Goal: Information Seeking & Learning: Learn about a topic

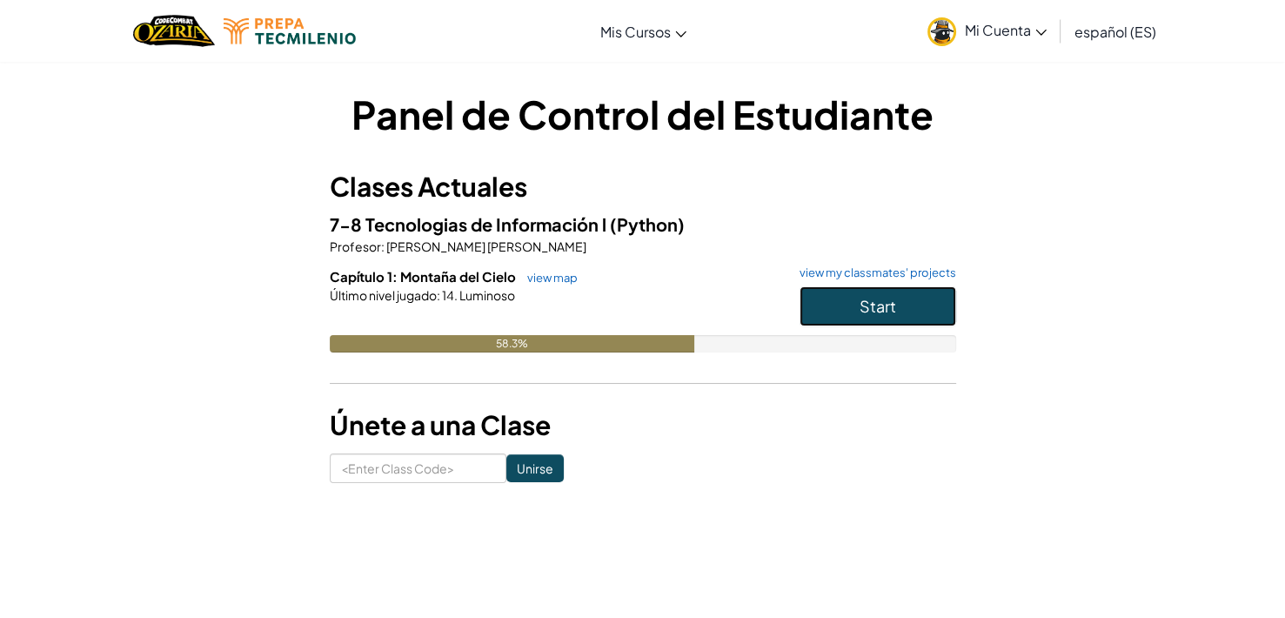
click at [844, 297] on button "Start" at bounding box center [877, 306] width 157 height 40
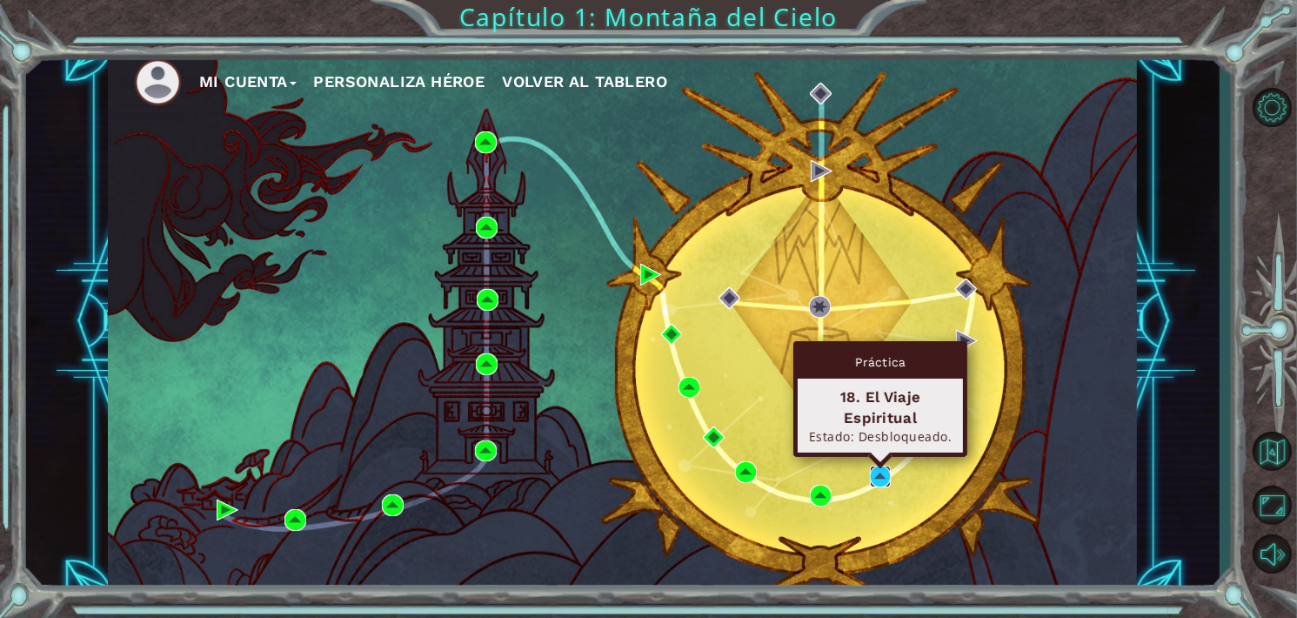
click at [875, 476] on img at bounding box center [881, 476] width 22 height 22
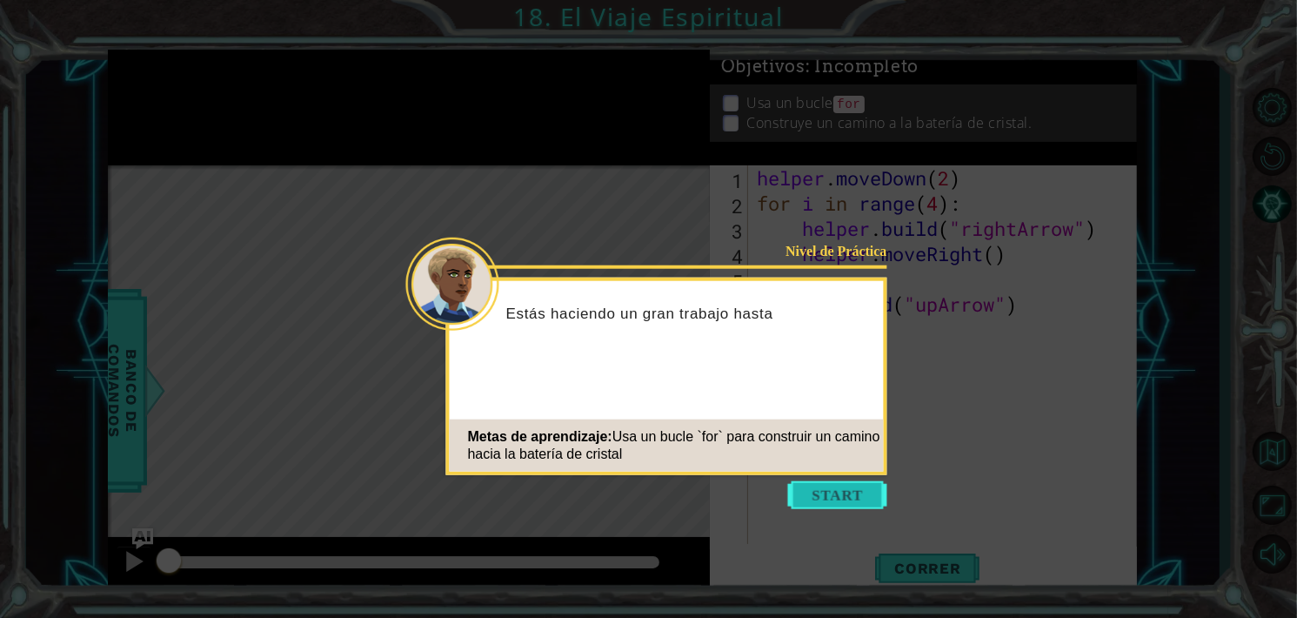
click at [846, 491] on button "Start" at bounding box center [837, 495] width 99 height 28
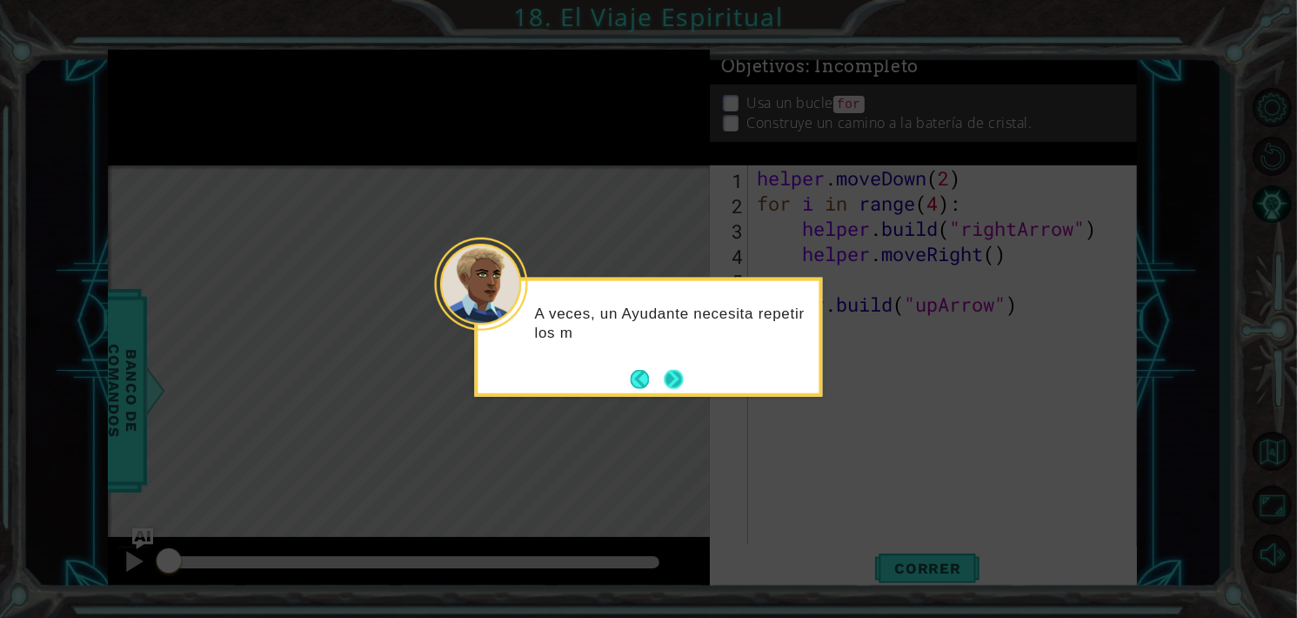
click at [667, 369] on button "Next" at bounding box center [673, 378] width 19 height 19
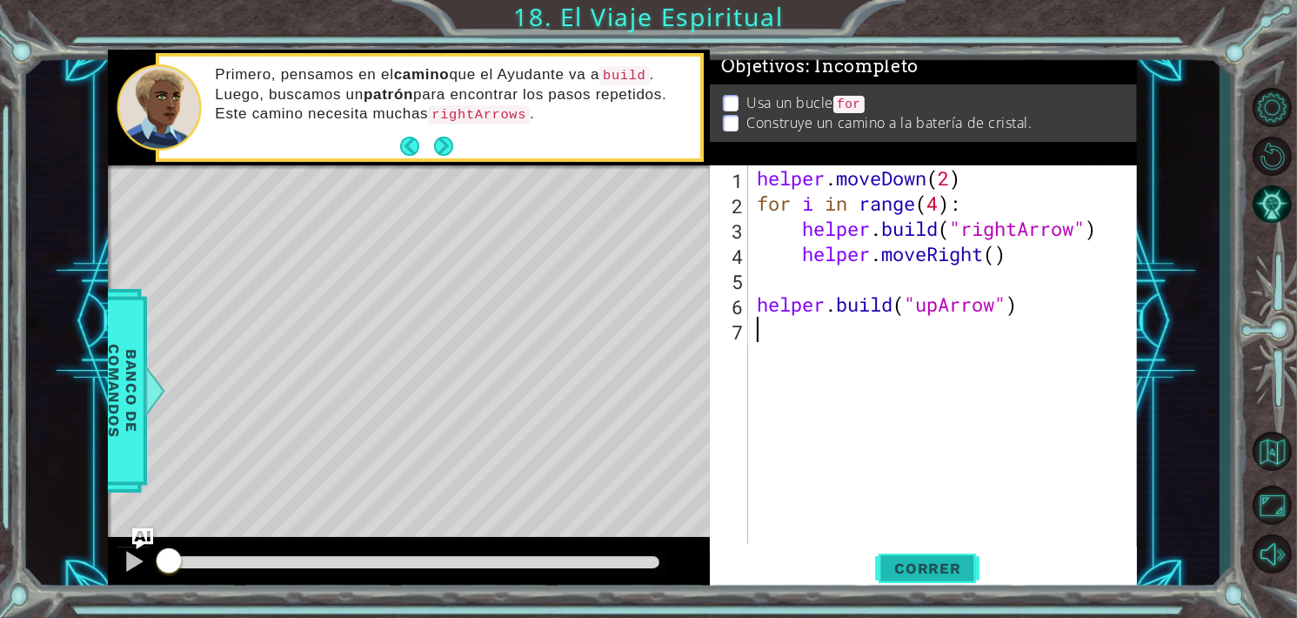
click at [915, 568] on span "Correr" at bounding box center [928, 567] width 102 height 17
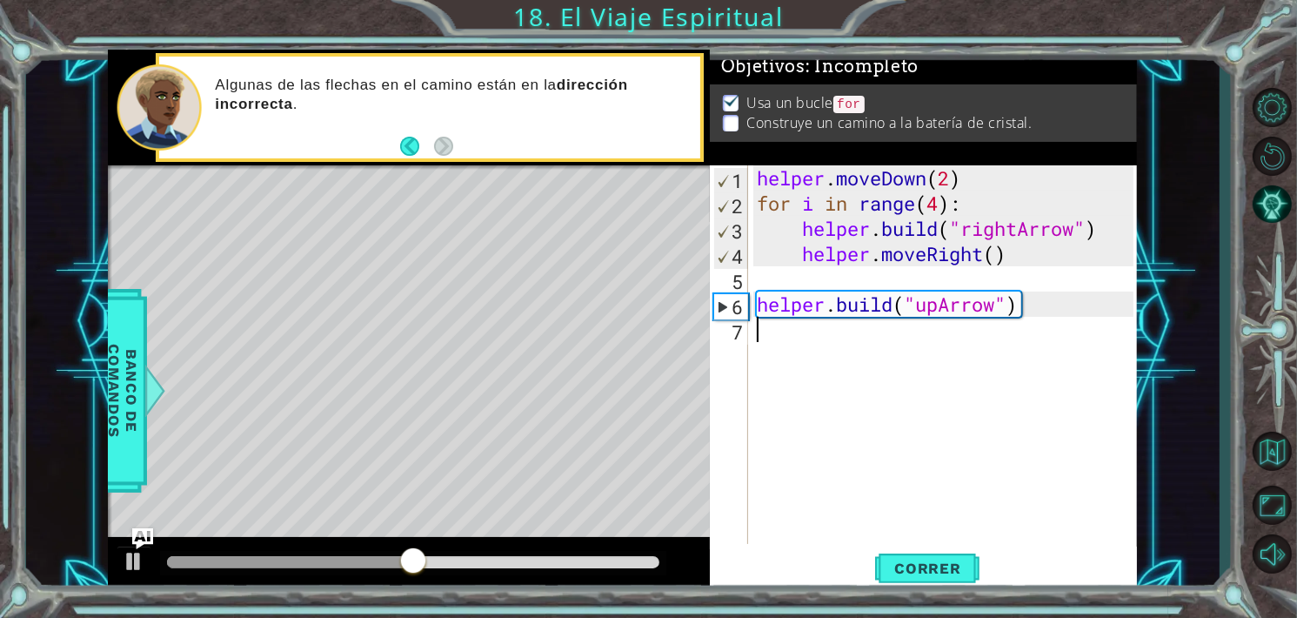
click at [1038, 317] on div "helper . moveDown ( 2 ) for i in range ( 4 ) : helper . build ( "rightArrow" ) …" at bounding box center [947, 379] width 389 height 429
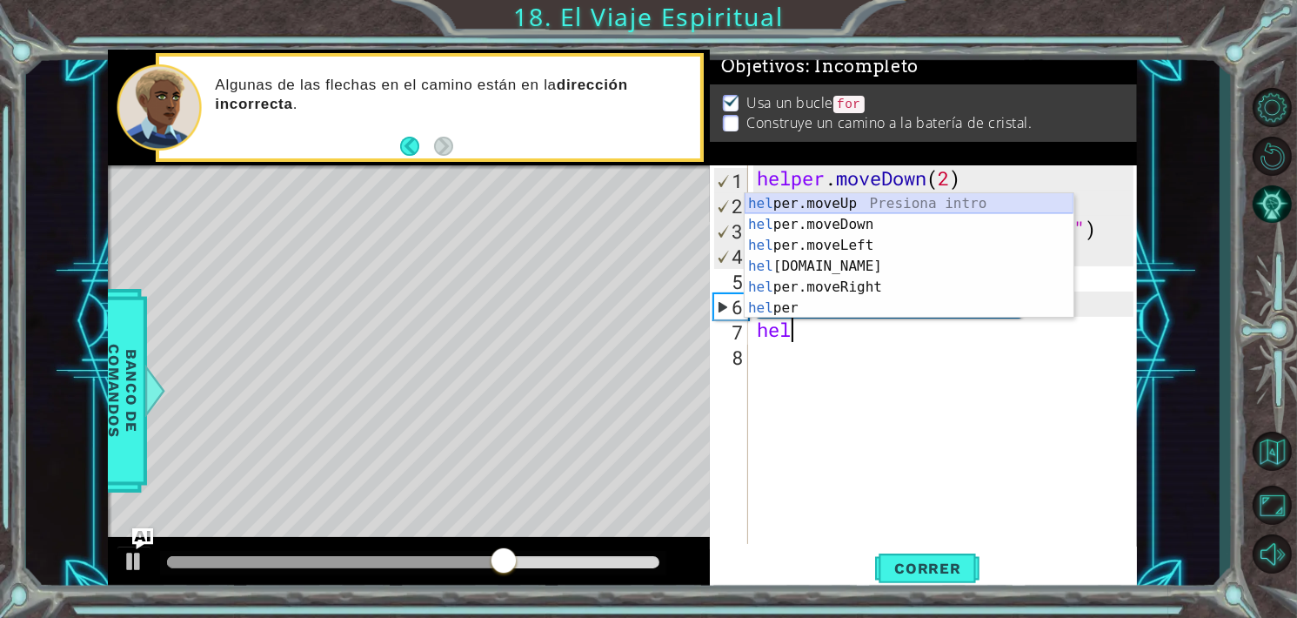
click at [838, 204] on div "hel per.moveUp Presiona intro hel per.moveDown Presiona intro hel per.moveLeft …" at bounding box center [908, 276] width 329 height 167
type textarea "helper.moveUp(1)"
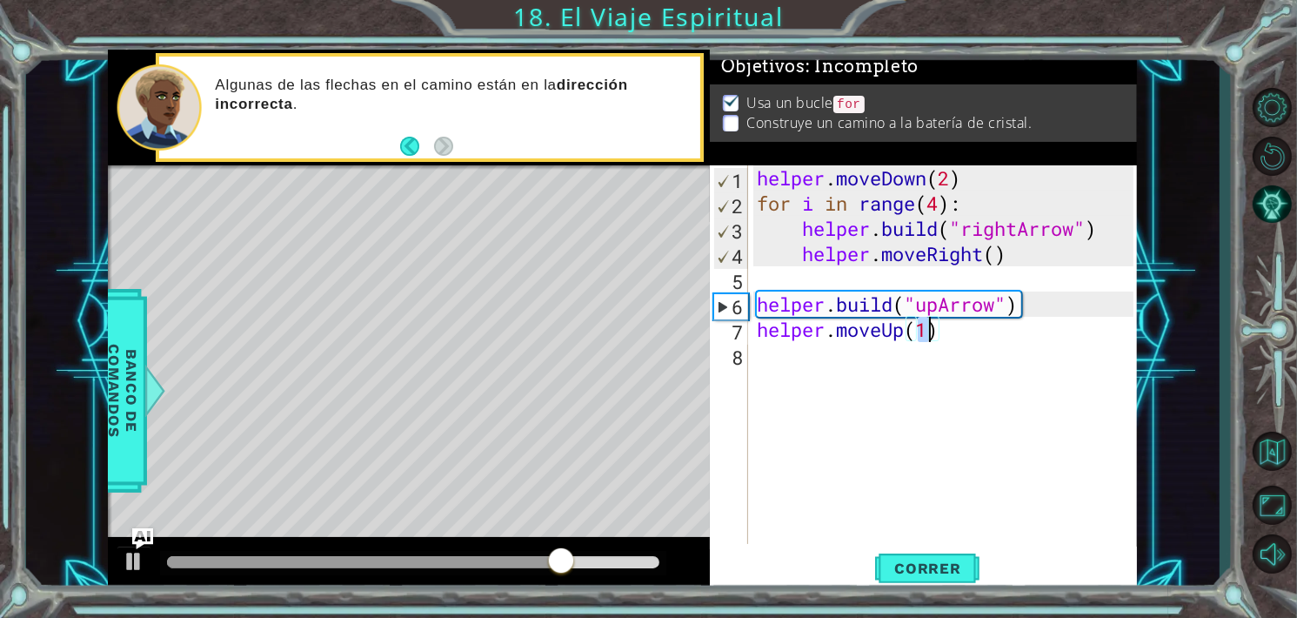
click at [966, 331] on div "helper . moveDown ( 2 ) for i in range ( 4 ) : helper . build ( "rightArrow" ) …" at bounding box center [947, 379] width 389 height 429
drag, startPoint x: 1014, startPoint y: 304, endPoint x: 978, endPoint y: 309, distance: 35.9
click at [978, 309] on div "helper . moveDown ( 2 ) for i in range ( 4 ) : helper . build ( "rightArrow" ) …" at bounding box center [947, 379] width 389 height 429
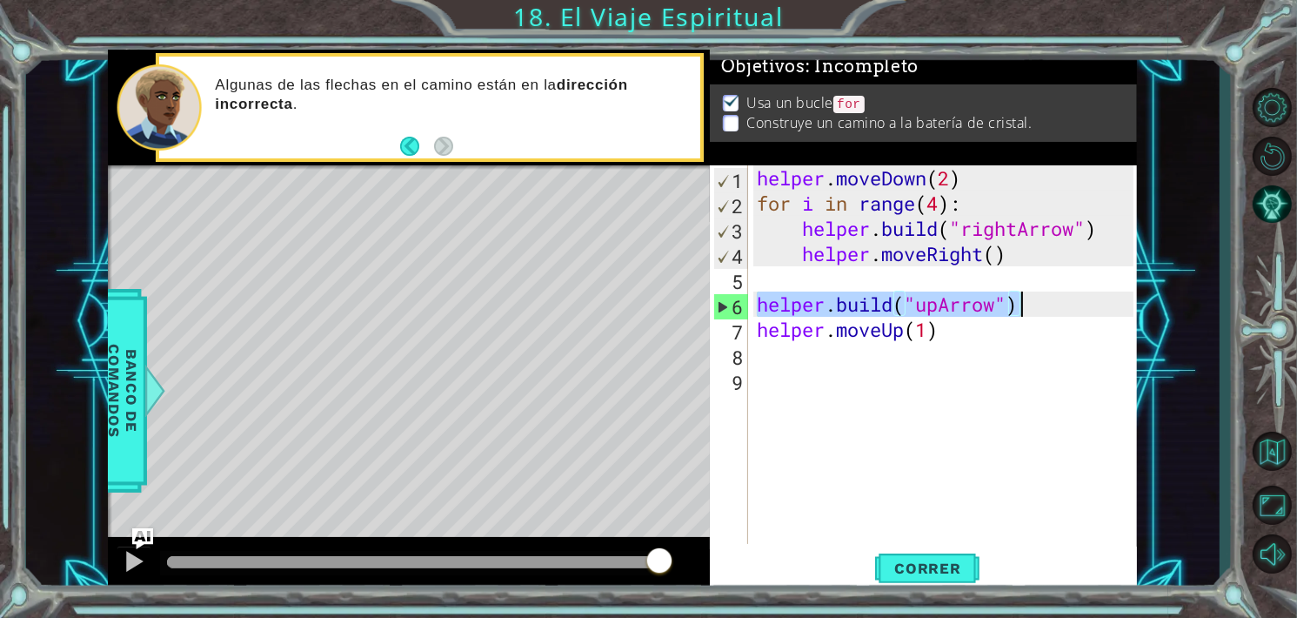
drag, startPoint x: 757, startPoint y: 307, endPoint x: 1043, endPoint y: 297, distance: 286.3
click at [1043, 297] on div "helper . moveDown ( 2 ) for i in range ( 4 ) : helper . build ( "rightArrow" ) …" at bounding box center [947, 379] width 389 height 429
click at [824, 341] on div "helper . moveDown ( 2 ) for i in range ( 4 ) : helper . build ( "rightArrow" ) …" at bounding box center [947, 379] width 389 height 429
type textarea "helper.moveUp(1)"
click at [813, 350] on div "helper . moveDown ( 2 ) for i in range ( 4 ) : helper . build ( "rightArrow" ) …" at bounding box center [947, 379] width 389 height 429
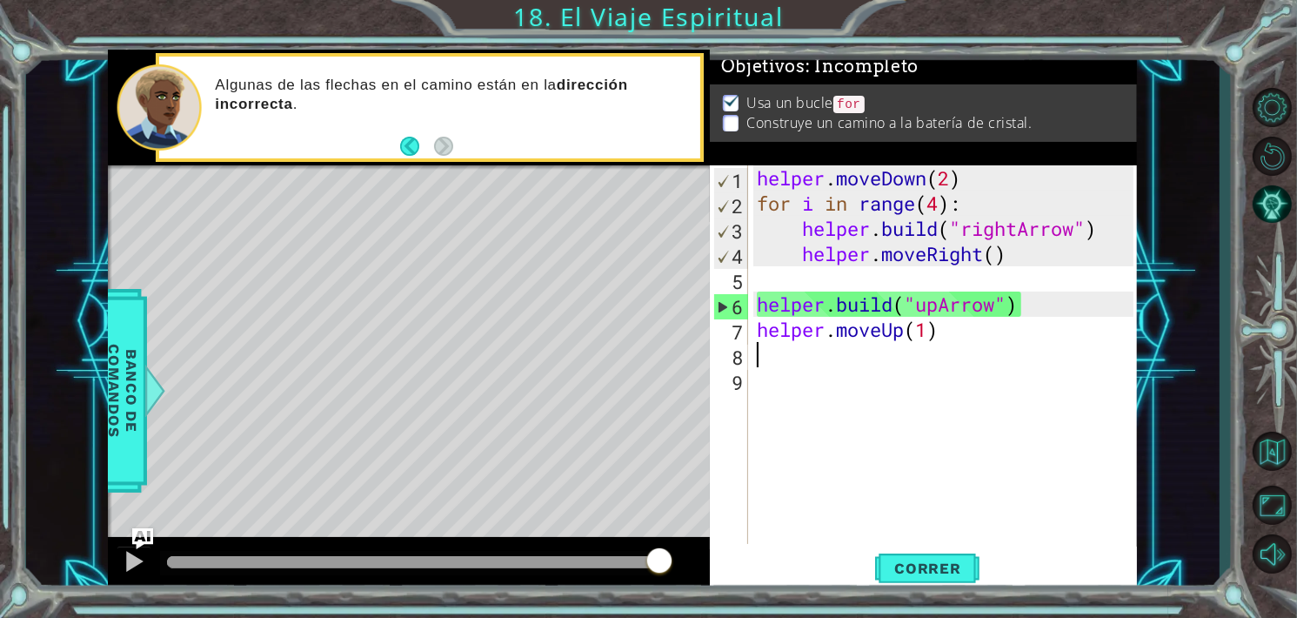
paste textarea "[DOMAIN_NAME]("upArrow")"
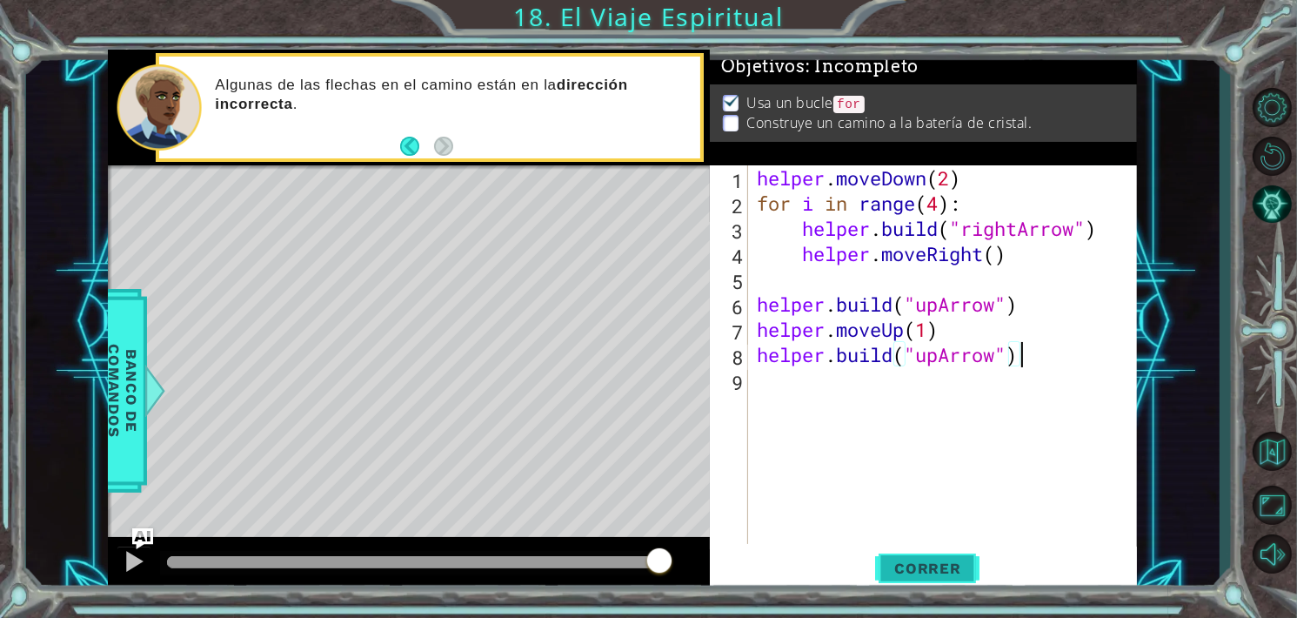
type textarea "[DOMAIN_NAME]("upArrow")"
click at [924, 554] on button "Correr" at bounding box center [927, 567] width 104 height 43
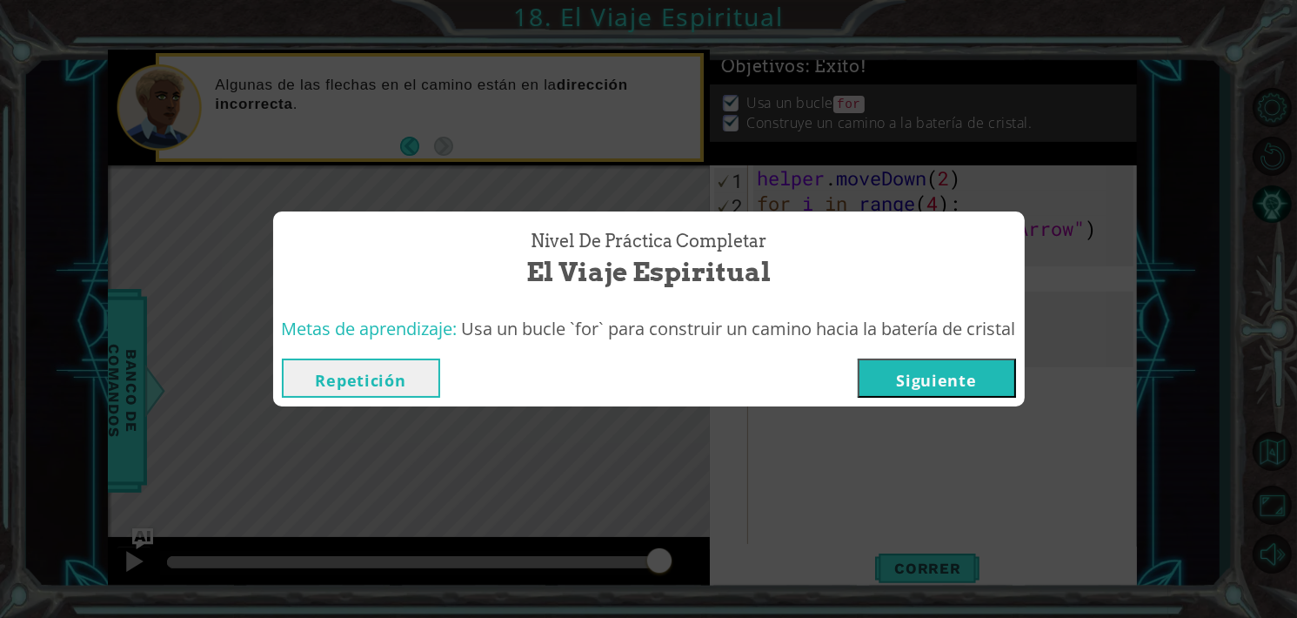
click at [906, 384] on button "Siguiente" at bounding box center [937, 377] width 158 height 39
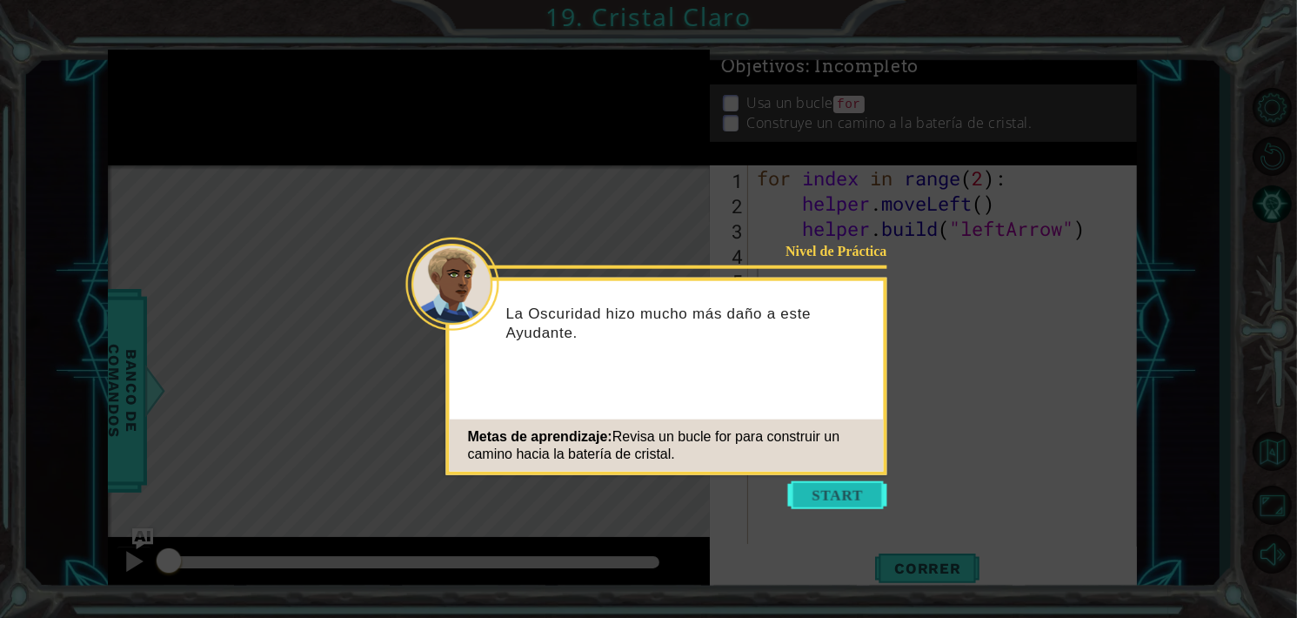
click at [803, 496] on button "Start" at bounding box center [837, 495] width 99 height 28
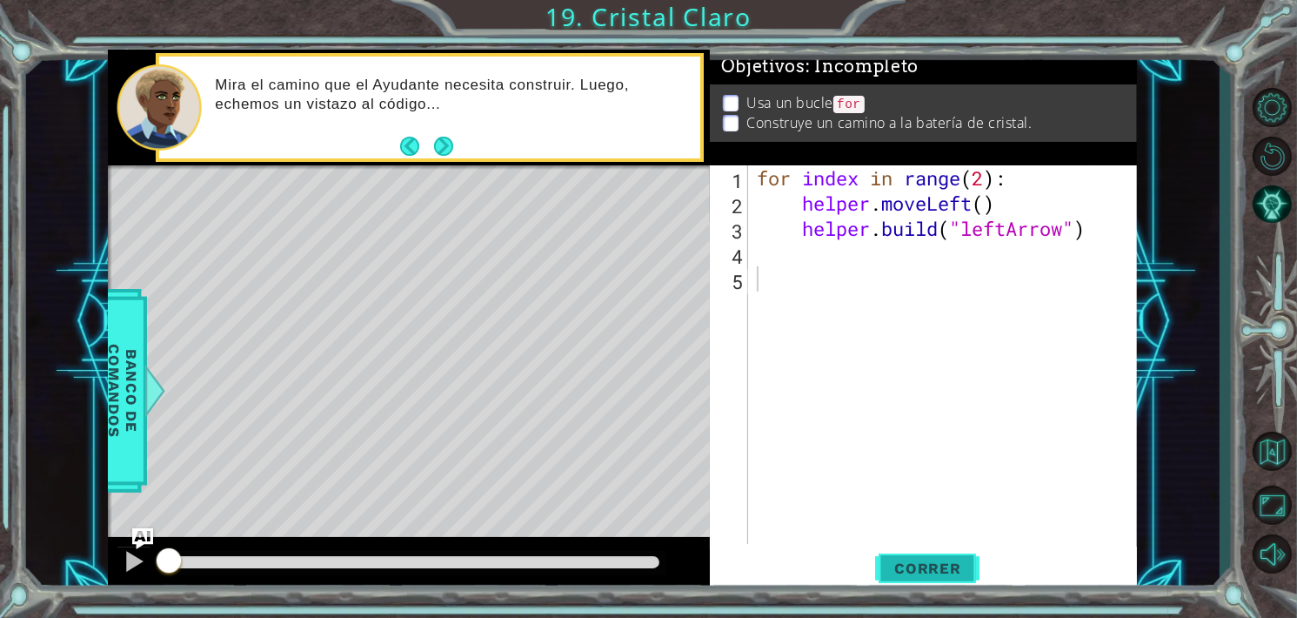
click at [924, 561] on span "Correr" at bounding box center [928, 567] width 102 height 17
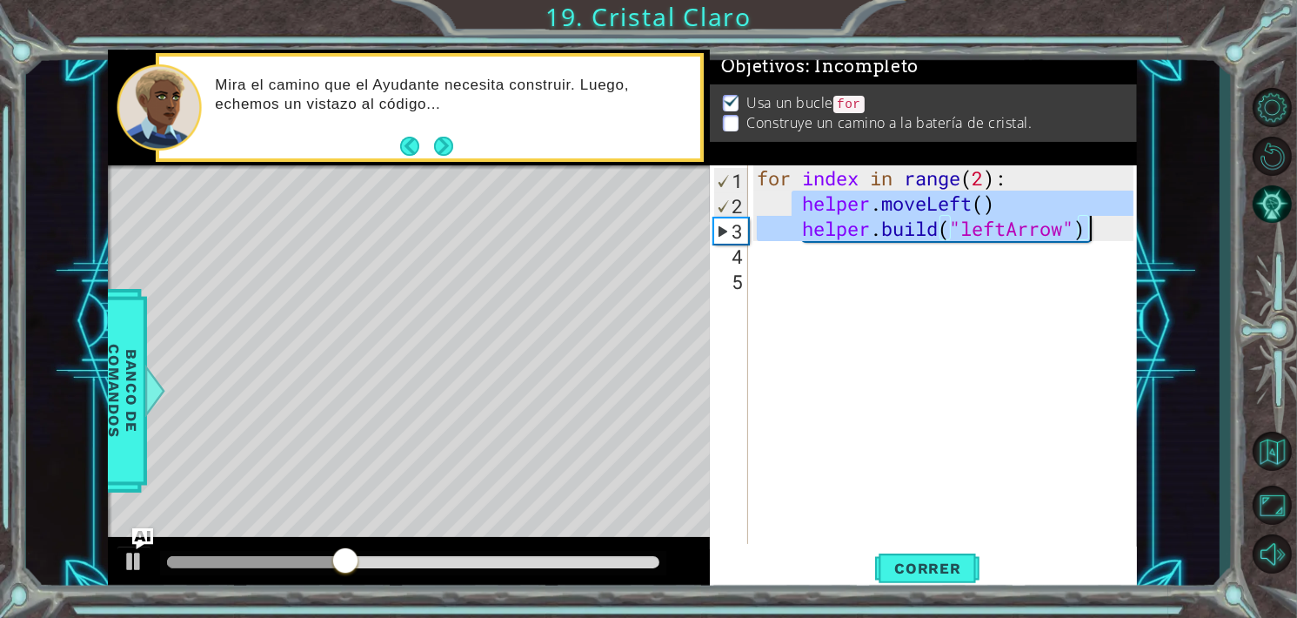
drag, startPoint x: 796, startPoint y: 202, endPoint x: 1091, endPoint y: 225, distance: 295.8
click at [1091, 225] on div "for index in range ( 2 ) : helper . moveLeft ( ) helper . build ( "leftArrow" )" at bounding box center [947, 379] width 389 height 429
type textarea "helper.moveLeft() [DOMAIN_NAME]("leftArrow")"
click at [782, 251] on div "for index in range ( 2 ) : helper . moveLeft ( ) helper . build ( "leftArrow" )" at bounding box center [947, 379] width 389 height 429
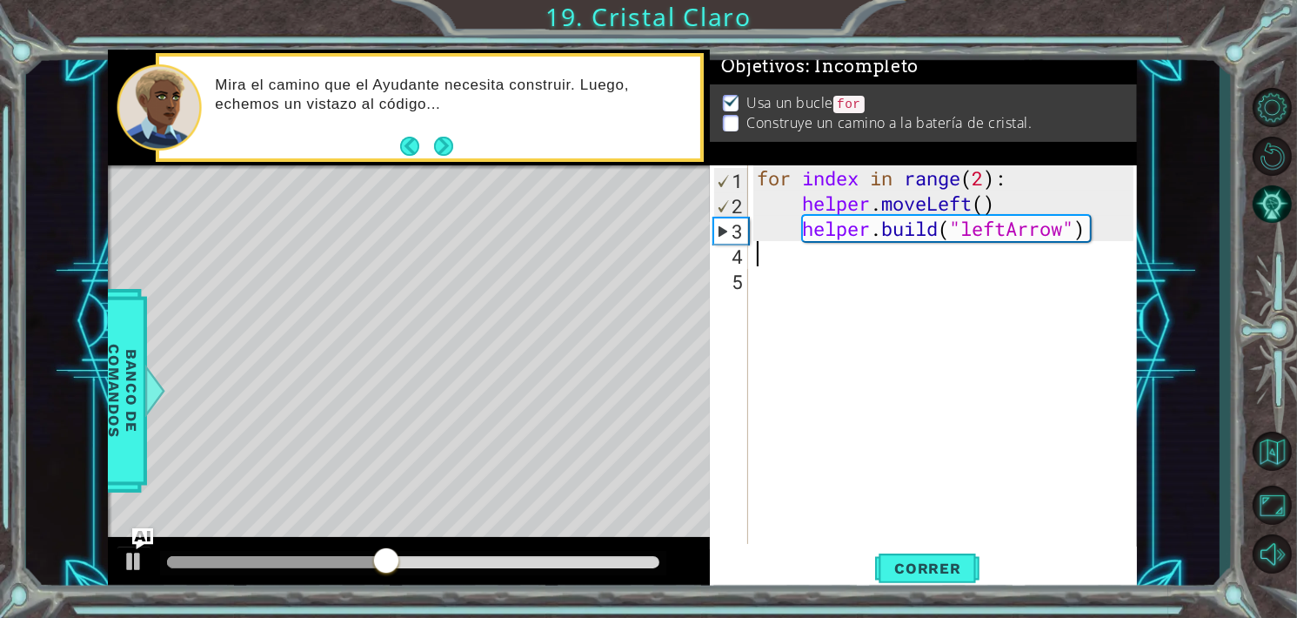
paste textarea "[DOMAIN_NAME]("leftArrow")"
type textarea "[DOMAIN_NAME]("leftArrow")"
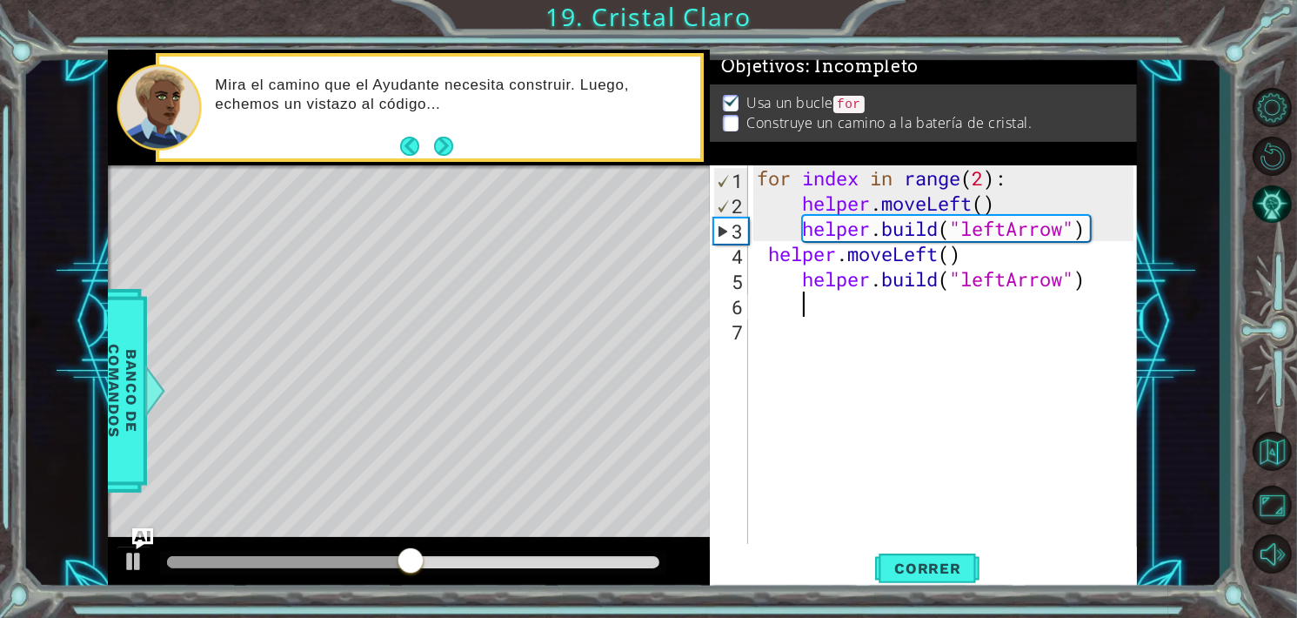
paste textarea "[DOMAIN_NAME]("leftArrow")"
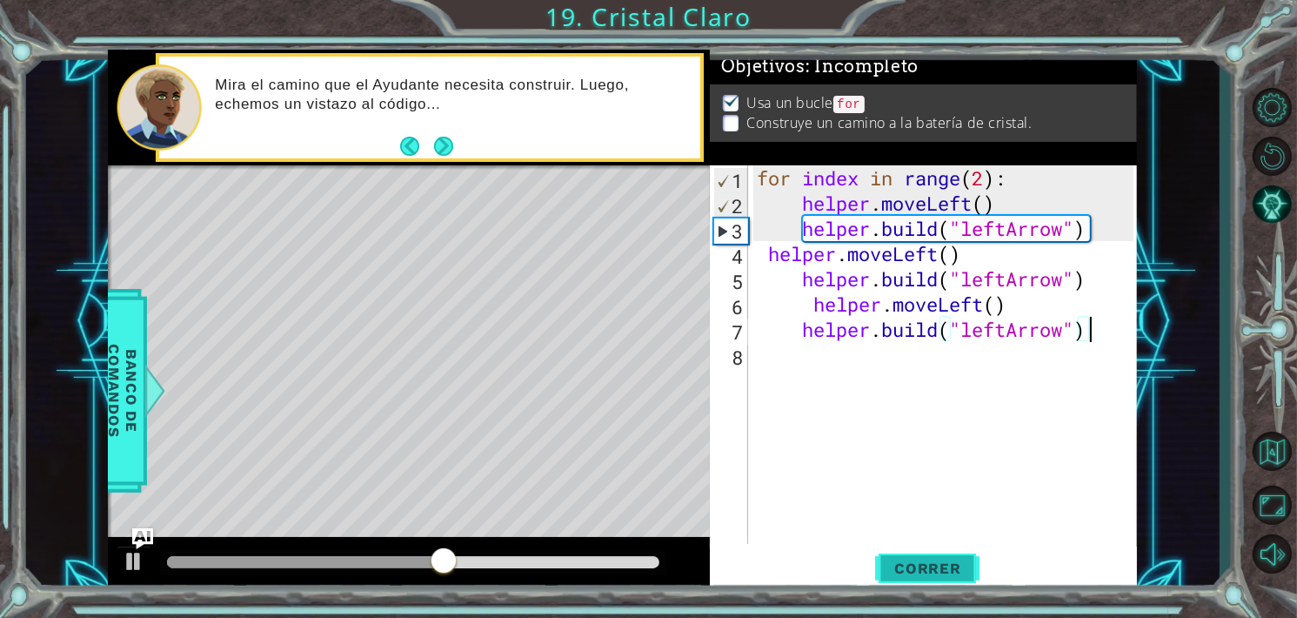
click at [931, 559] on span "Correr" at bounding box center [928, 567] width 102 height 17
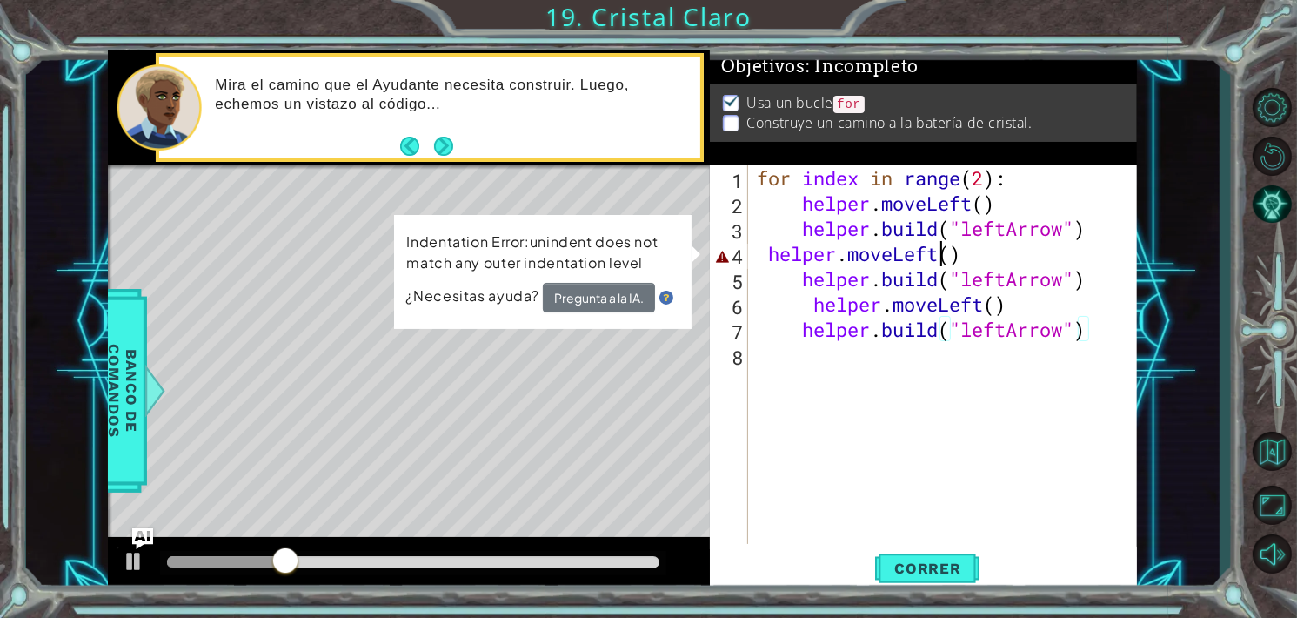
click at [945, 254] on div "for index in range ( 2 ) : helper . moveLeft ( ) helper . build ( "leftArrow" )…" at bounding box center [947, 379] width 389 height 429
click at [950, 257] on div "for index in range ( 2 ) : helper . moveLeft ( ) helper . build ( "leftArrow" )…" at bounding box center [947, 379] width 389 height 429
click at [754, 253] on div "for index in range ( 2 ) : helper . moveLeft ( ) helper . build ( "leftArrow" )…" at bounding box center [947, 379] width 389 height 429
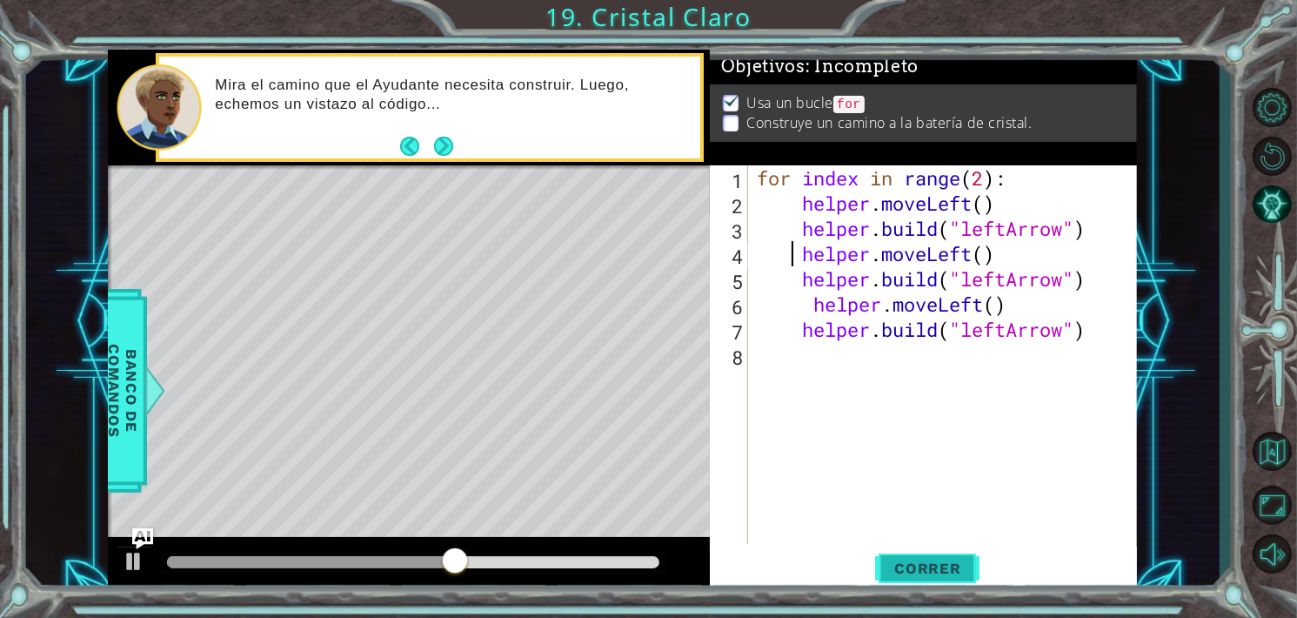
click at [925, 555] on button "Correr" at bounding box center [927, 567] width 104 height 43
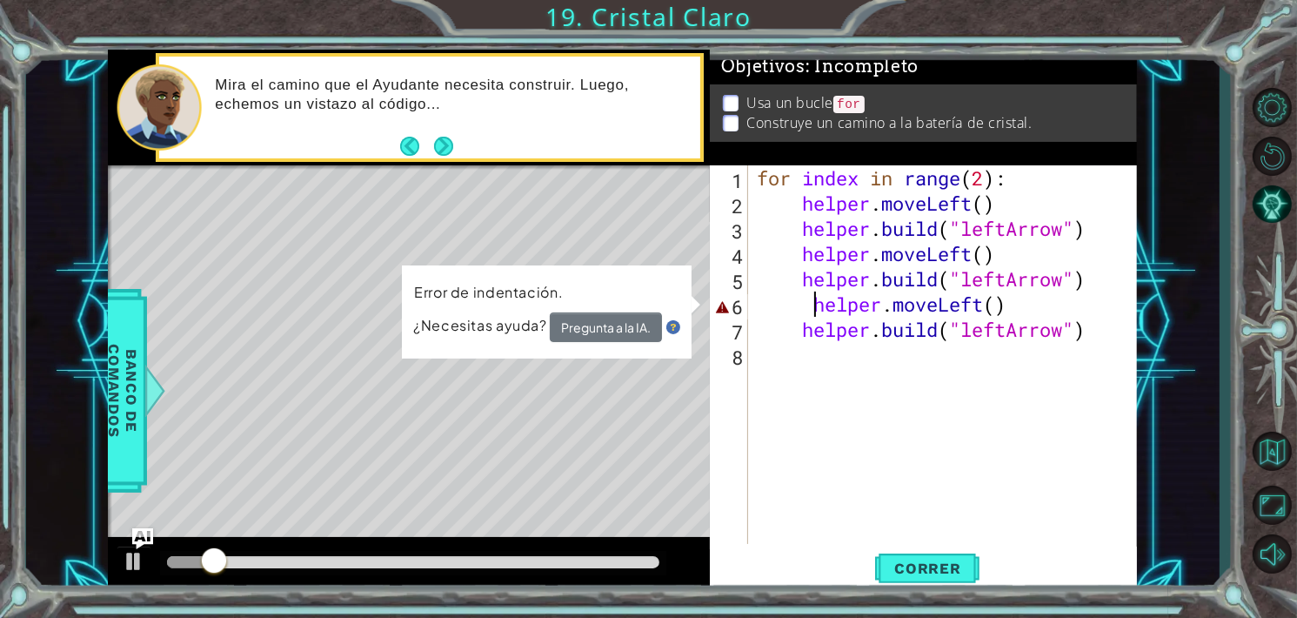
click at [811, 300] on div "for index in range ( 2 ) : helper . moveLeft ( ) helper . build ( "leftArrow" )…" at bounding box center [947, 379] width 389 height 429
type textarea "helper.moveLeft()"
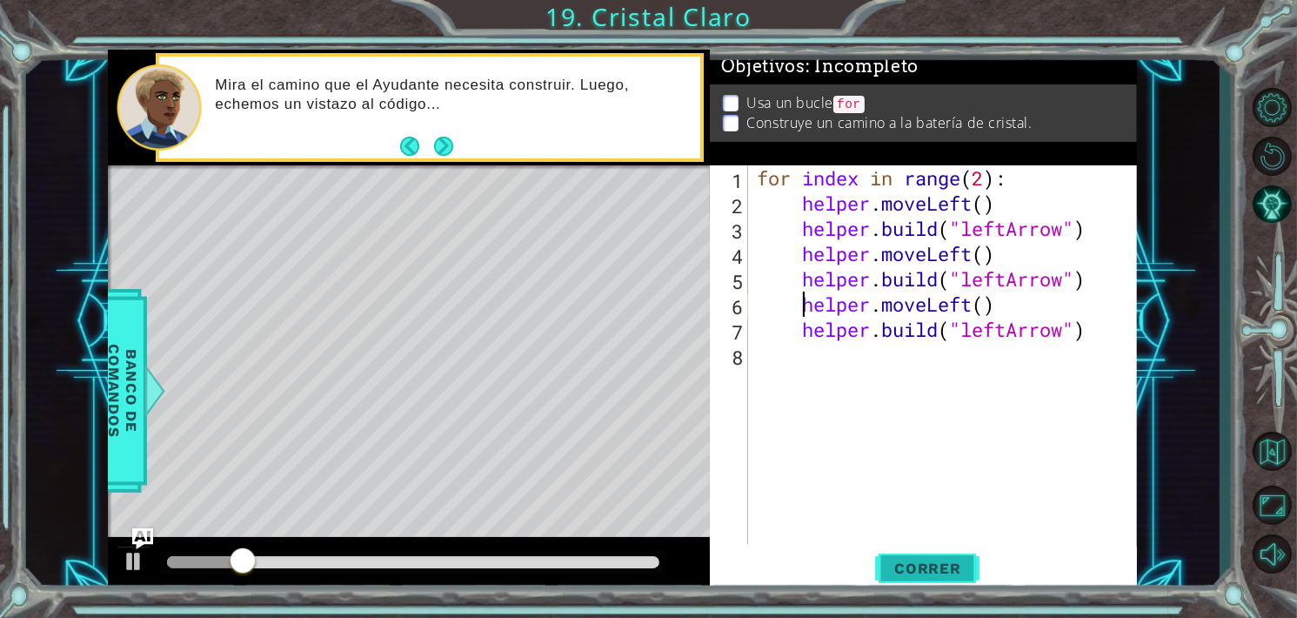
click at [911, 571] on span "Correr" at bounding box center [928, 567] width 102 height 17
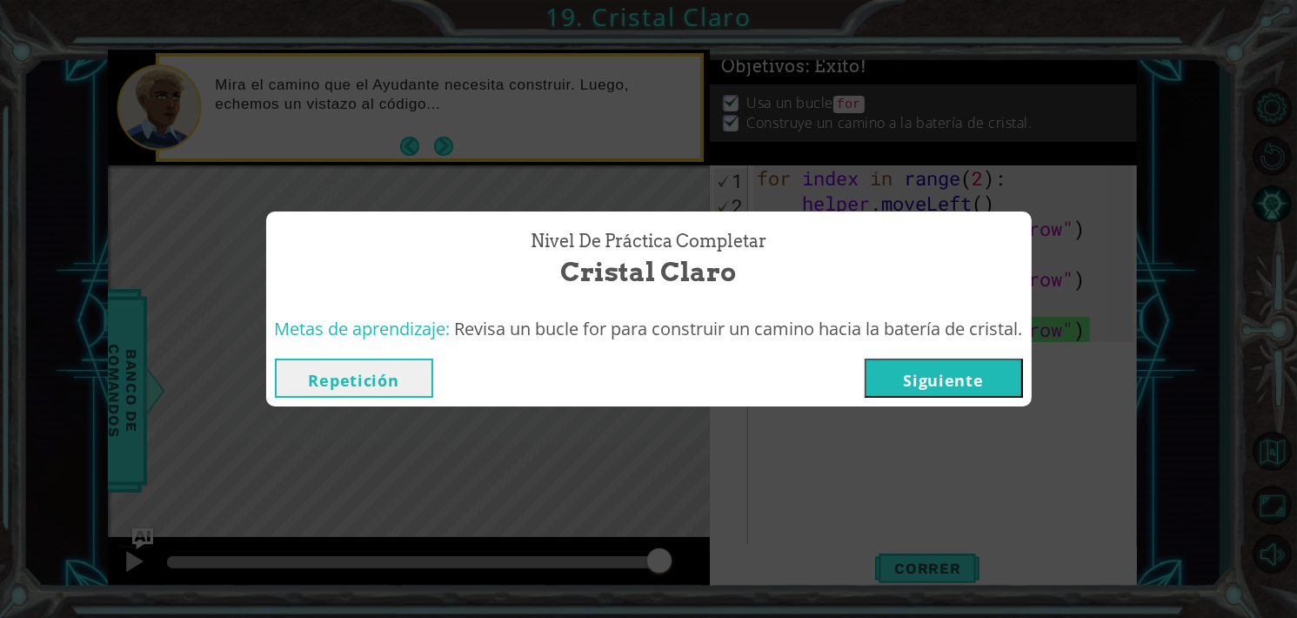
click at [967, 372] on button "Siguiente" at bounding box center [944, 377] width 158 height 39
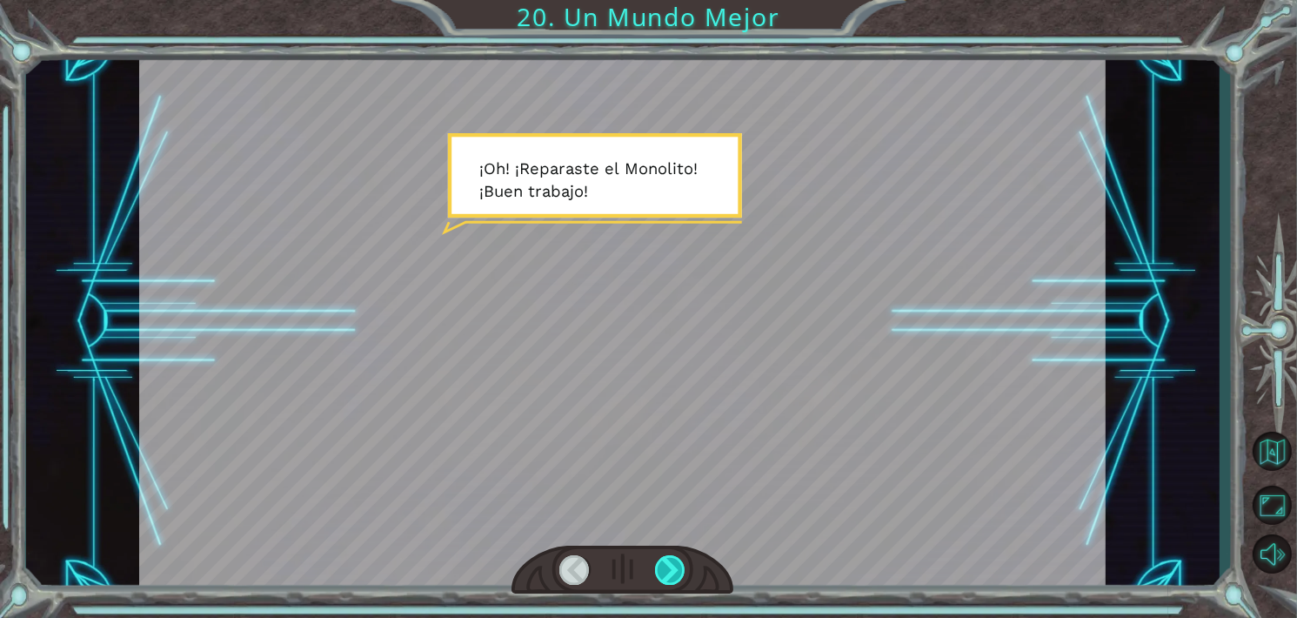
click at [676, 565] on div at bounding box center [670, 570] width 30 height 30
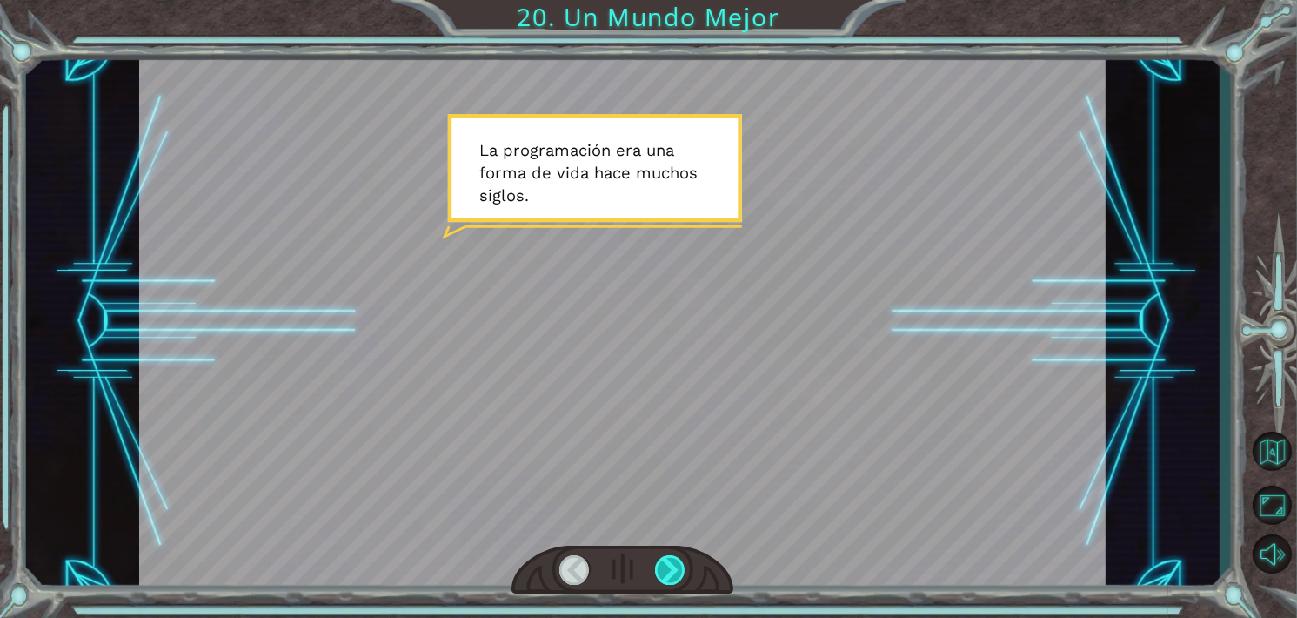
click at [676, 565] on div at bounding box center [670, 570] width 30 height 30
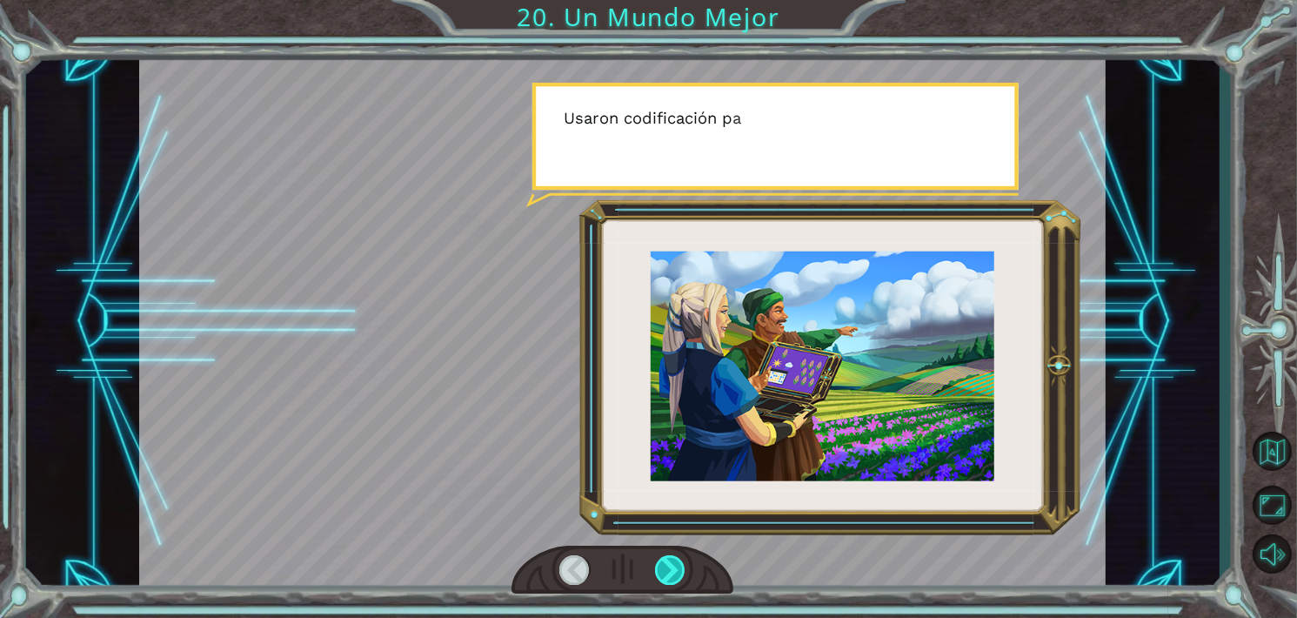
click at [676, 565] on div at bounding box center [670, 570] width 30 height 30
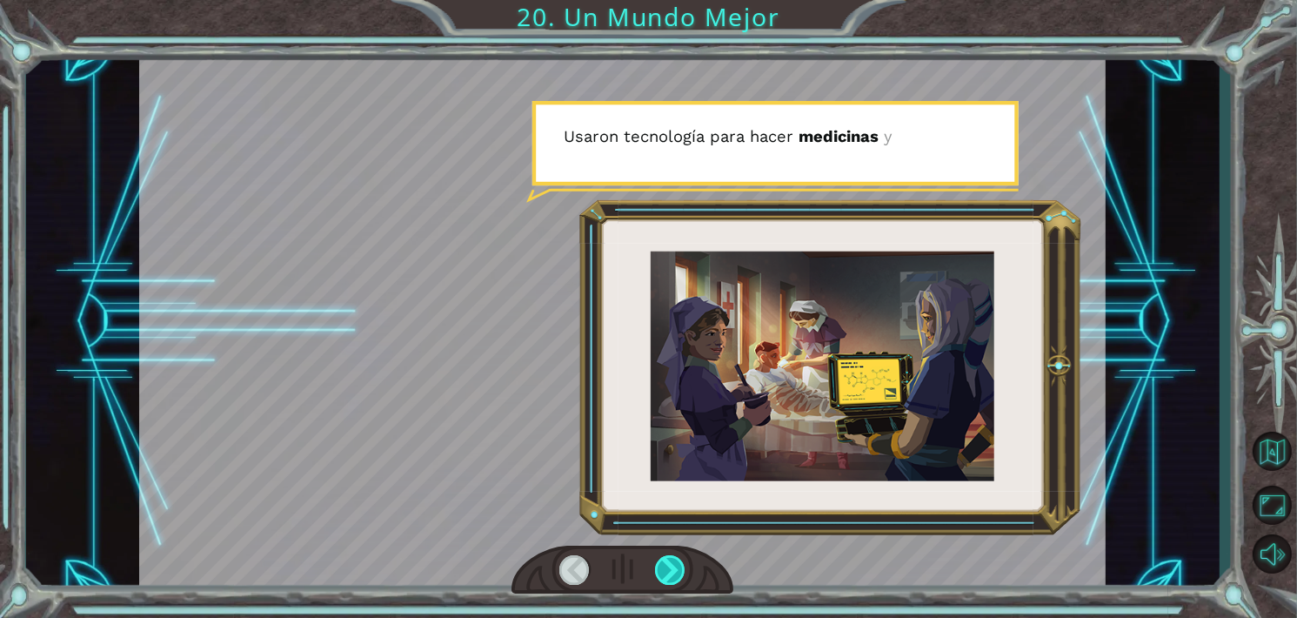
click at [676, 565] on div at bounding box center [670, 570] width 30 height 30
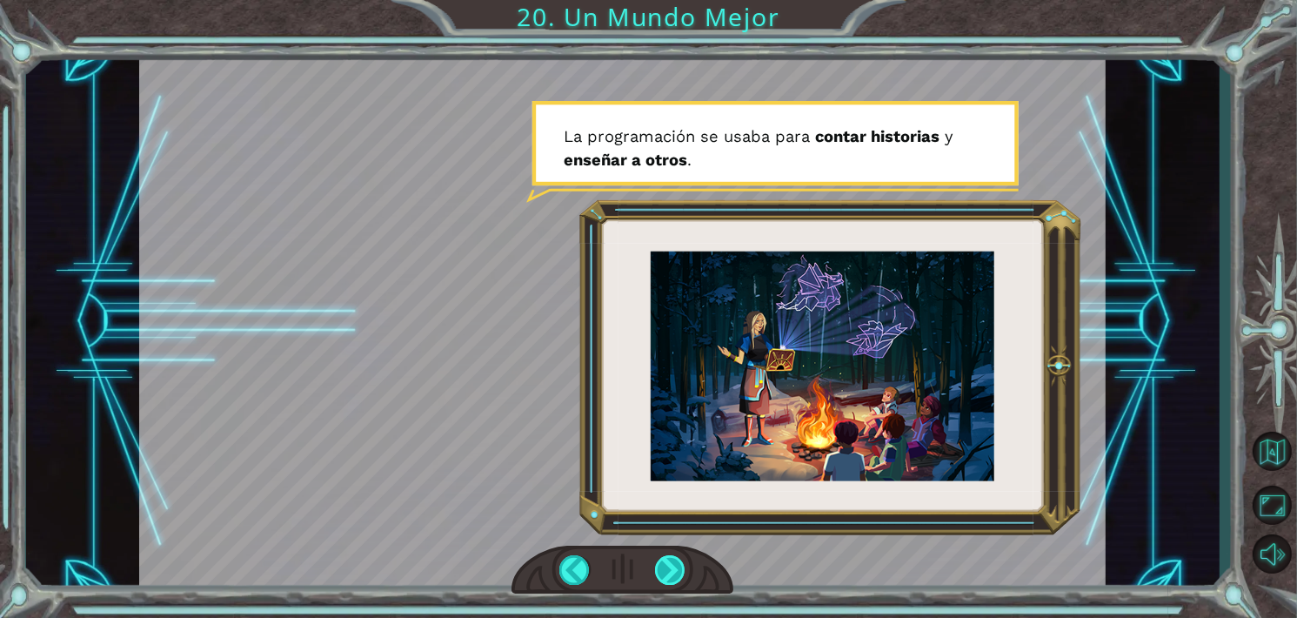
click at [676, 565] on div at bounding box center [670, 570] width 30 height 30
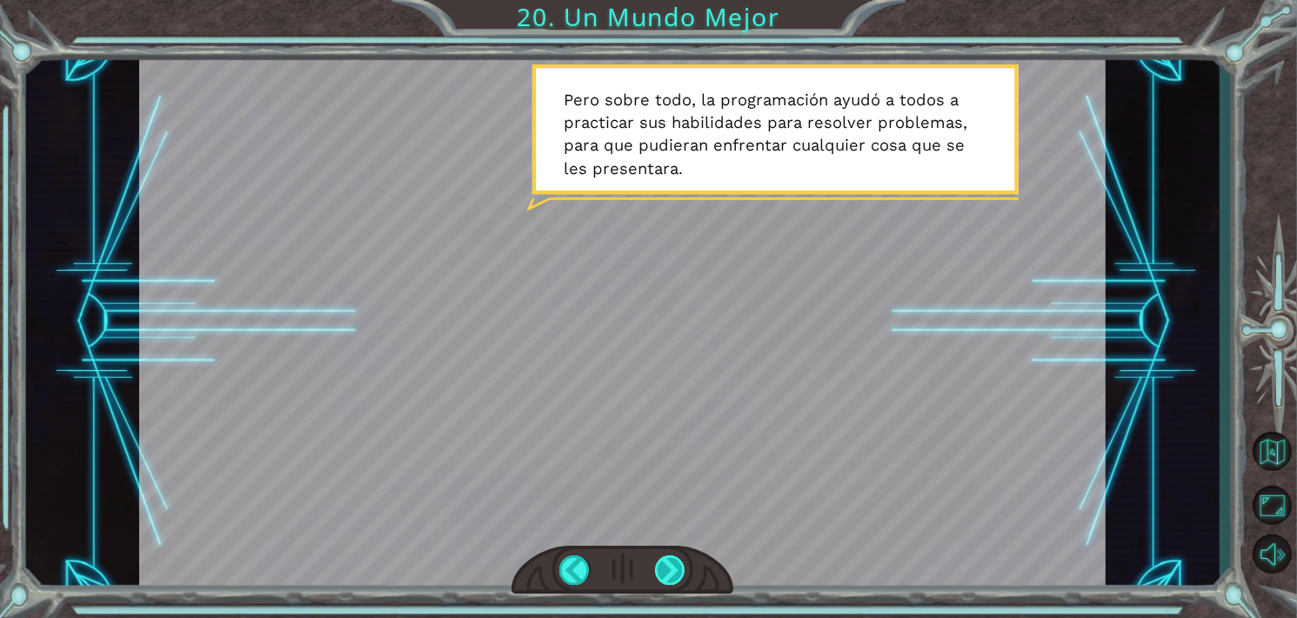
click at [676, 565] on div at bounding box center [670, 570] width 30 height 30
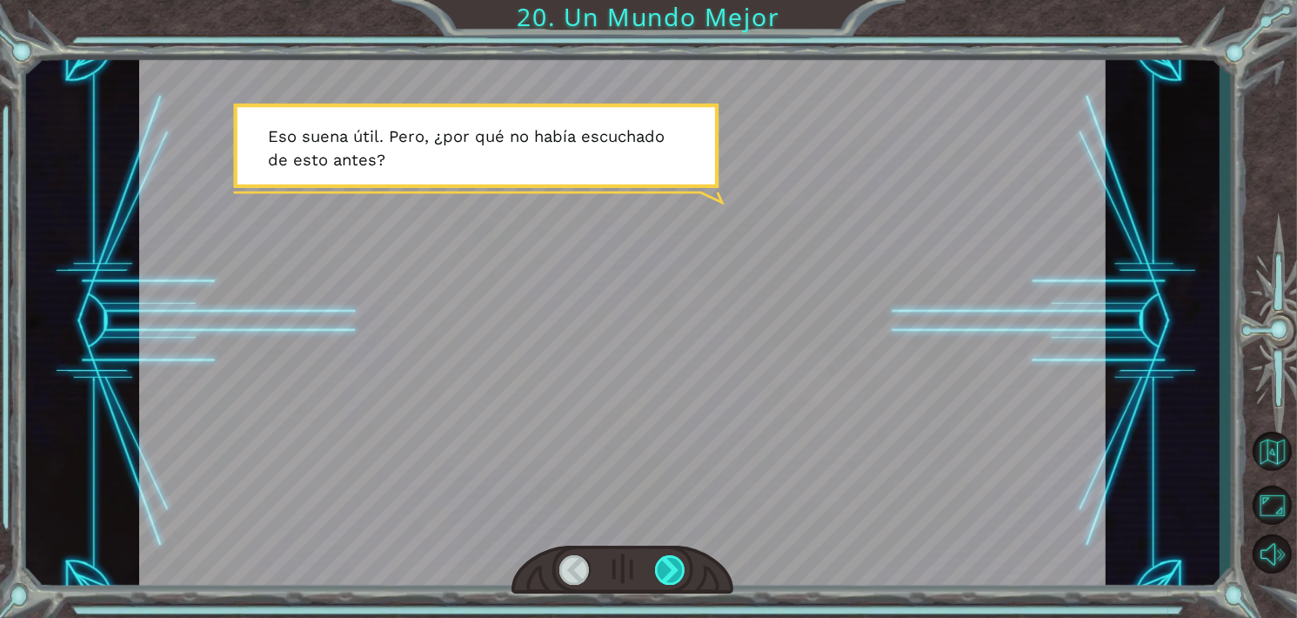
click at [676, 565] on div at bounding box center [670, 570] width 30 height 30
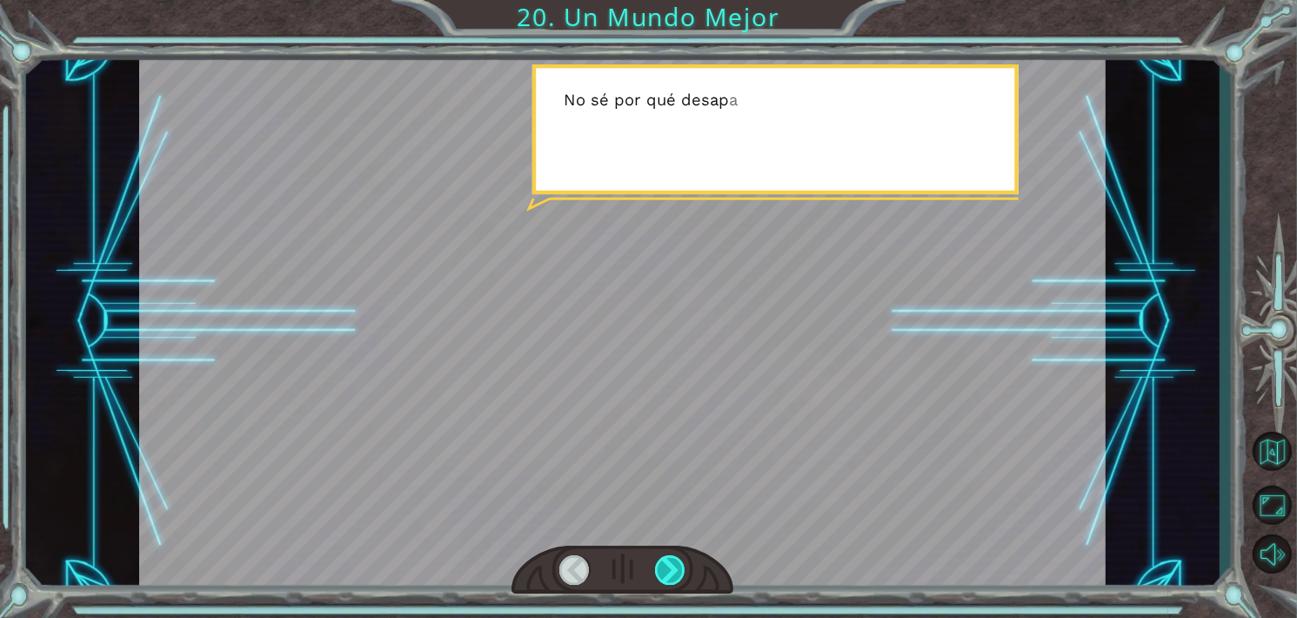
click at [676, 565] on div at bounding box center [670, 570] width 30 height 30
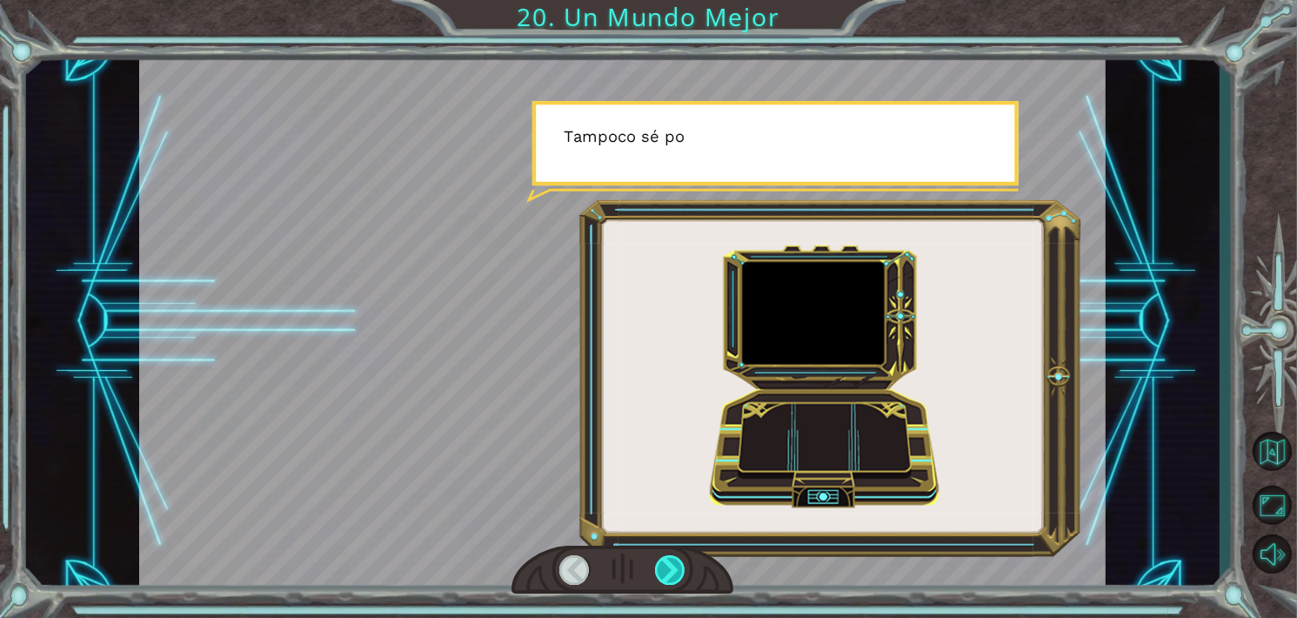
click at [676, 565] on div at bounding box center [670, 570] width 30 height 30
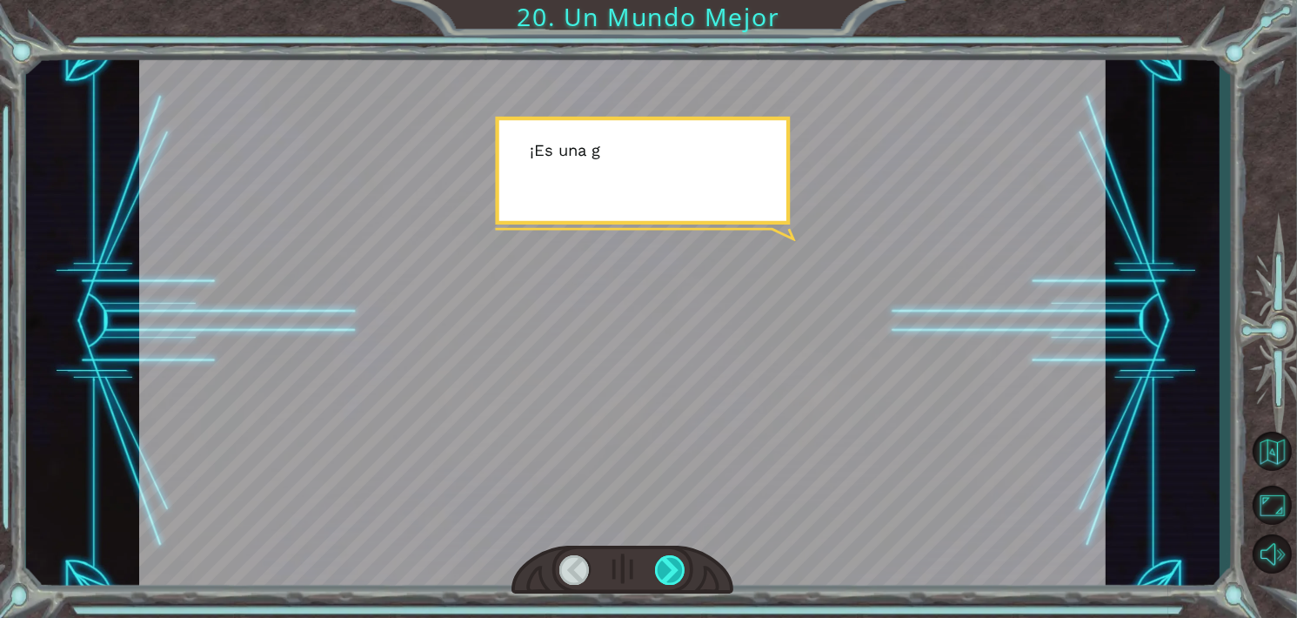
click at [676, 565] on div at bounding box center [670, 570] width 30 height 30
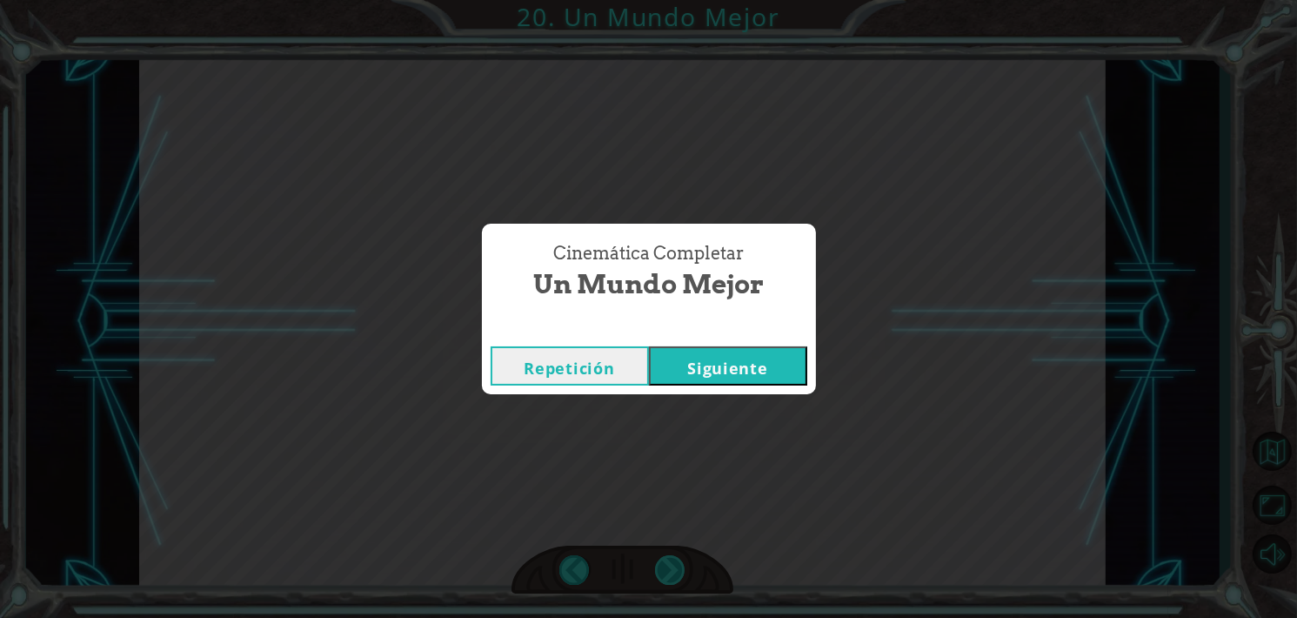
click at [676, 565] on div "Cinemática Completar Un Mundo Mejor Repetición [GEOGRAPHIC_DATA]" at bounding box center [648, 309] width 1297 height 618
click at [747, 364] on button "Siguiente" at bounding box center [728, 365] width 158 height 39
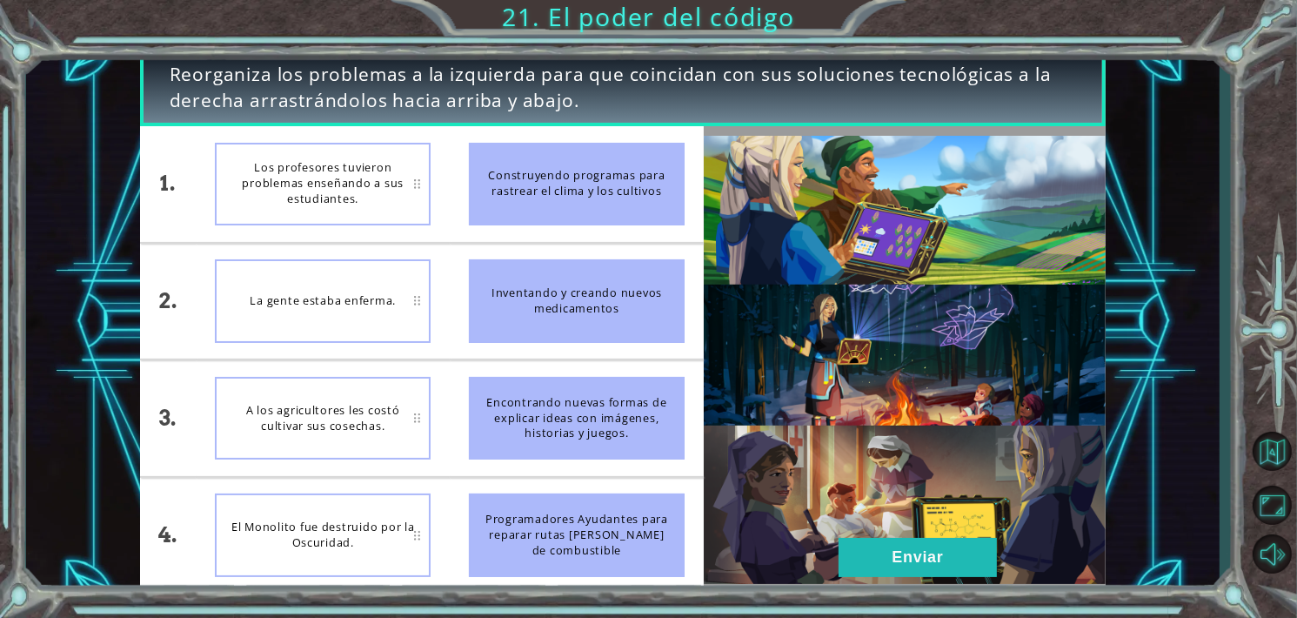
drag, startPoint x: 502, startPoint y: 191, endPoint x: 319, endPoint y: 255, distance: 193.4
click at [319, 255] on div "1. 2. 3. 4. Los profesores tuvieron problemas enseñando a sus estudiantes. La g…" at bounding box center [422, 359] width 564 height 466
click at [357, 286] on div "La gente estaba enferma." at bounding box center [323, 300] width 216 height 83
click at [522, 301] on div "Inventando y creando nuevos medicamentos" at bounding box center [577, 300] width 216 height 83
click at [371, 297] on div "La gente estaba enferma." at bounding box center [323, 300] width 216 height 83
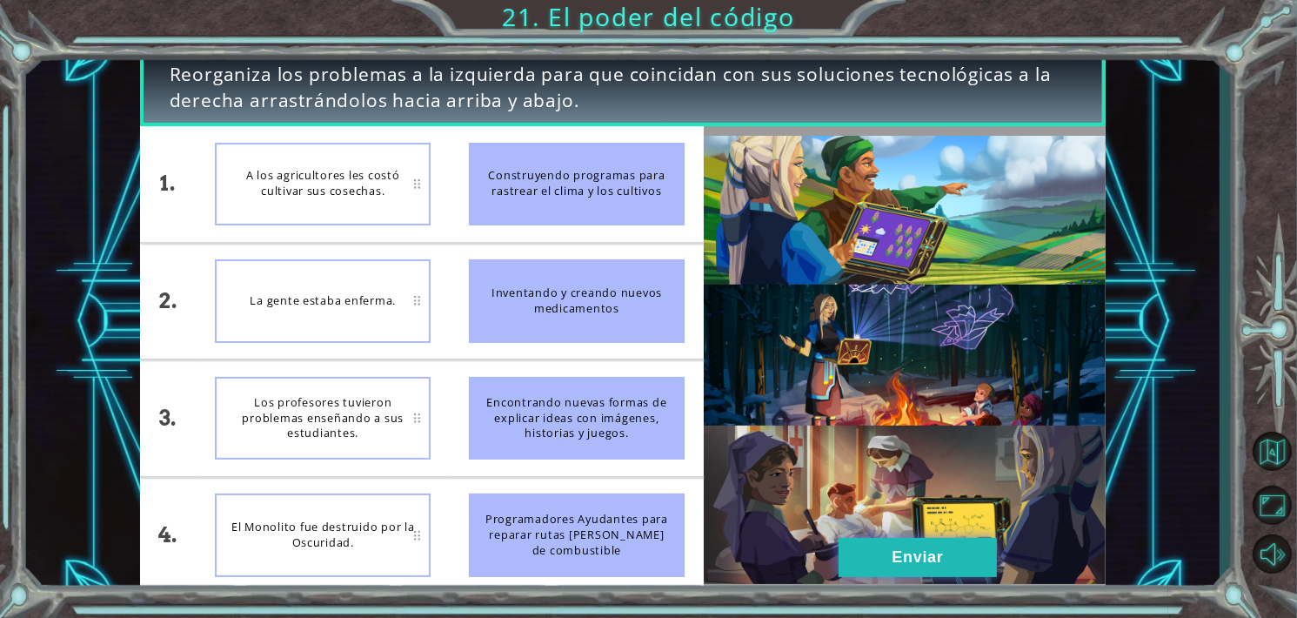
click at [897, 560] on button "Enviar" at bounding box center [917, 556] width 158 height 39
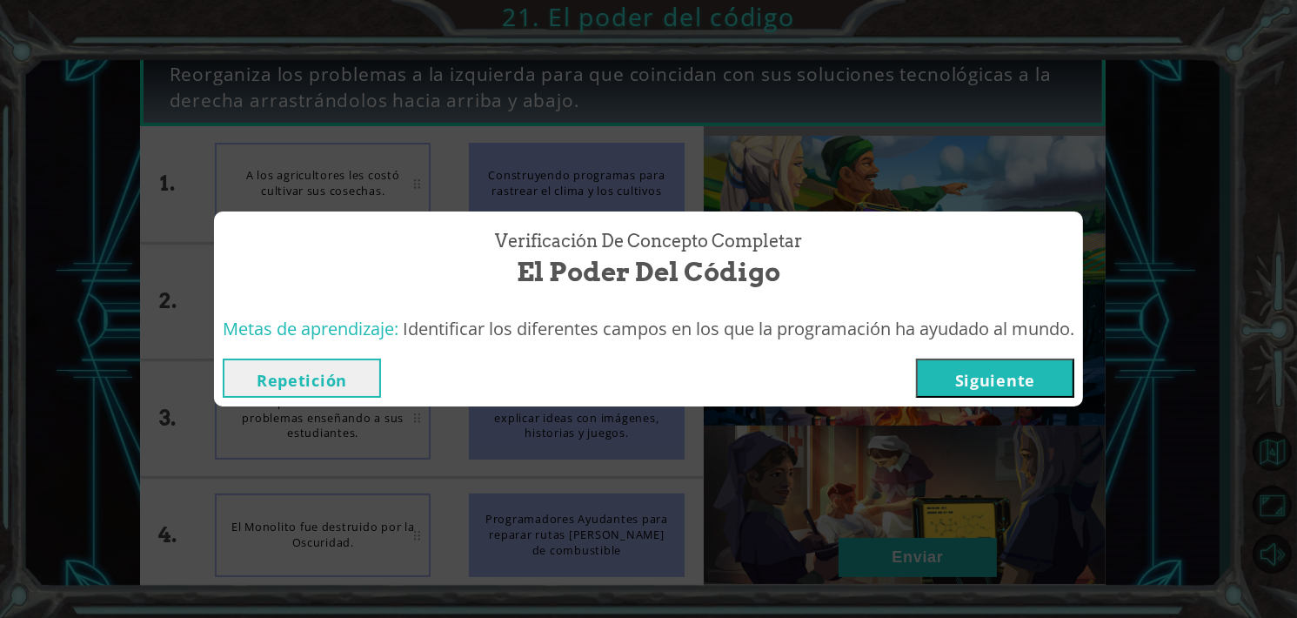
click at [1027, 384] on button "Siguiente" at bounding box center [995, 377] width 158 height 39
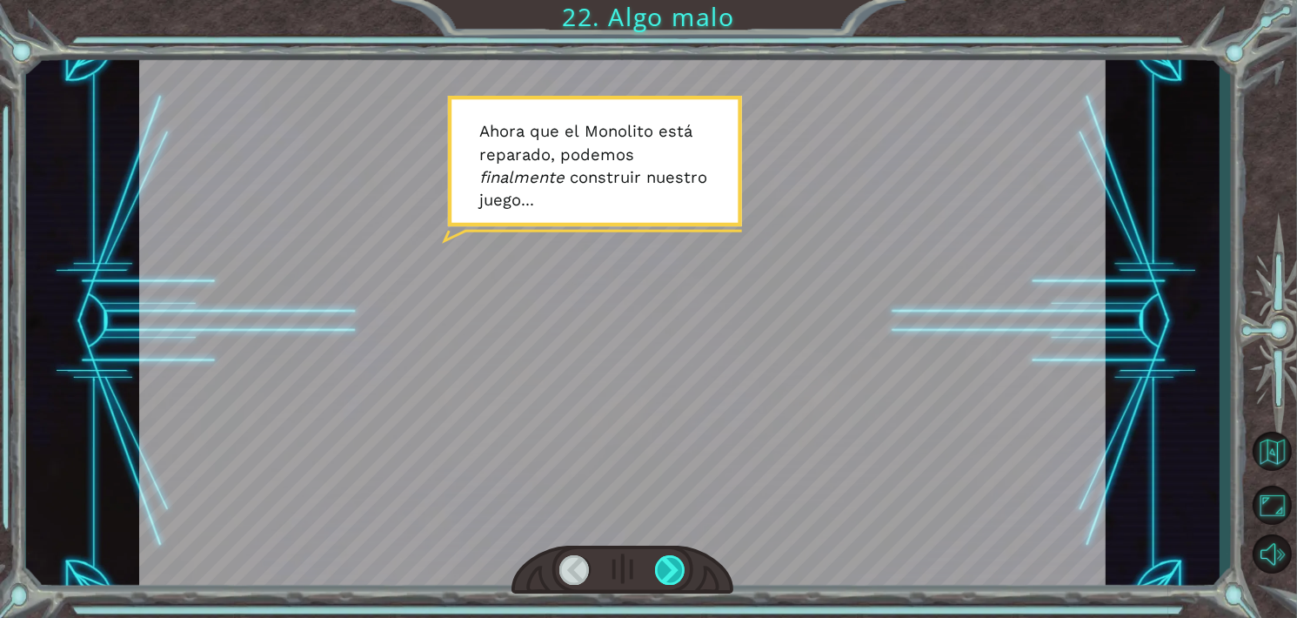
click at [682, 570] on div at bounding box center [670, 570] width 30 height 30
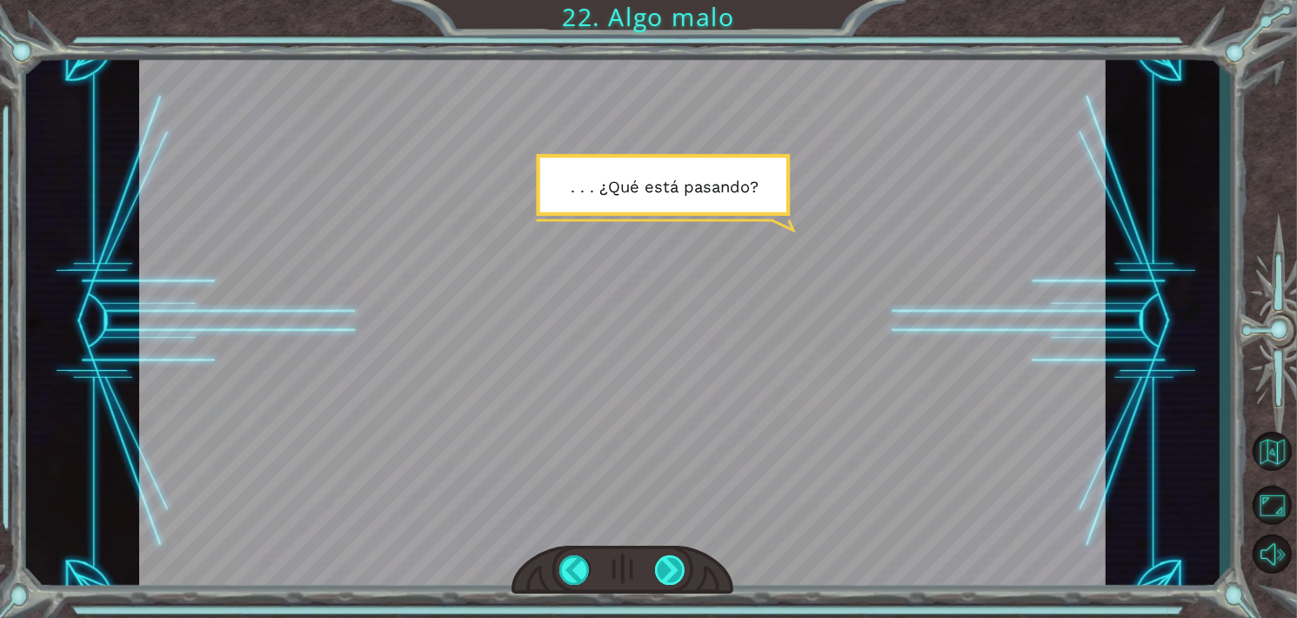
click at [682, 570] on div at bounding box center [670, 570] width 30 height 30
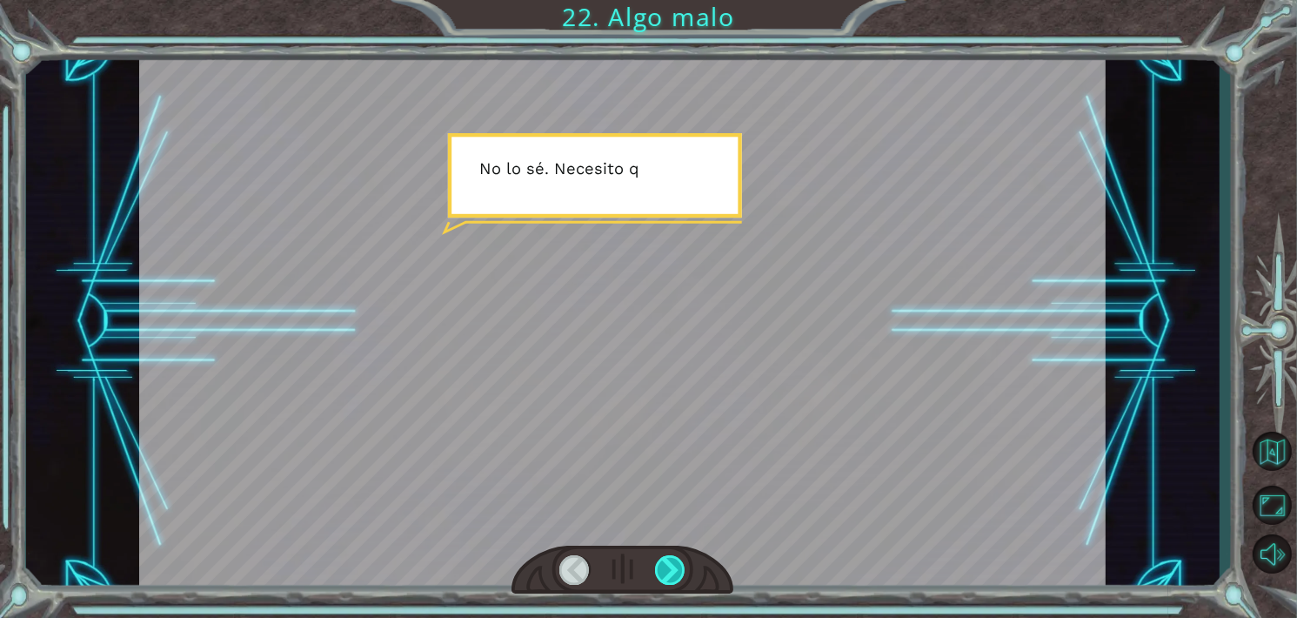
click at [679, 569] on div at bounding box center [670, 570] width 30 height 30
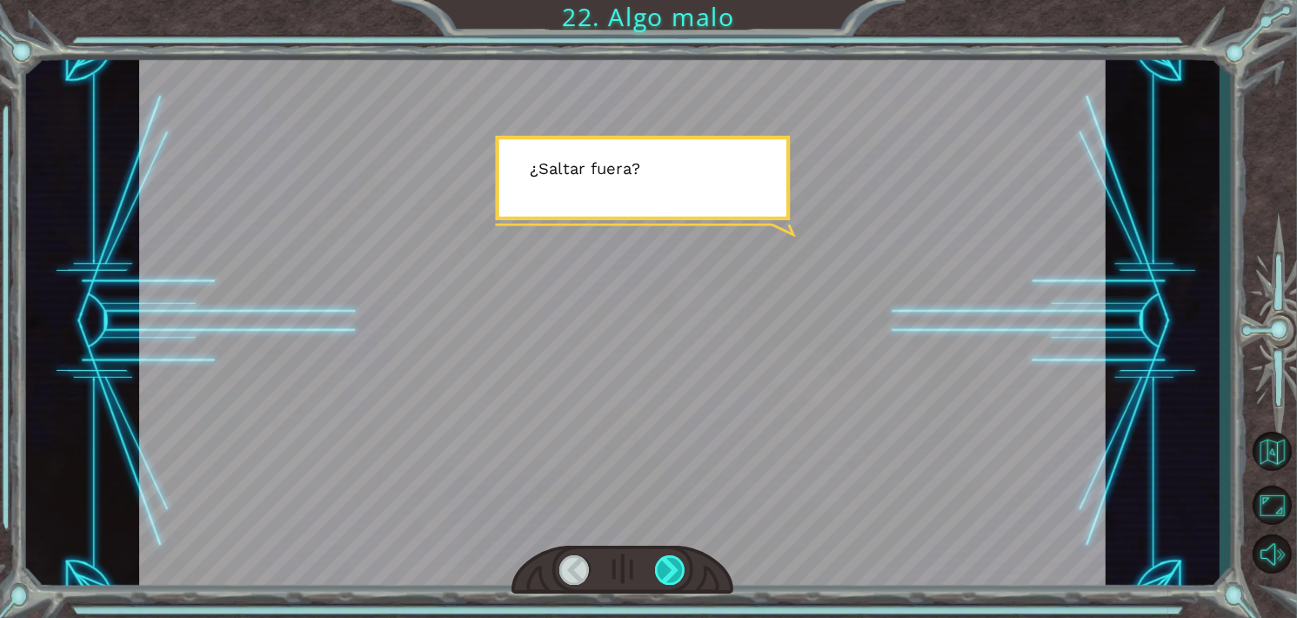
click at [679, 569] on div at bounding box center [670, 570] width 30 height 30
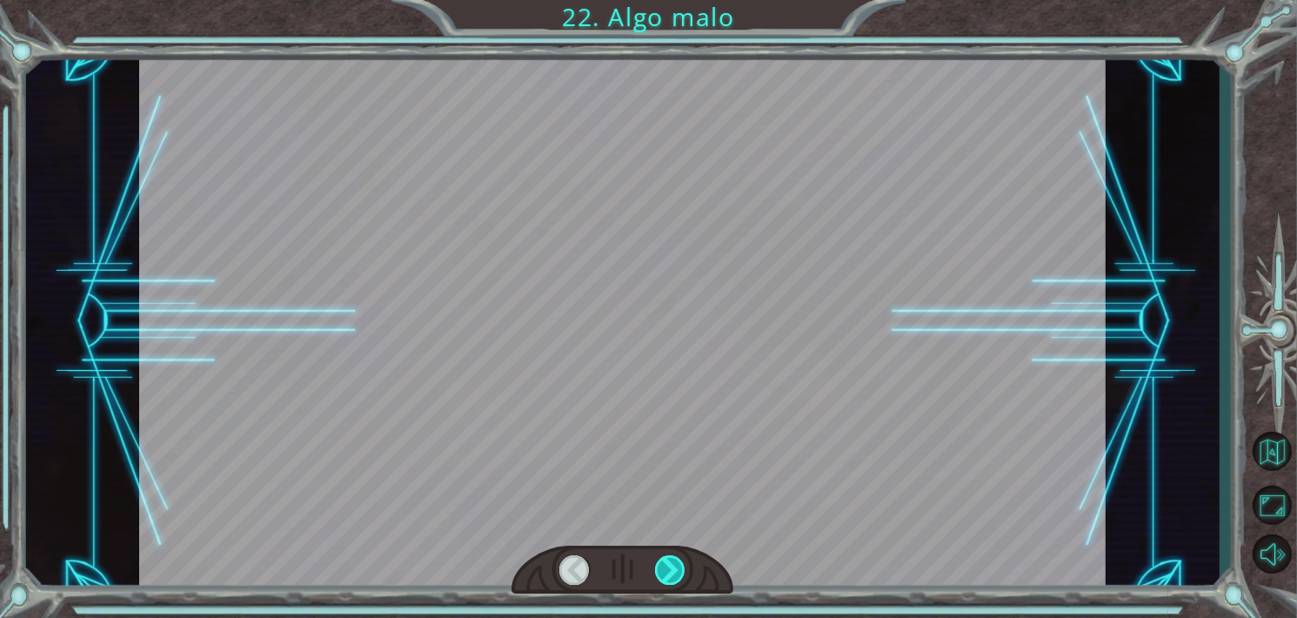
click at [679, 569] on div at bounding box center [670, 570] width 30 height 30
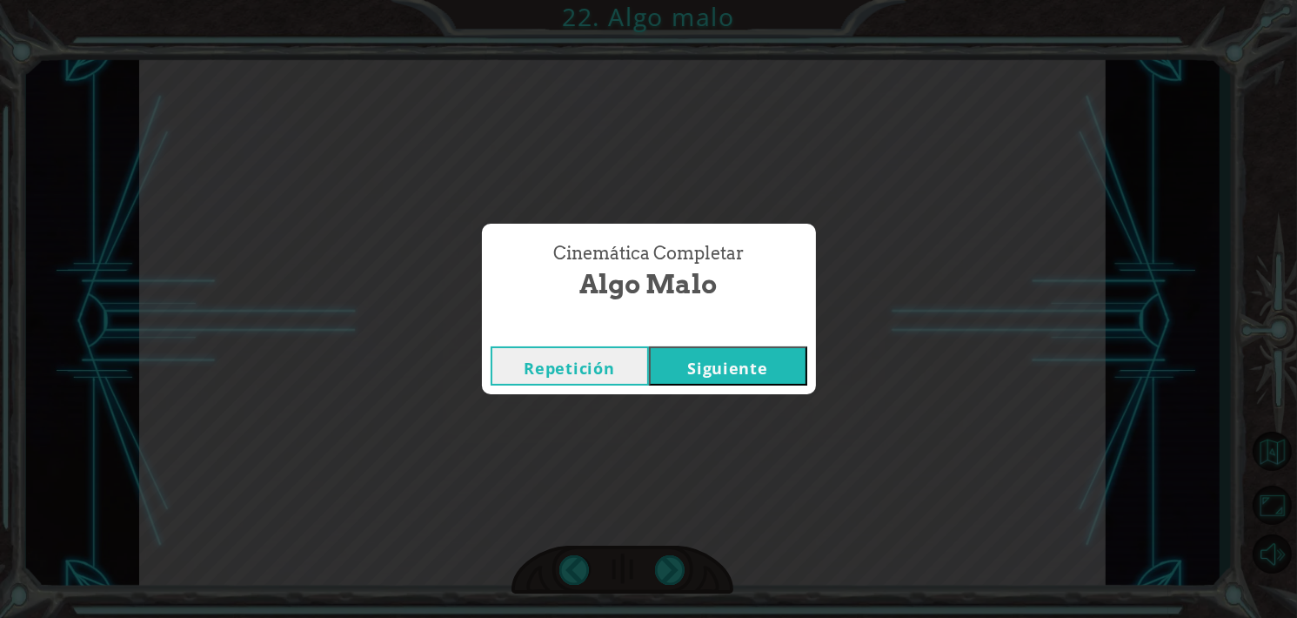
click at [722, 355] on button "Siguiente" at bounding box center [728, 365] width 158 height 39
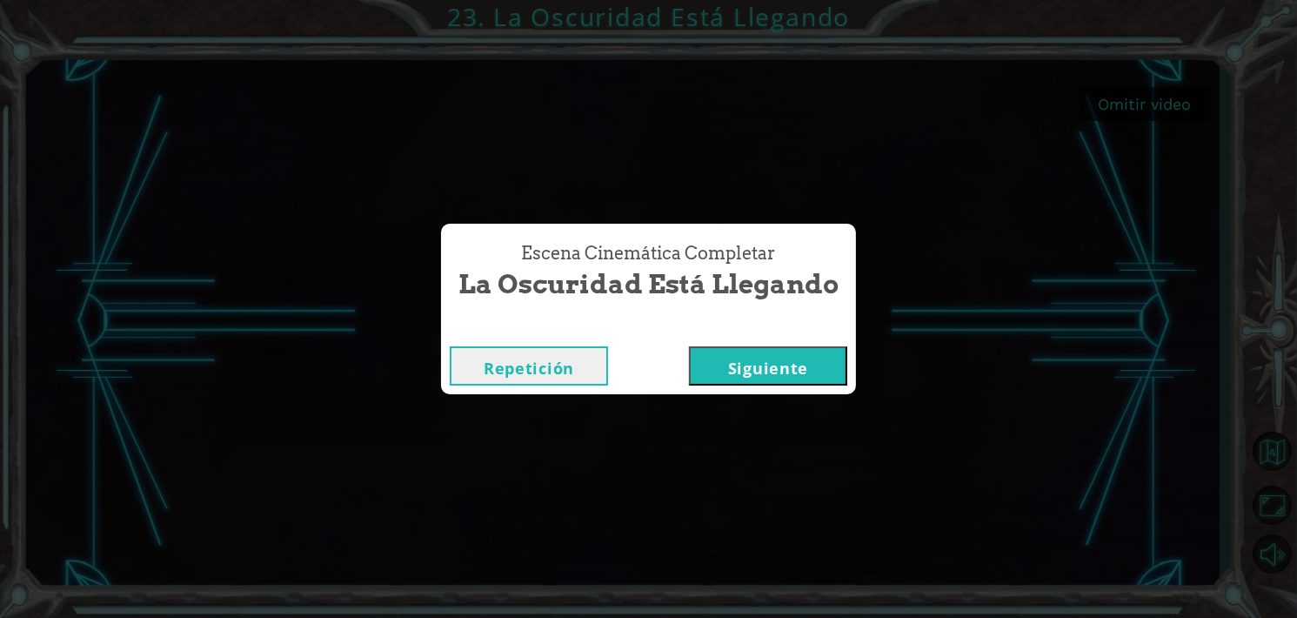
click at [737, 377] on button "Siguiente" at bounding box center [768, 365] width 158 height 39
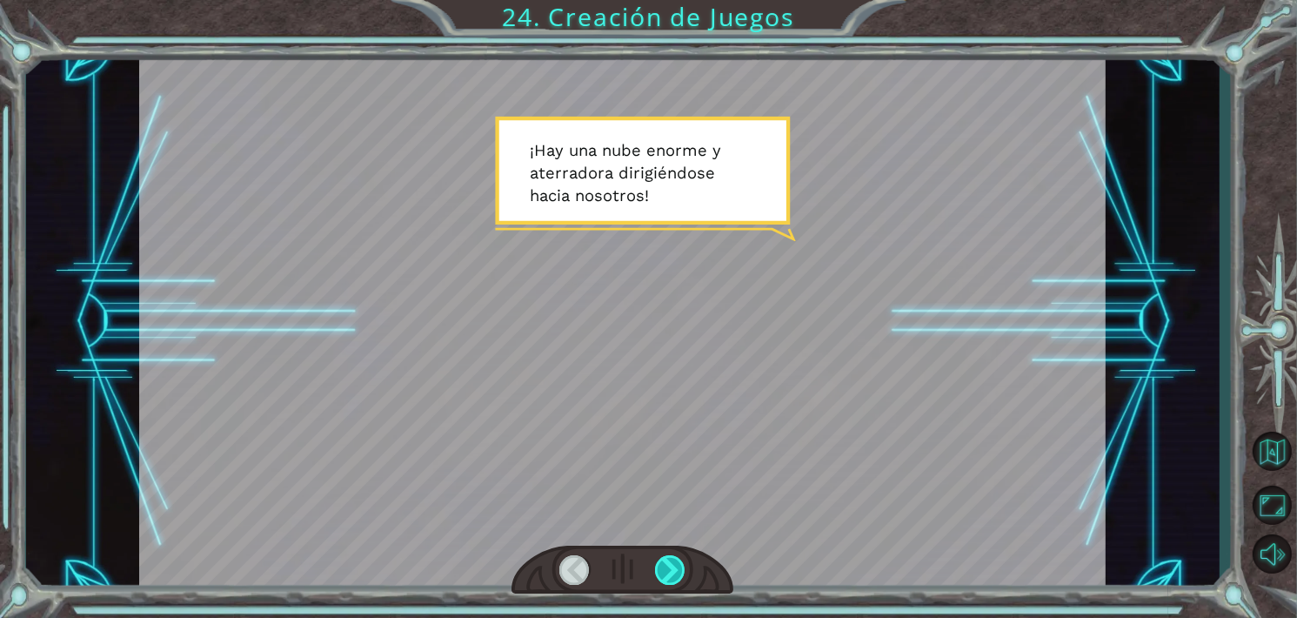
click at [674, 569] on div at bounding box center [670, 570] width 30 height 30
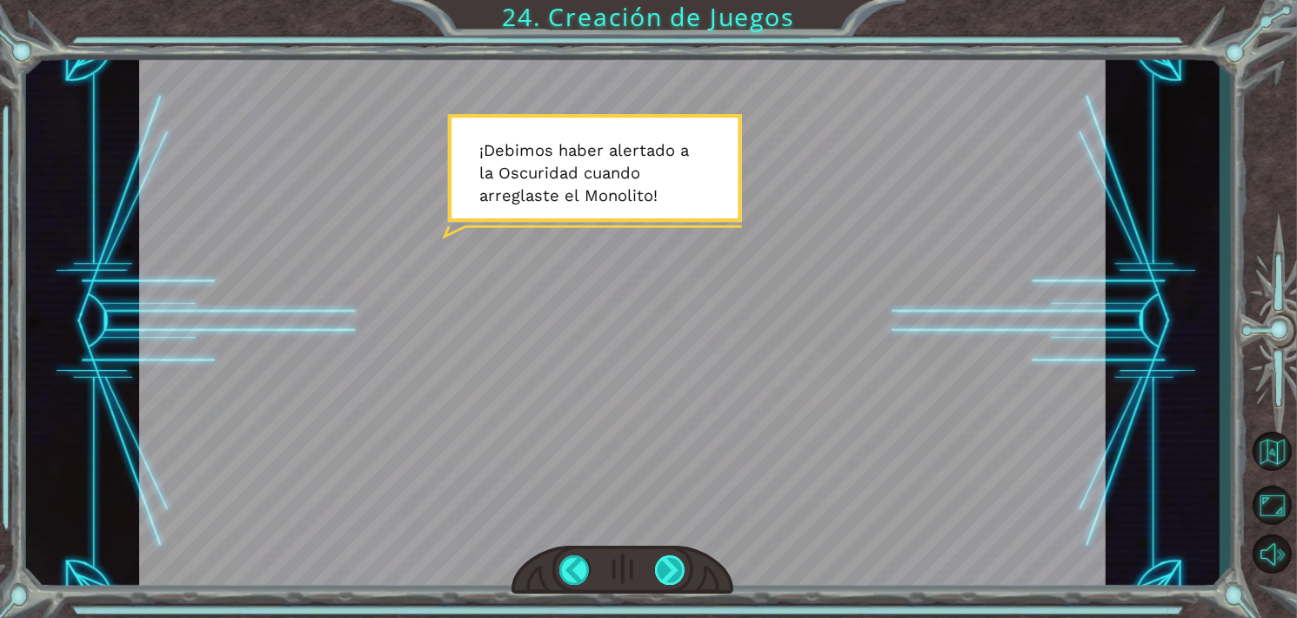
click at [674, 569] on div at bounding box center [670, 570] width 30 height 30
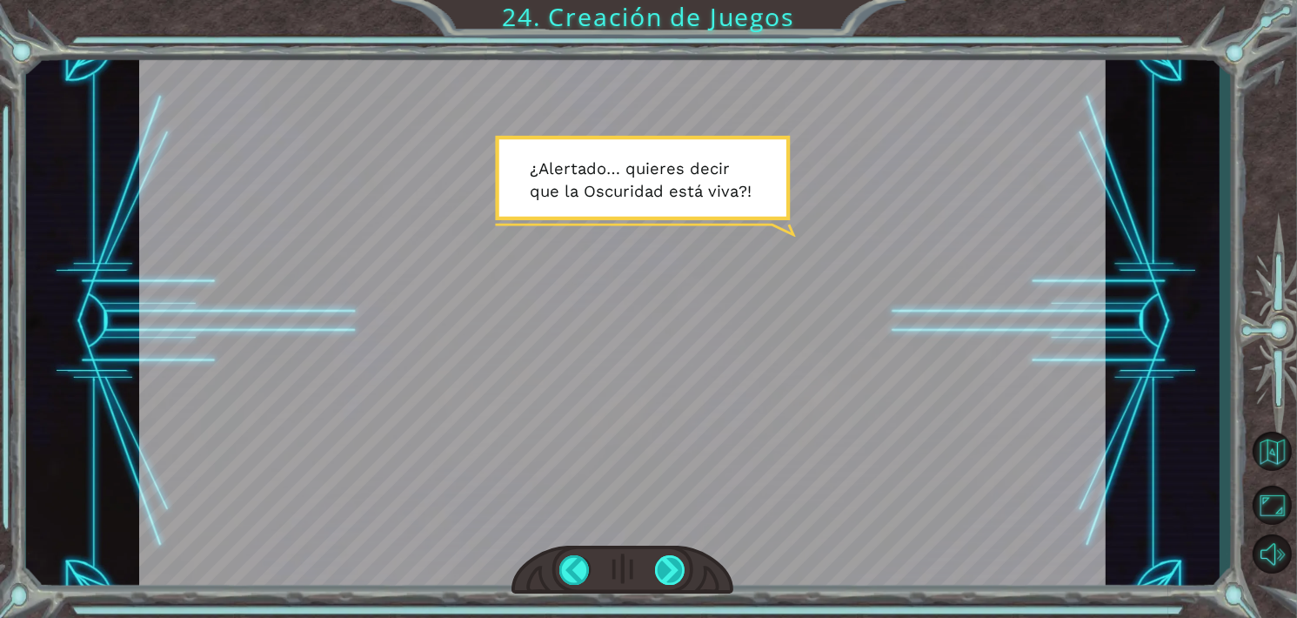
click at [674, 569] on div at bounding box center [670, 570] width 30 height 30
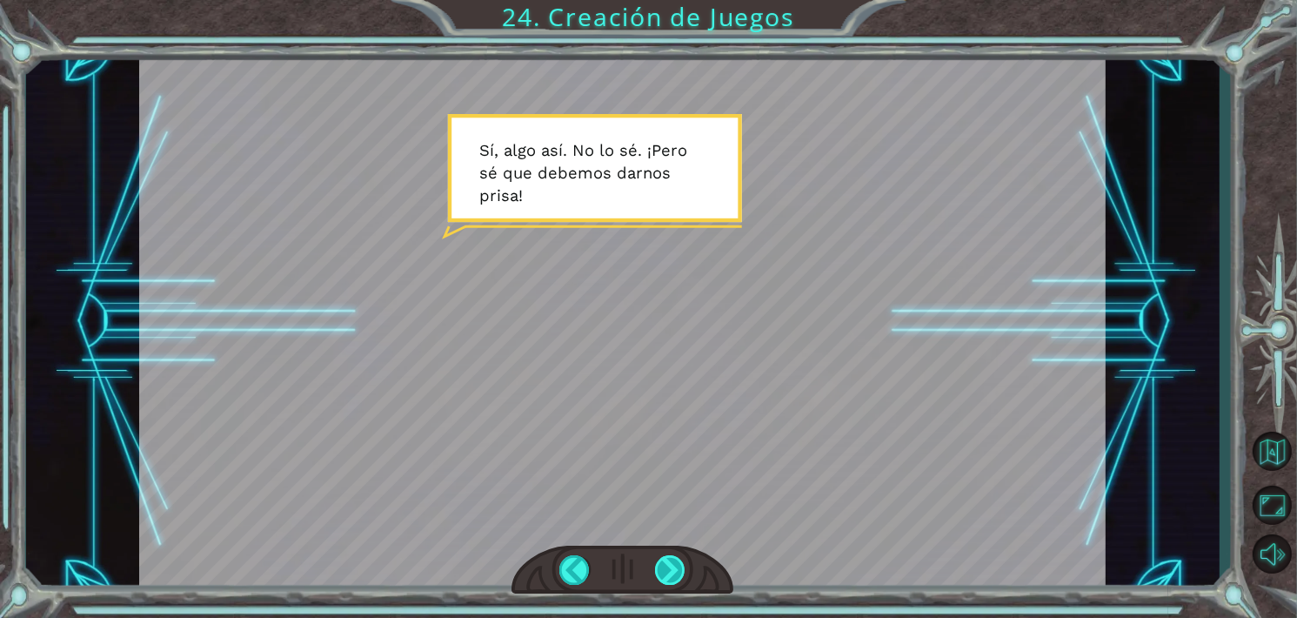
click at [674, 569] on div at bounding box center [670, 570] width 30 height 30
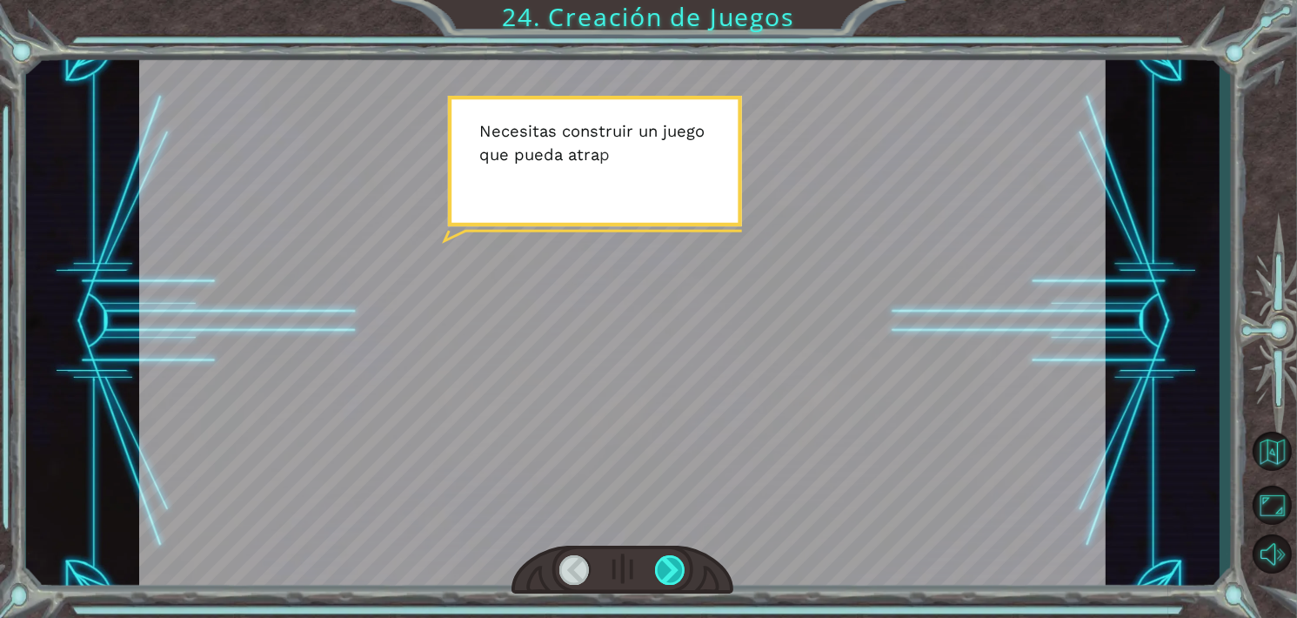
click at [674, 569] on div at bounding box center [670, 570] width 30 height 30
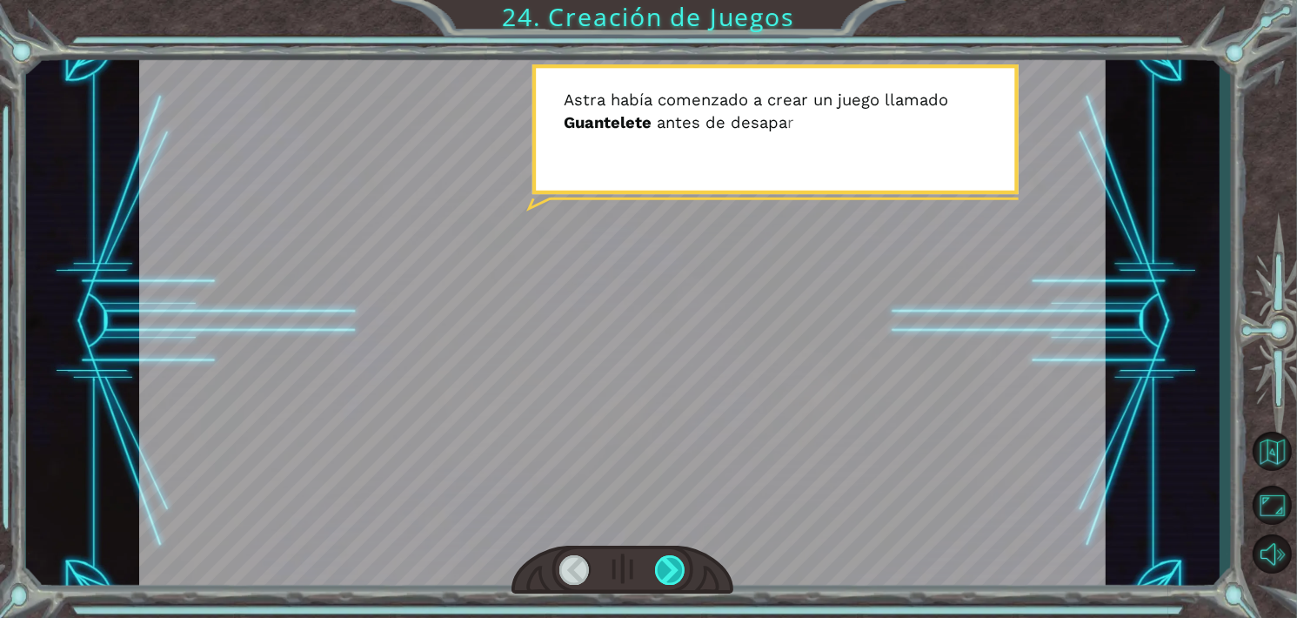
click at [674, 569] on div at bounding box center [670, 570] width 30 height 30
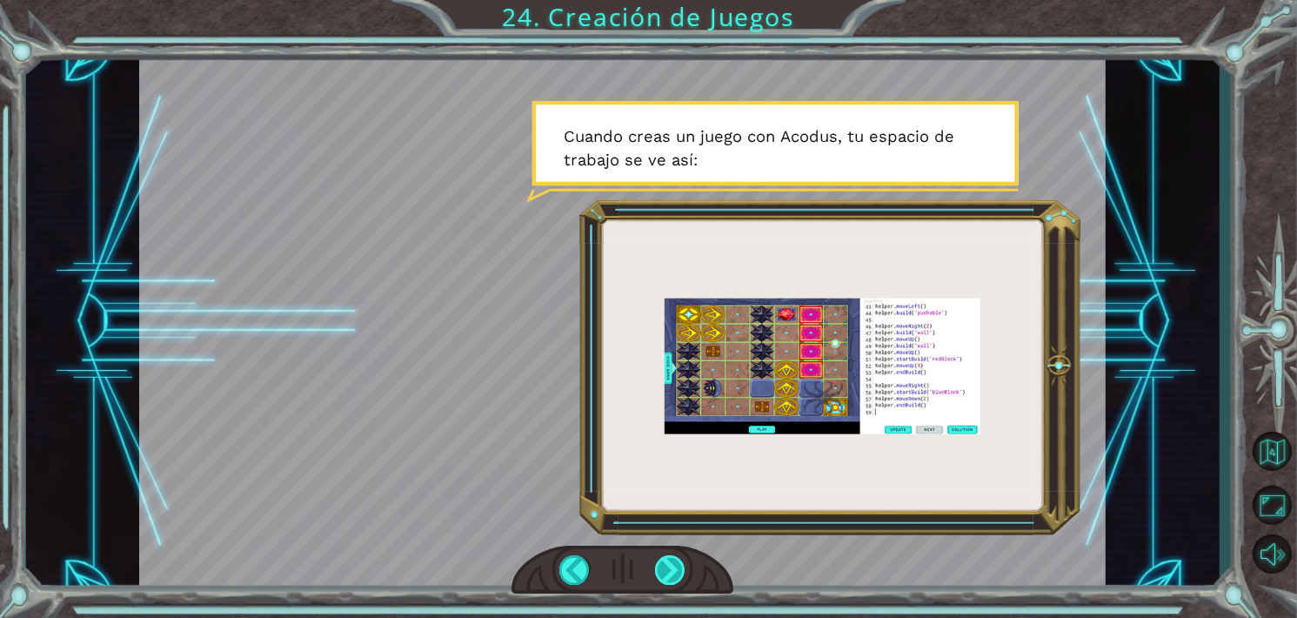
click at [674, 569] on div at bounding box center [670, 570] width 30 height 30
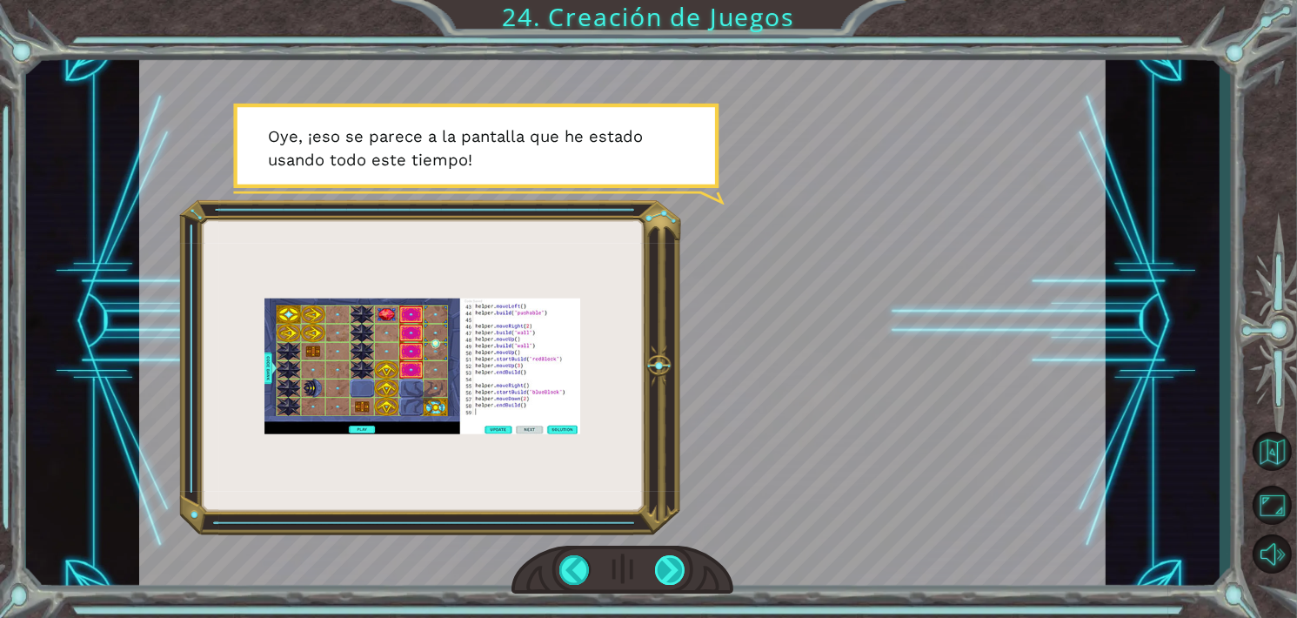
click at [674, 569] on div at bounding box center [670, 570] width 30 height 30
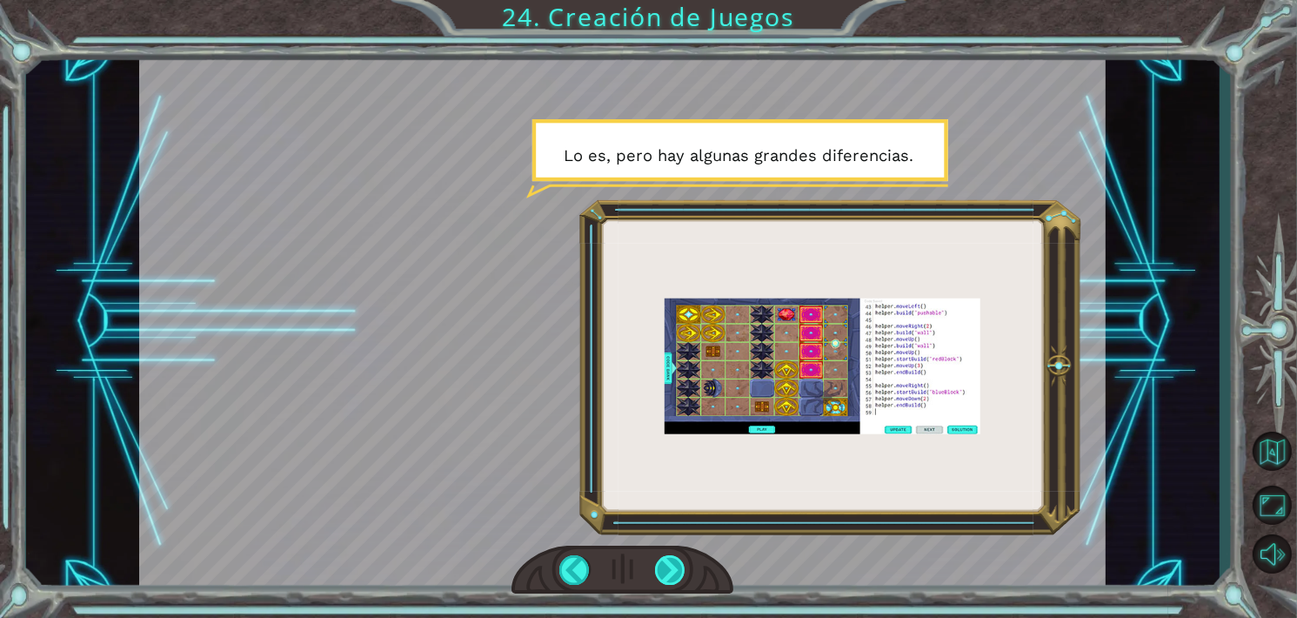
click at [674, 567] on div at bounding box center [670, 570] width 30 height 30
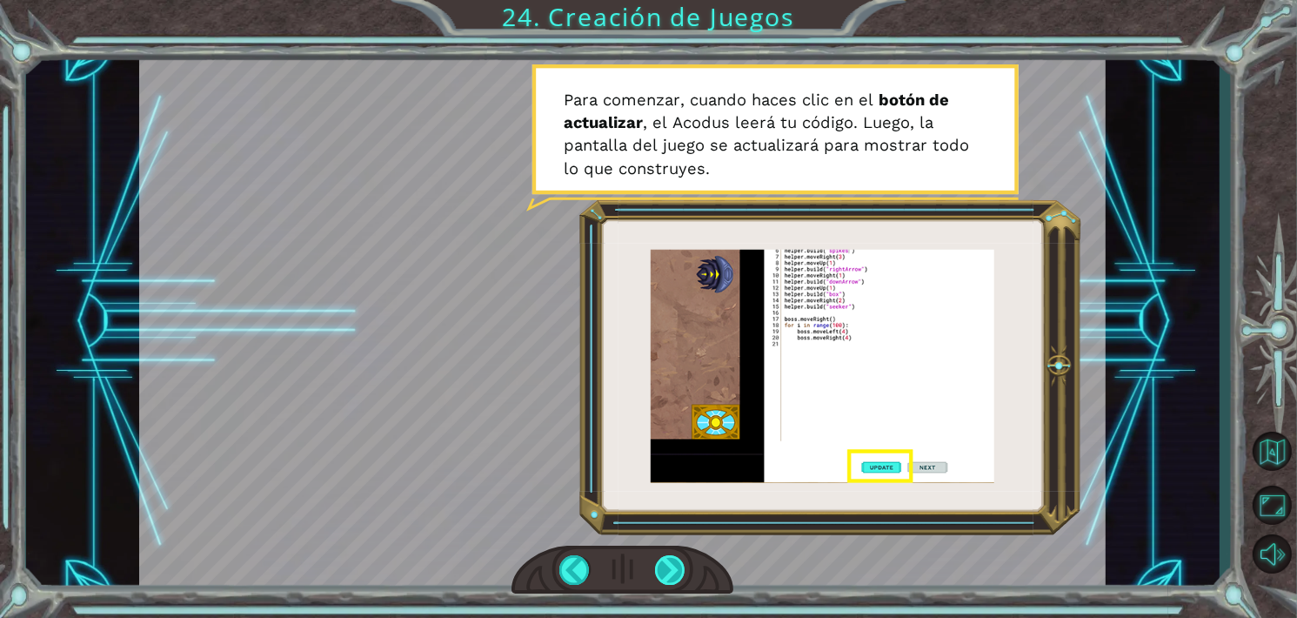
click at [674, 567] on div at bounding box center [670, 570] width 30 height 30
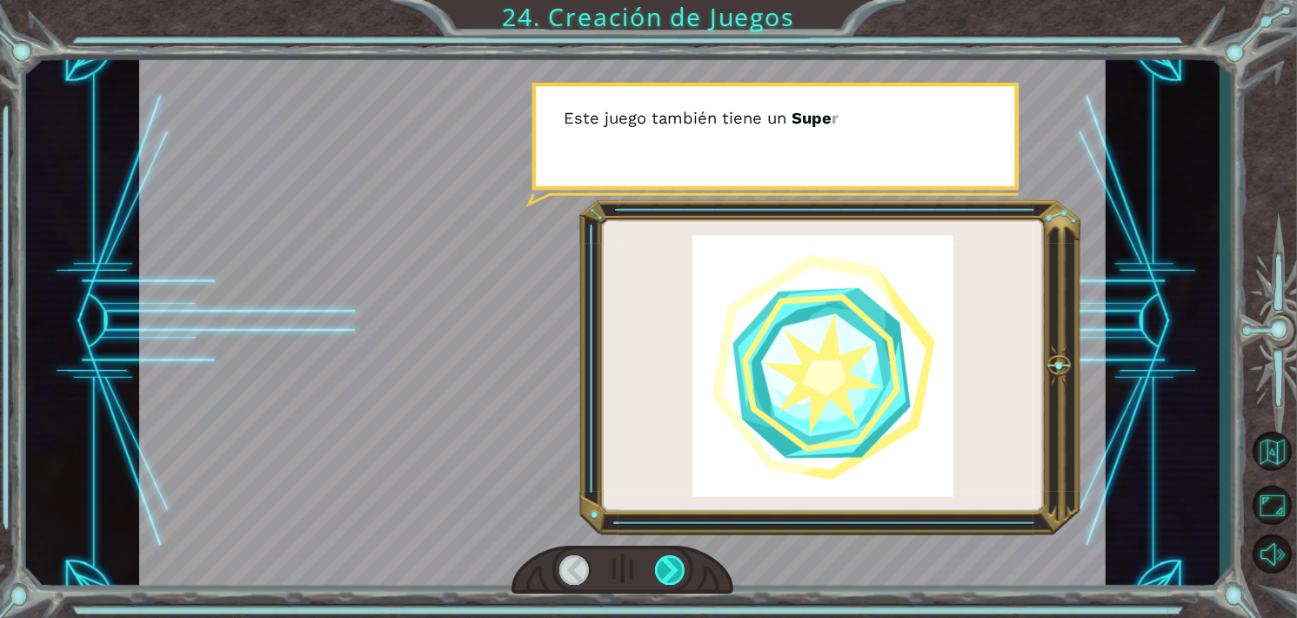
click at [674, 567] on div at bounding box center [670, 570] width 30 height 30
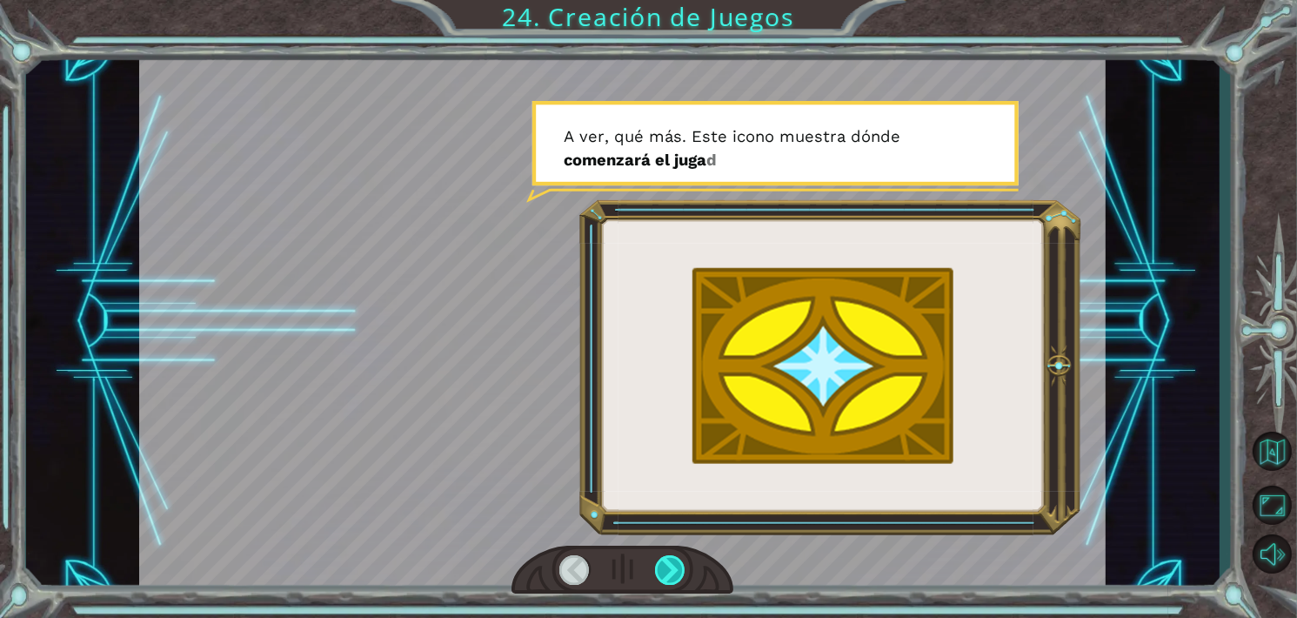
click at [674, 567] on div at bounding box center [670, 570] width 30 height 30
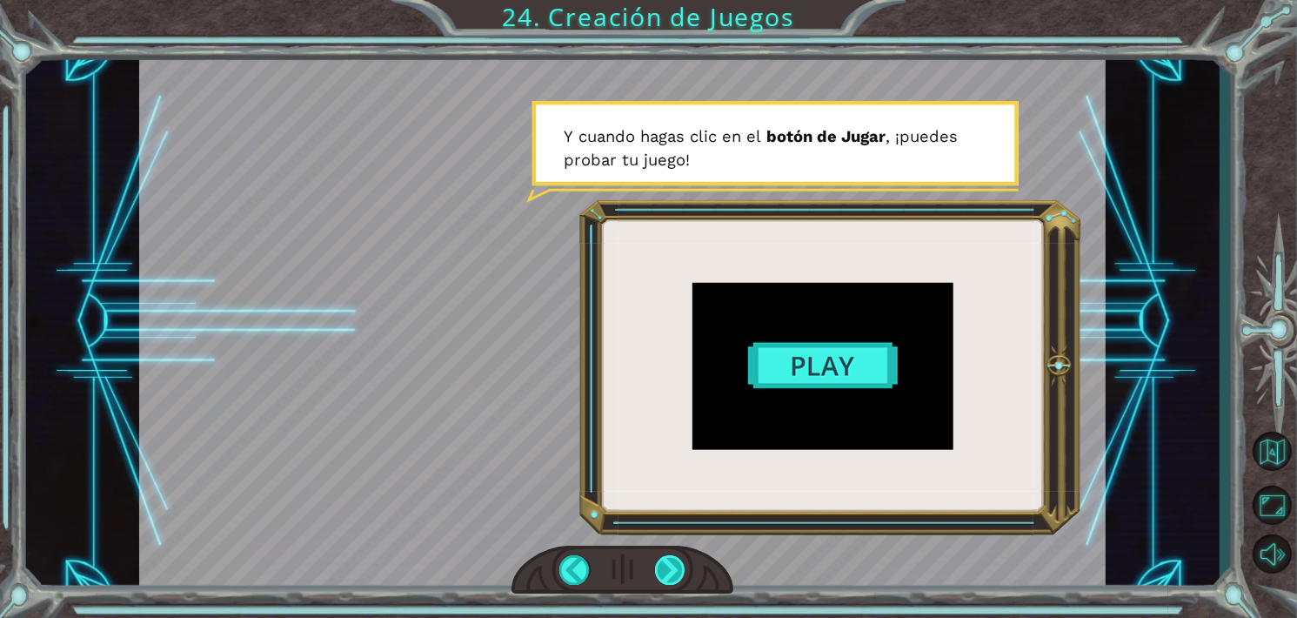
click at [674, 567] on div at bounding box center [670, 570] width 30 height 30
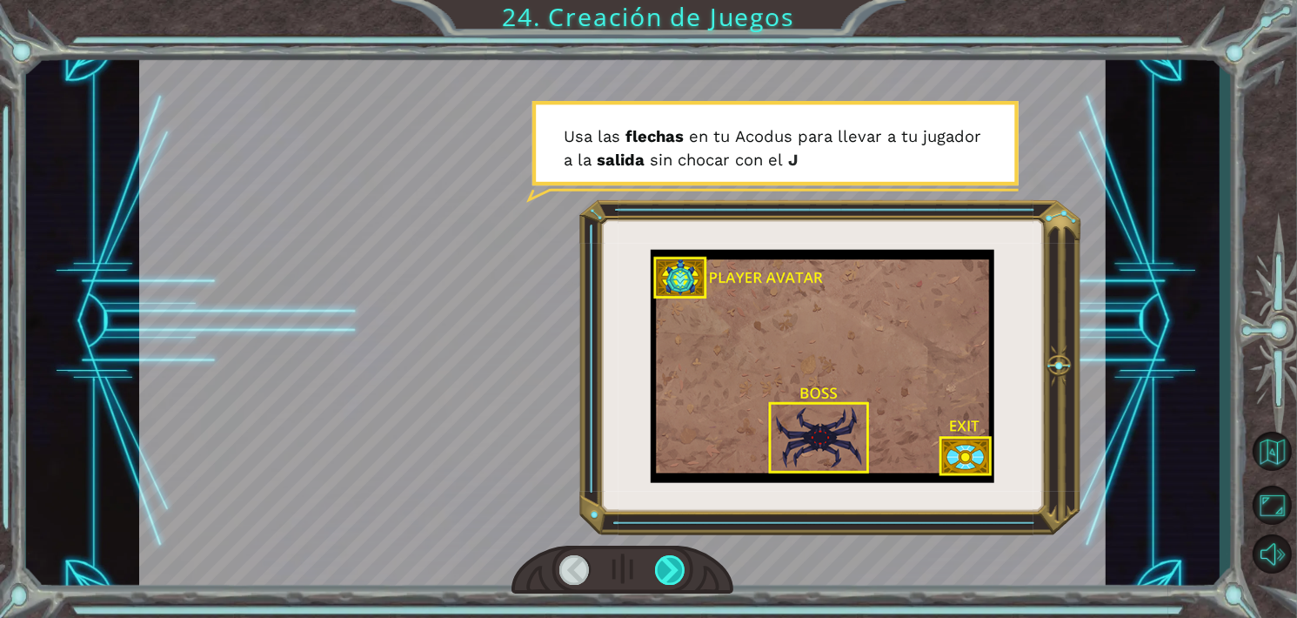
click at [674, 567] on div at bounding box center [670, 570] width 30 height 30
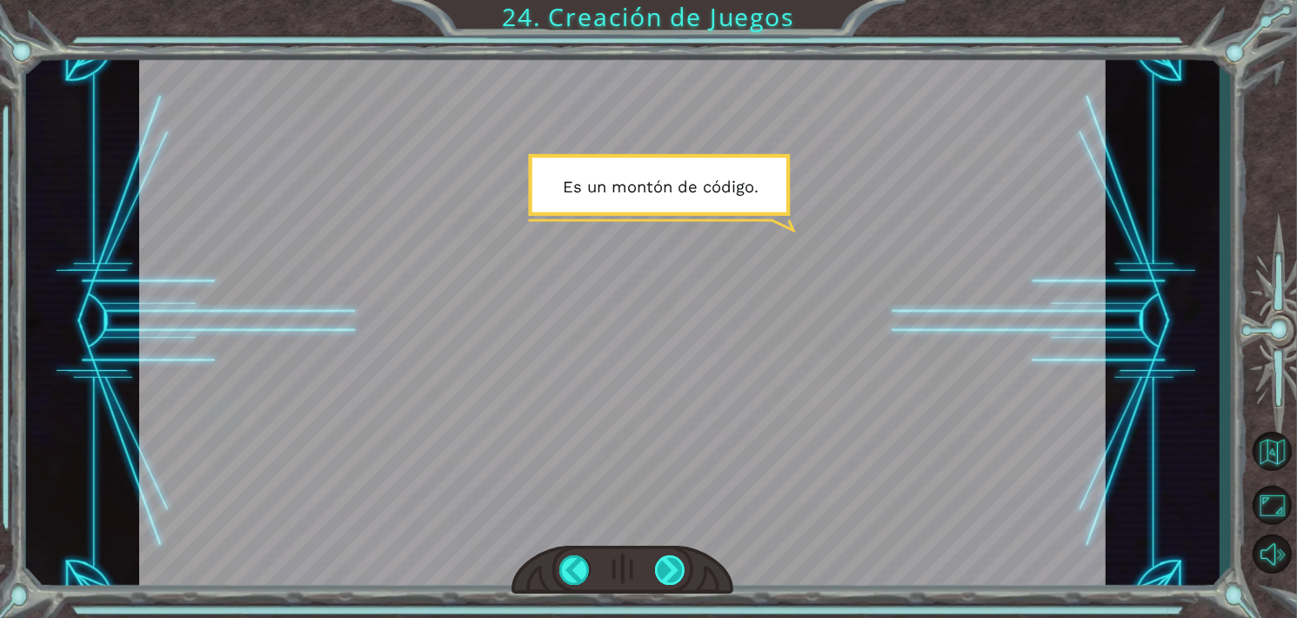
click at [674, 567] on div at bounding box center [670, 570] width 30 height 30
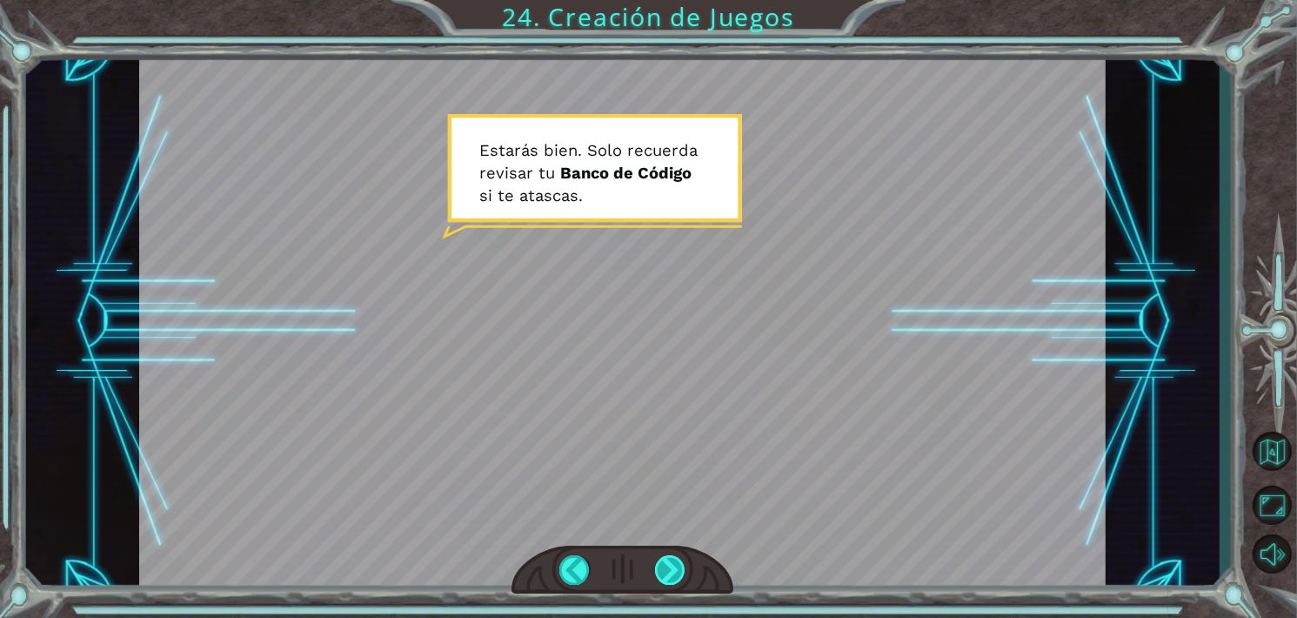
click at [674, 567] on div at bounding box center [670, 570] width 30 height 30
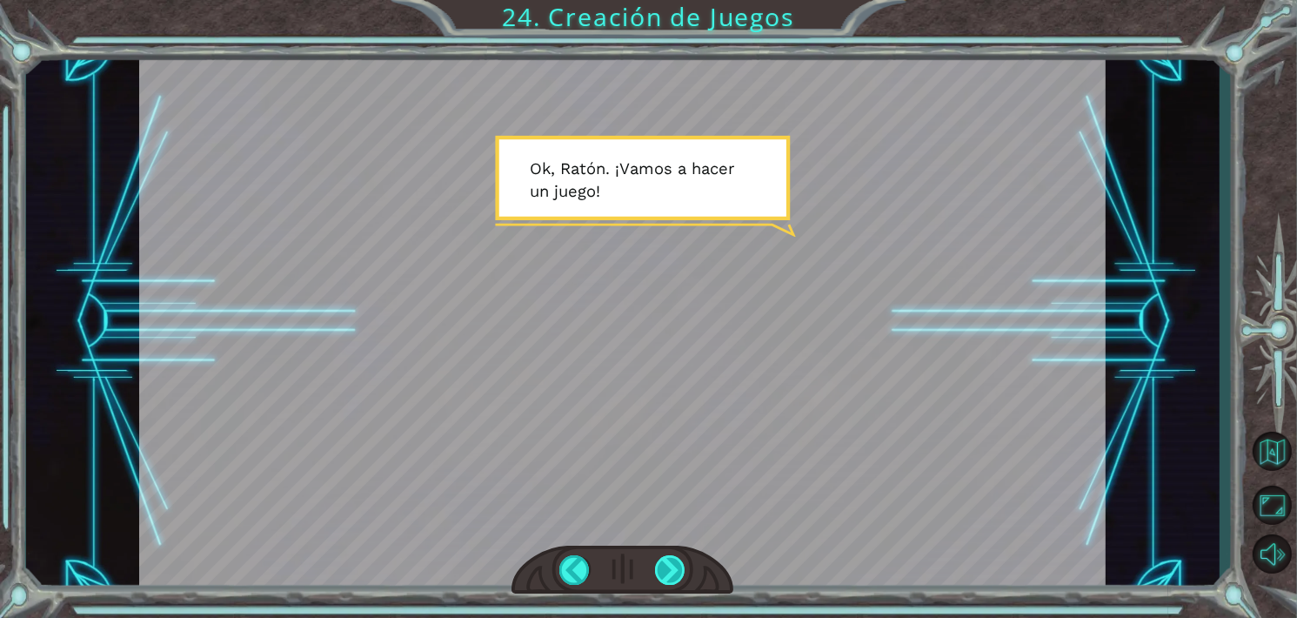
click at [674, 567] on div at bounding box center [670, 570] width 30 height 30
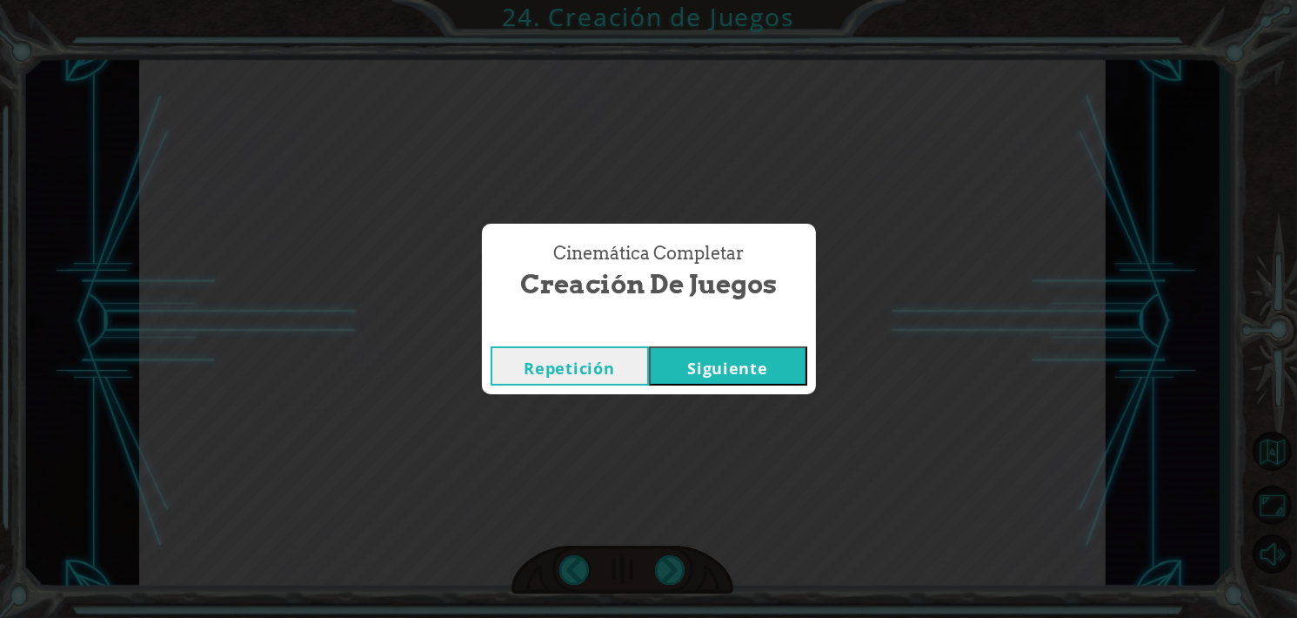
click at [704, 363] on button "Siguiente" at bounding box center [728, 365] width 158 height 39
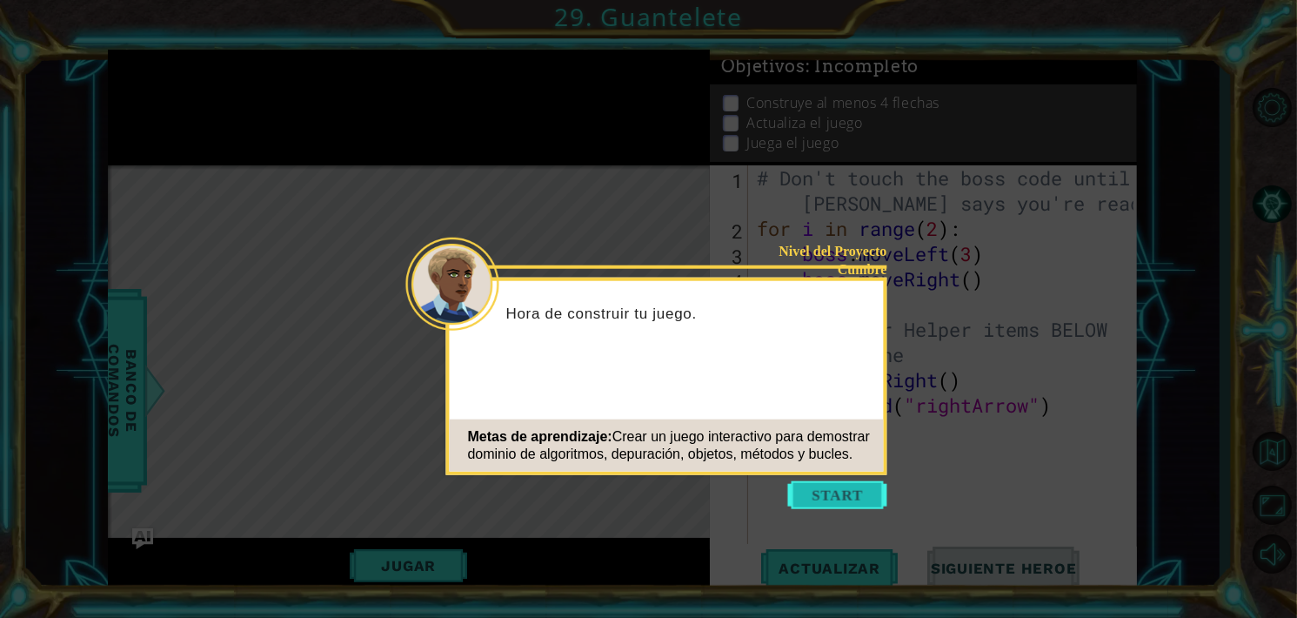
click at [833, 506] on button "Start" at bounding box center [837, 495] width 99 height 28
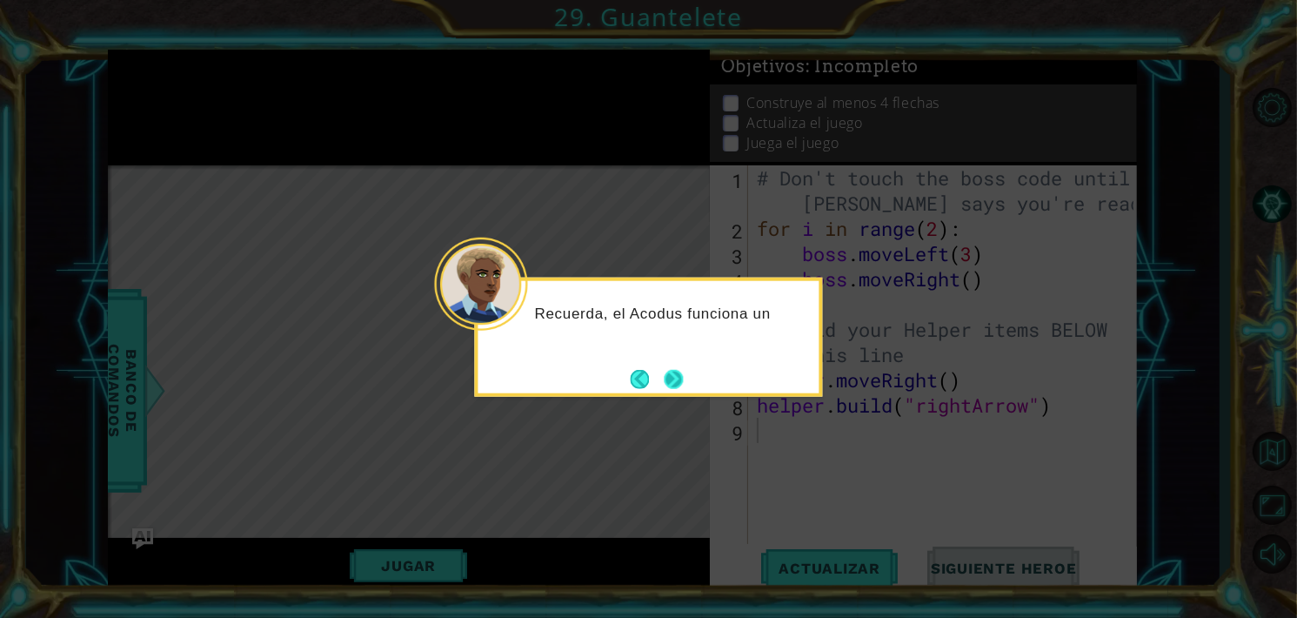
click at [678, 371] on button "Next" at bounding box center [673, 378] width 19 height 19
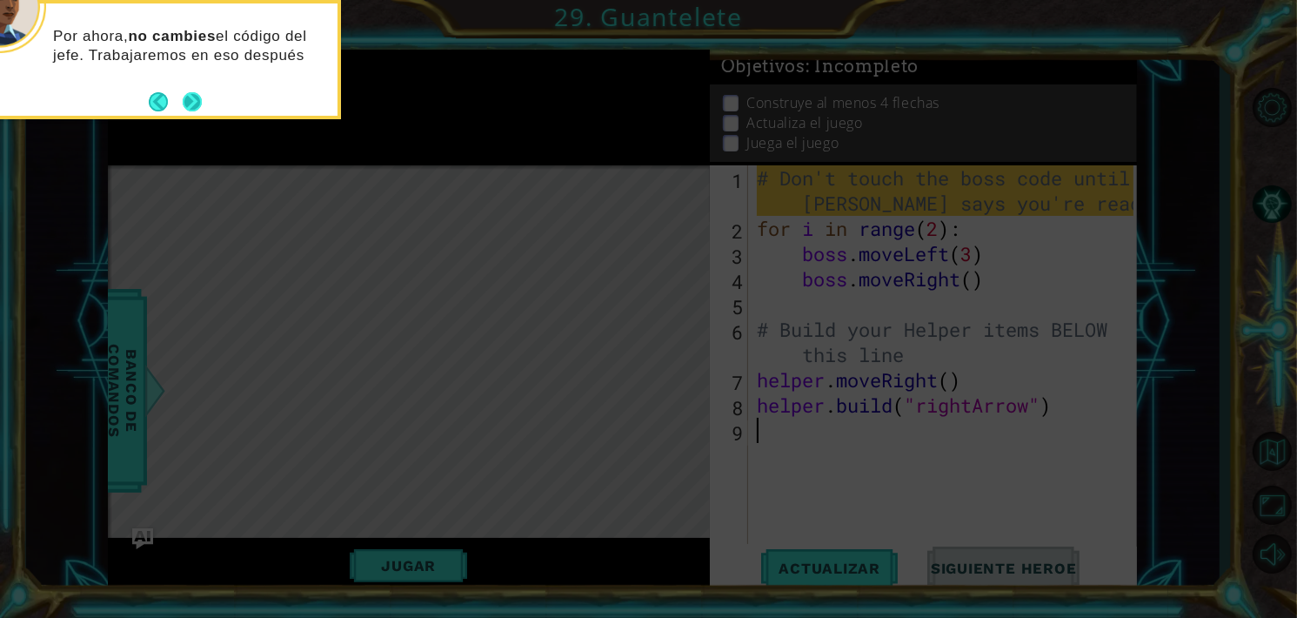
click at [191, 109] on button "Next" at bounding box center [192, 101] width 19 height 19
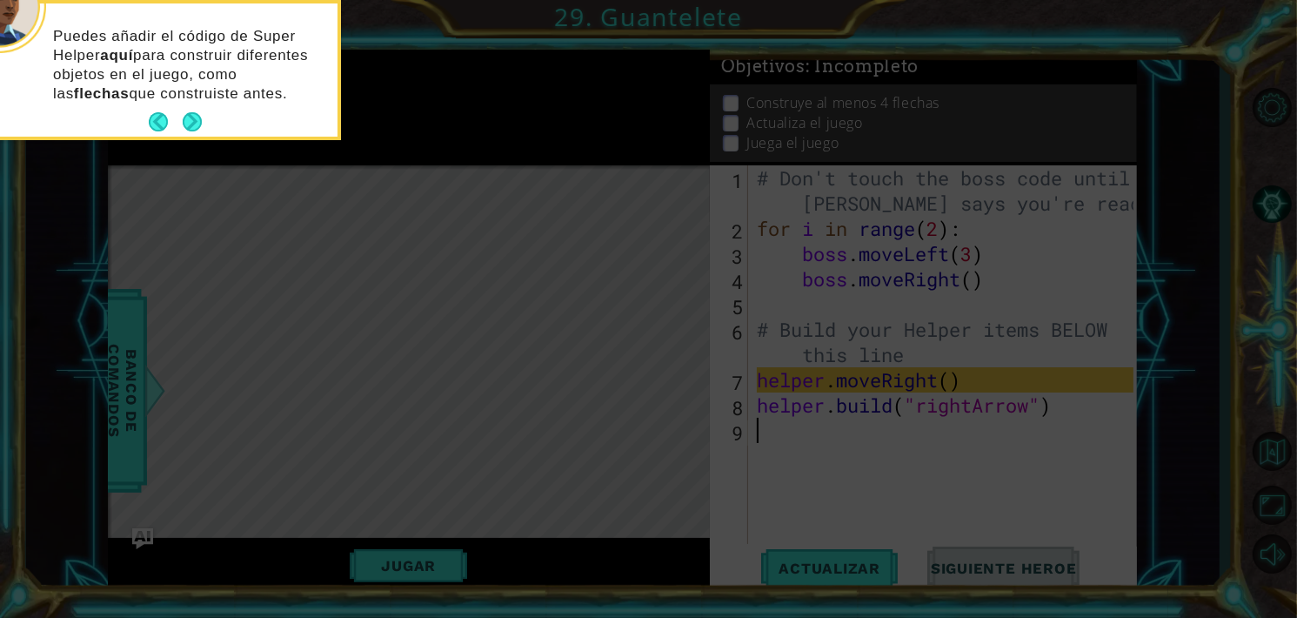
click at [191, 109] on footer at bounding box center [175, 122] width 53 height 26
click at [198, 123] on button "Next" at bounding box center [192, 121] width 19 height 19
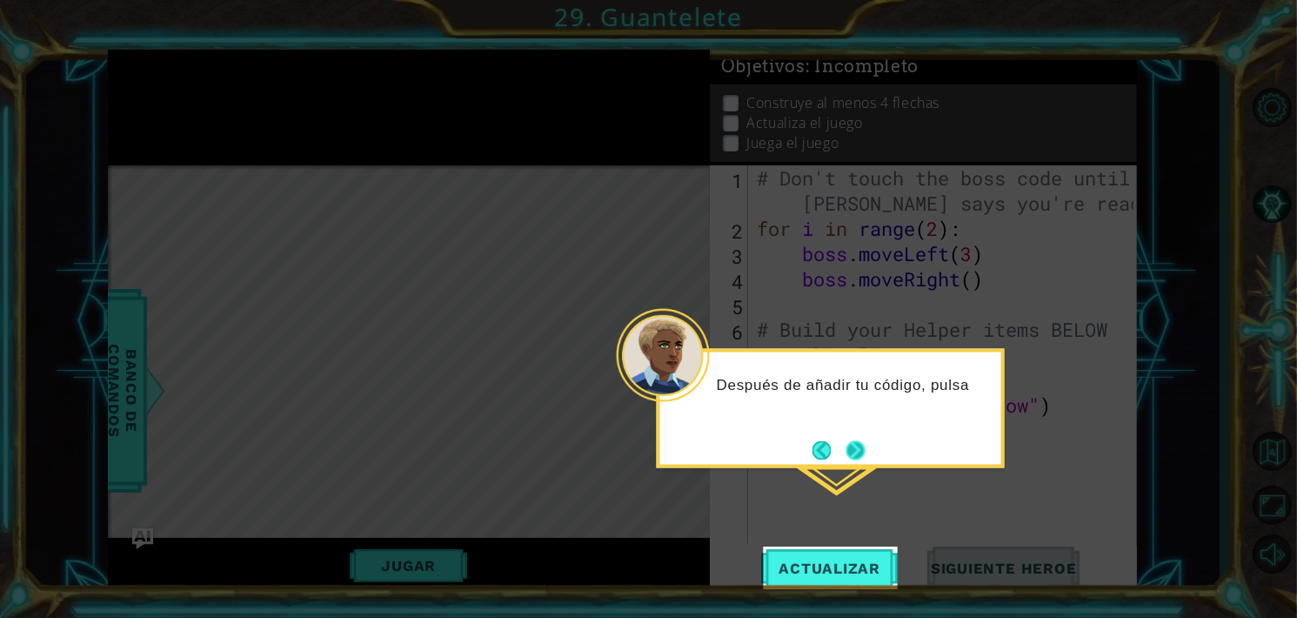
click at [854, 452] on button "Next" at bounding box center [855, 449] width 19 height 19
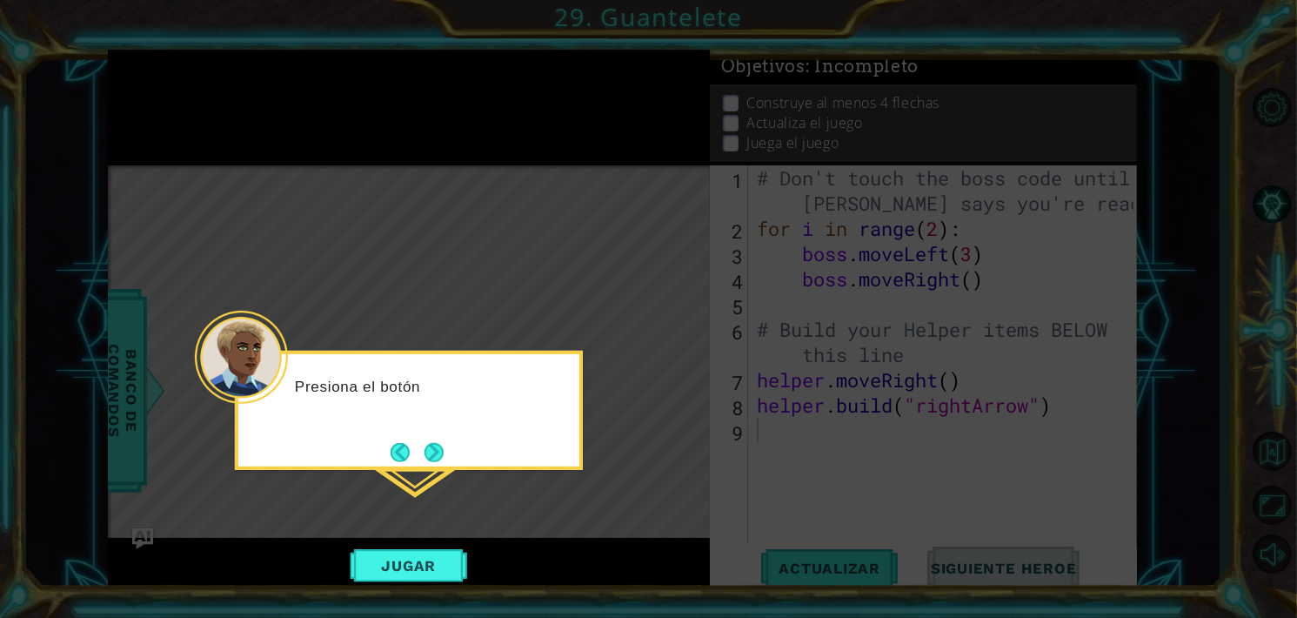
click at [854, 452] on icon at bounding box center [648, 309] width 1297 height 618
click at [430, 448] on button "Next" at bounding box center [433, 452] width 19 height 19
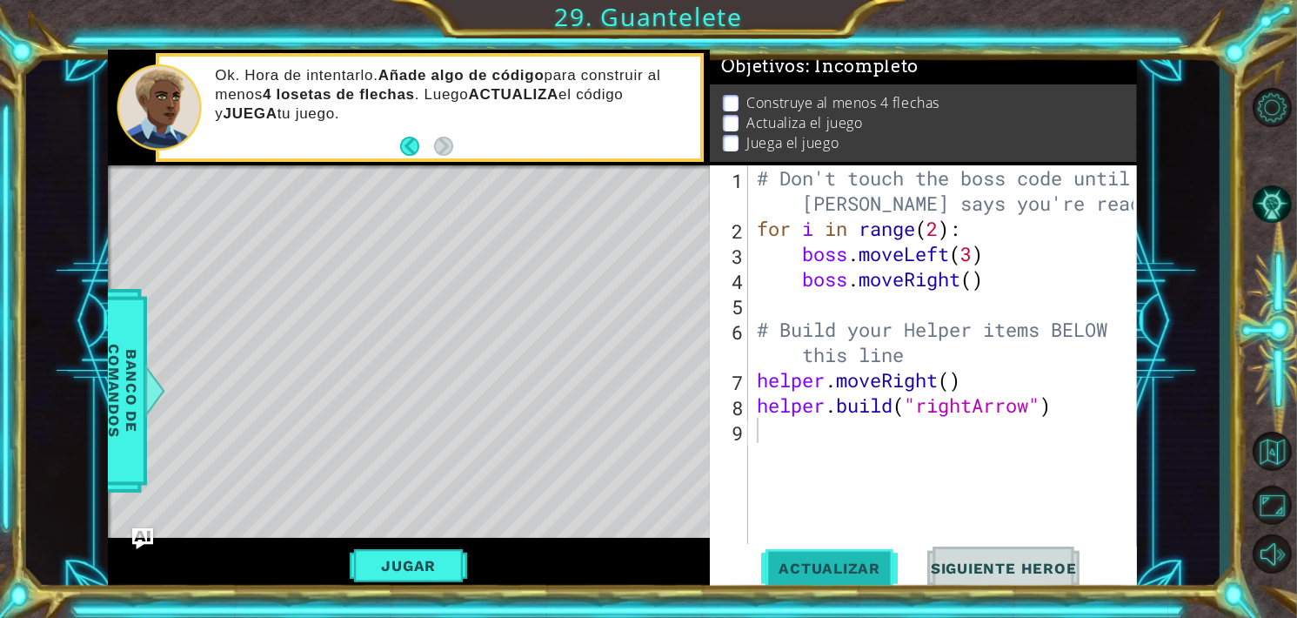
click at [825, 561] on span "Actualizar" at bounding box center [829, 567] width 137 height 17
click at [419, 559] on button "Jugar" at bounding box center [408, 565] width 117 height 33
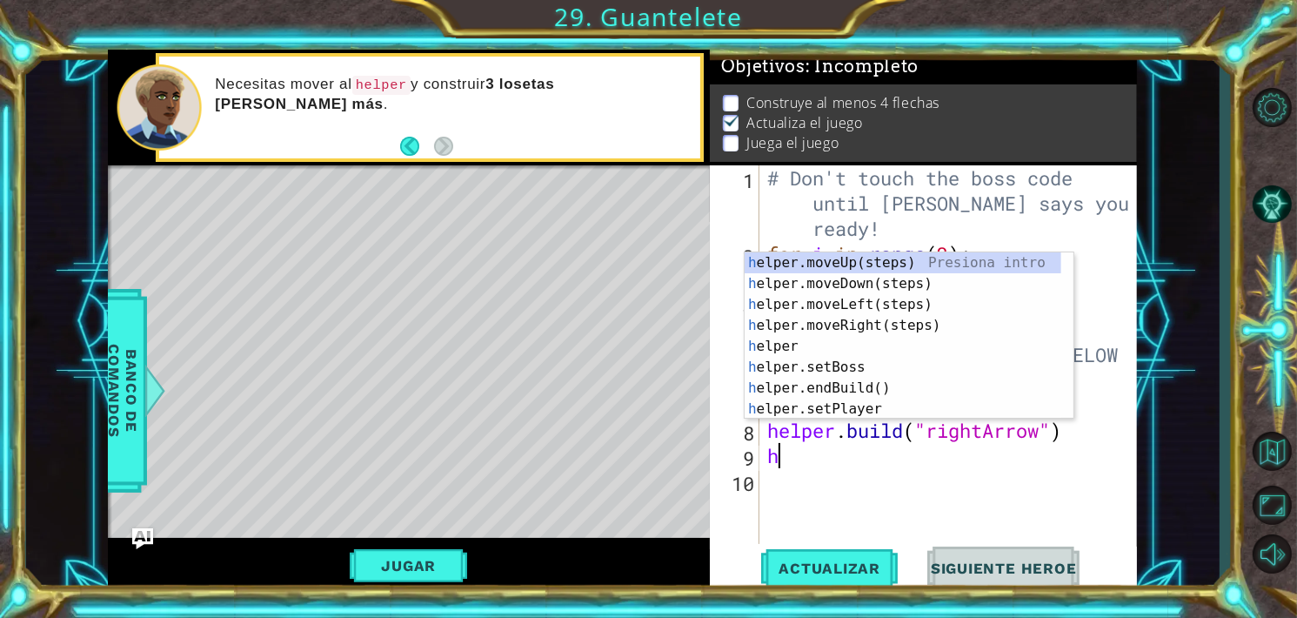
type textarea "he"
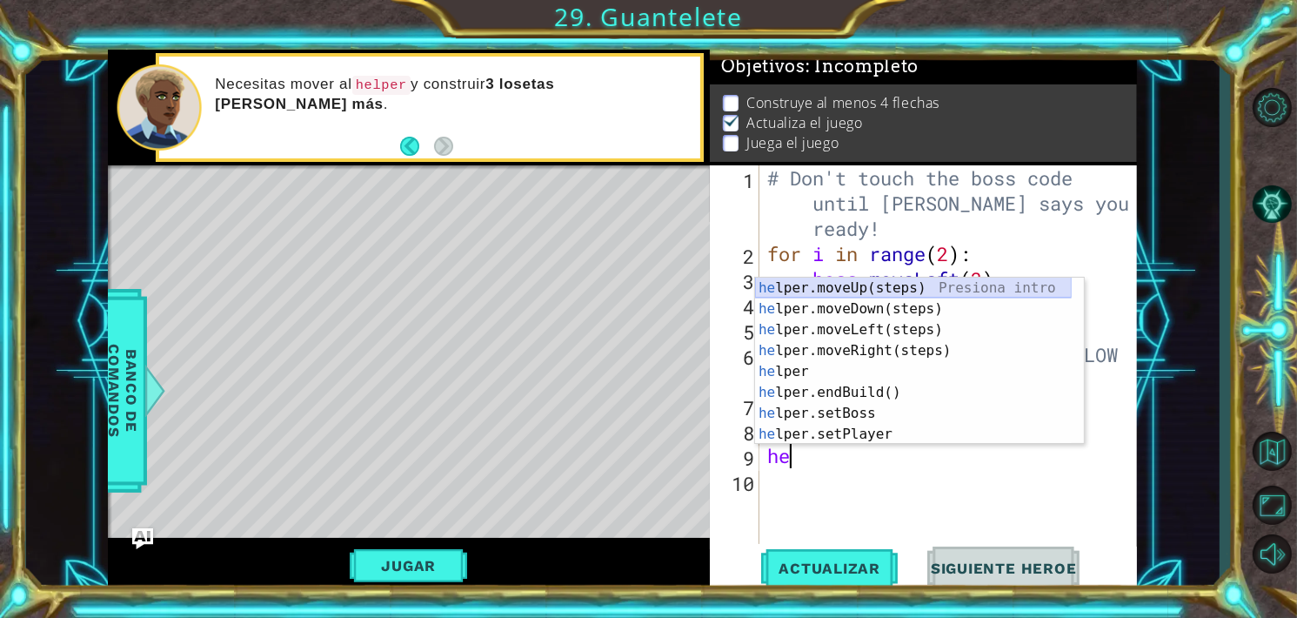
click at [805, 290] on div "he lper.moveUp(steps) Presiona intro he lper.moveDown(steps) Presiona intro he …" at bounding box center [913, 381] width 317 height 209
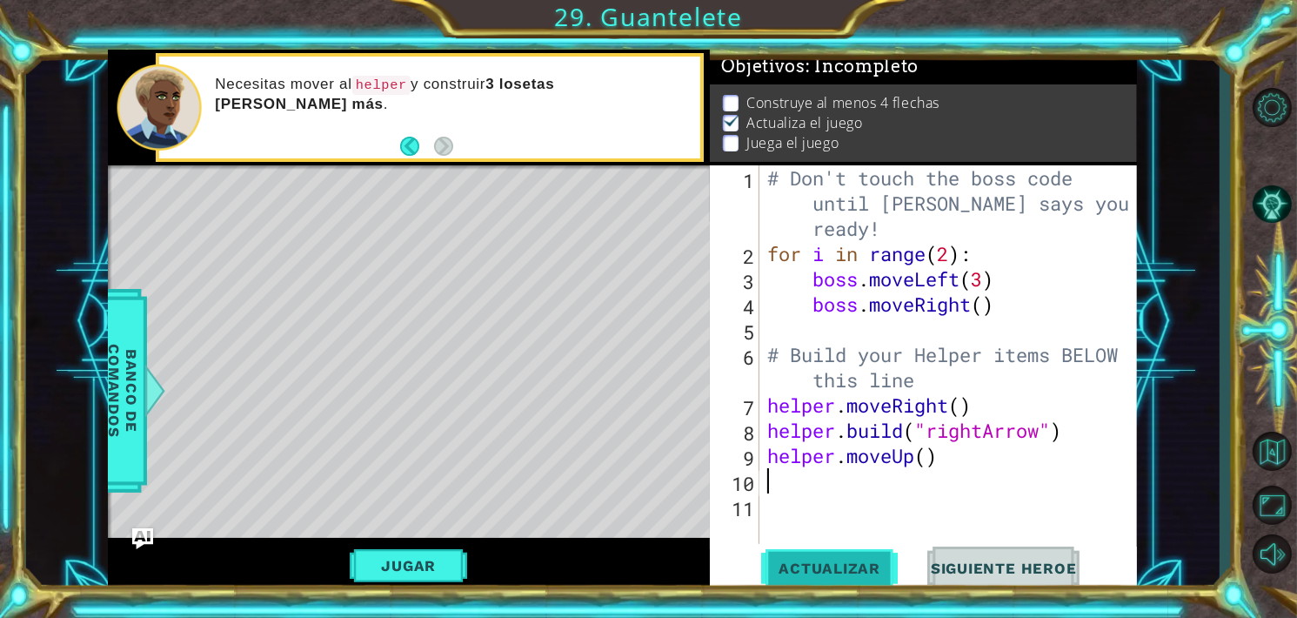
click at [862, 571] on span "Actualizar" at bounding box center [829, 567] width 137 height 17
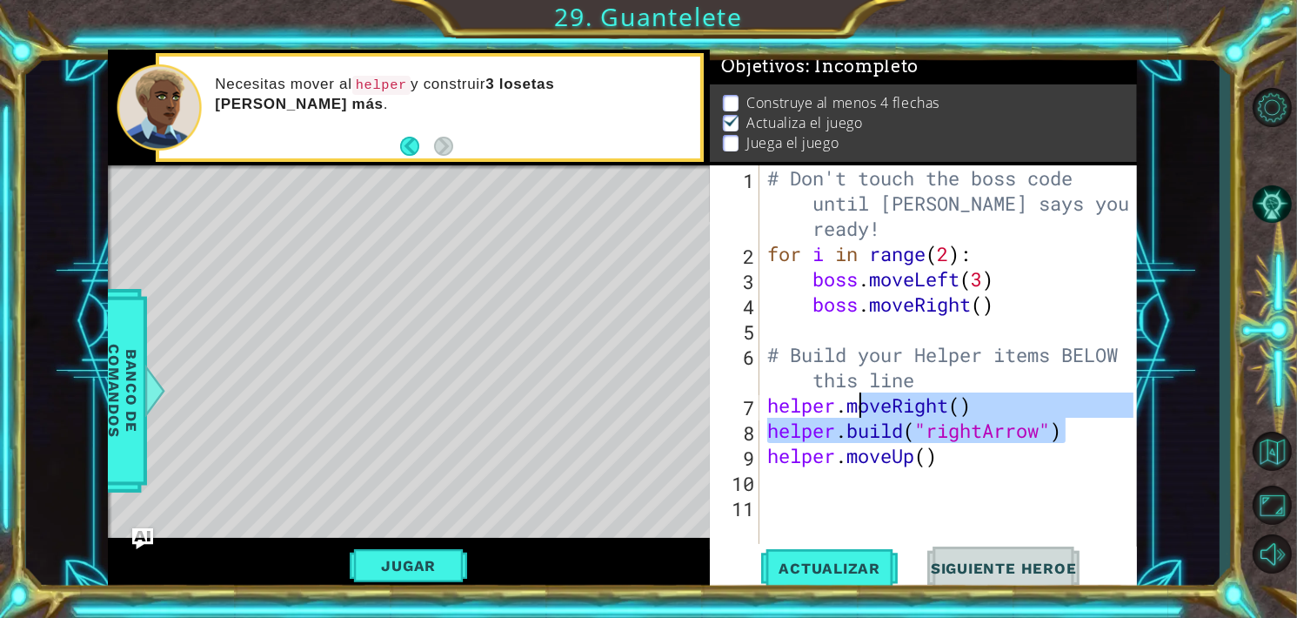
drag, startPoint x: 1071, startPoint y: 424, endPoint x: 861, endPoint y: 411, distance: 210.1
click at [861, 411] on div "# Don't touch the boss code until [PERSON_NAME] says you're ready! for i in ran…" at bounding box center [953, 404] width 378 height 479
click at [977, 449] on div "# Don't touch the boss code until [PERSON_NAME] says you're ready! for i in ran…" at bounding box center [953, 404] width 378 height 479
type textarea "helper.moveUp()"
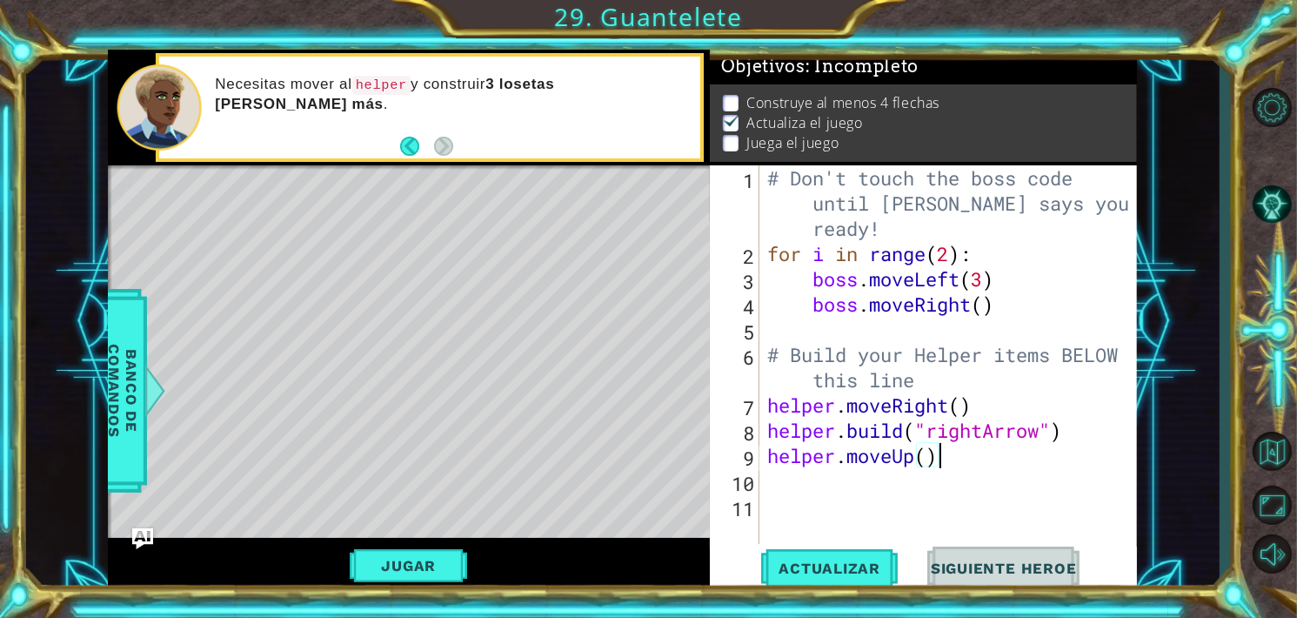
click at [814, 477] on div "# Don't touch the boss code until [PERSON_NAME] says you're ready! for i in ran…" at bounding box center [953, 404] width 378 height 479
drag, startPoint x: 770, startPoint y: 451, endPoint x: 941, endPoint y: 457, distance: 171.4
click at [941, 457] on div "# Don't touch the boss code until [PERSON_NAME] says you're ready! for i in ran…" at bounding box center [953, 404] width 378 height 479
type textarea "helper.moveUp()"
click at [837, 491] on div "# Don't touch the boss code until [PERSON_NAME] says you're ready! for i in ran…" at bounding box center [953, 404] width 378 height 479
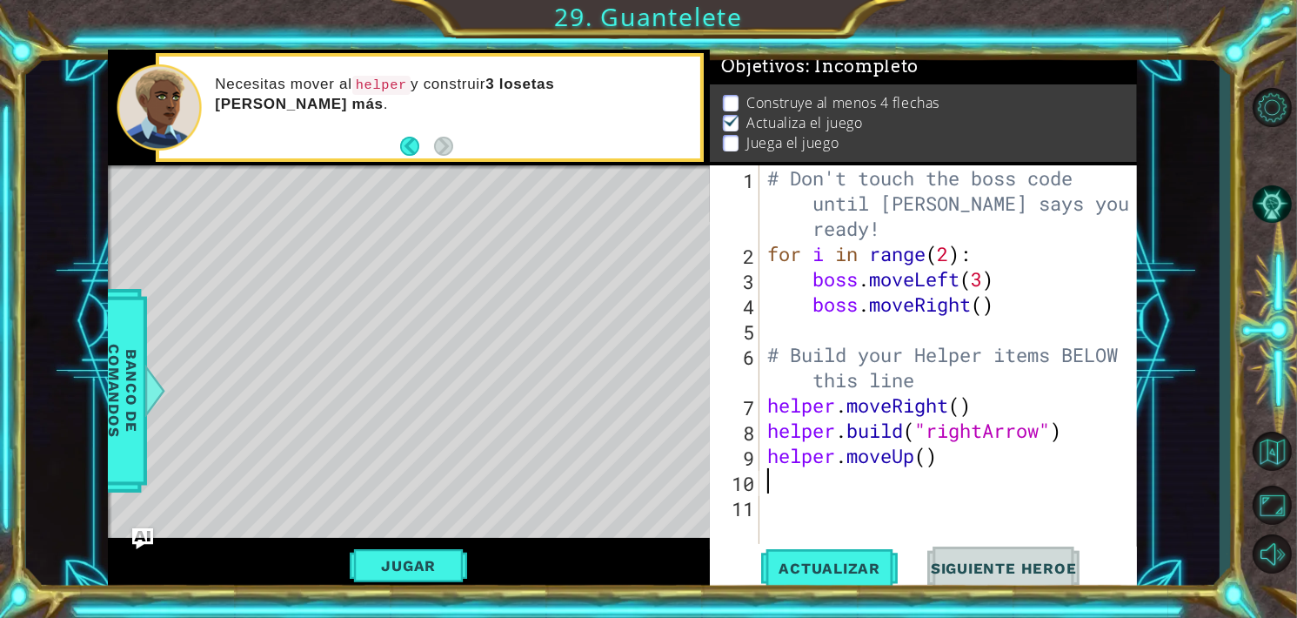
paste textarea "helper.moveUp()"
click at [913, 456] on div "# Don't touch the boss code until [PERSON_NAME] says you're ready! for i in ran…" at bounding box center [953, 404] width 378 height 479
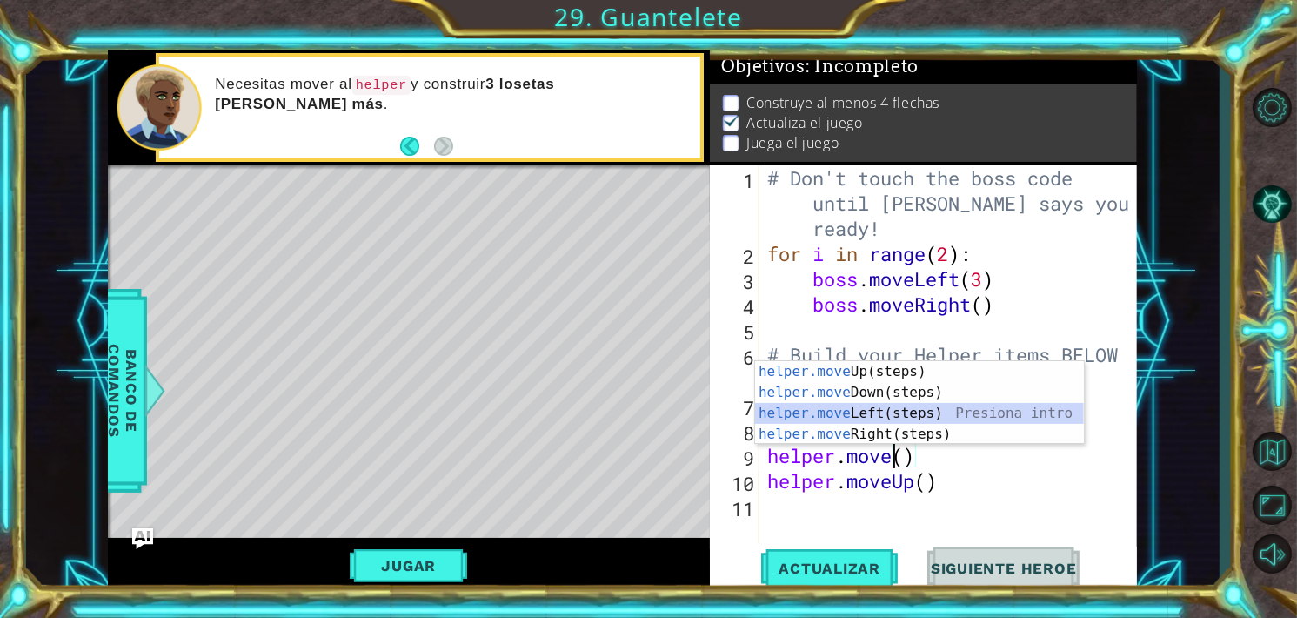
click at [866, 420] on div "helper.move Up(steps) Presiona intro helper.move Down(steps) Presiona intro hel…" at bounding box center [919, 423] width 329 height 125
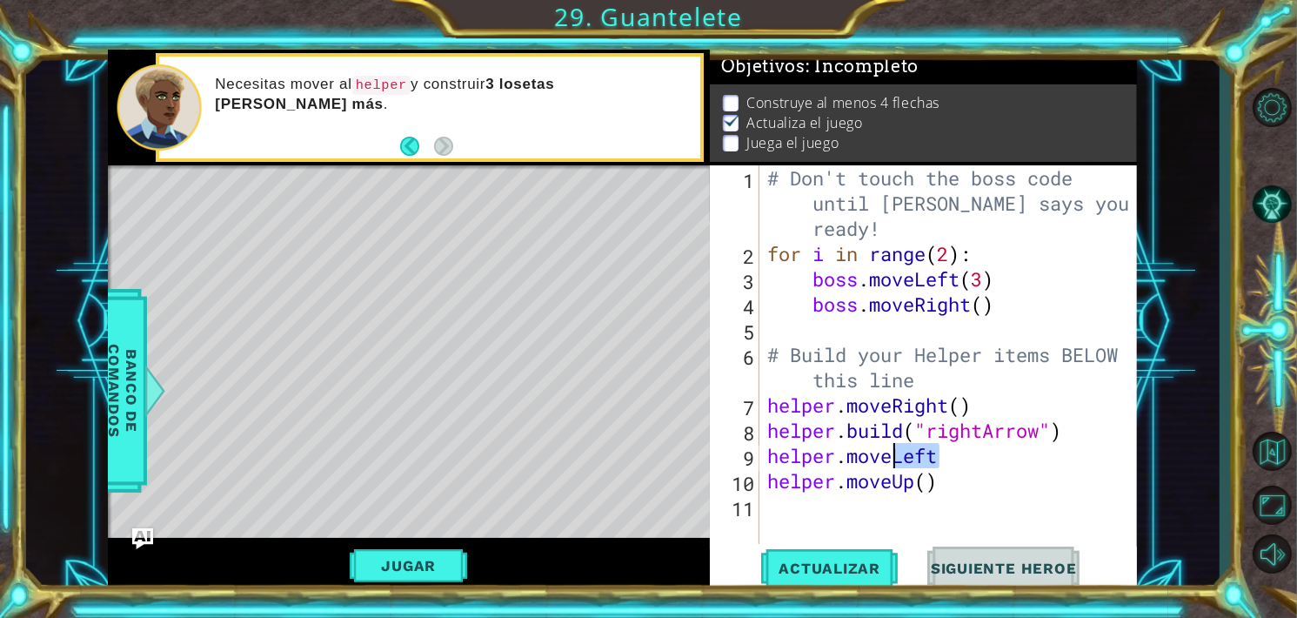
drag, startPoint x: 943, startPoint y: 455, endPoint x: 891, endPoint y: 453, distance: 51.3
click at [891, 453] on div "# Don't touch the boss code until [PERSON_NAME] says you're ready! for i in ran…" at bounding box center [953, 404] width 378 height 479
type textarea "helper.move"
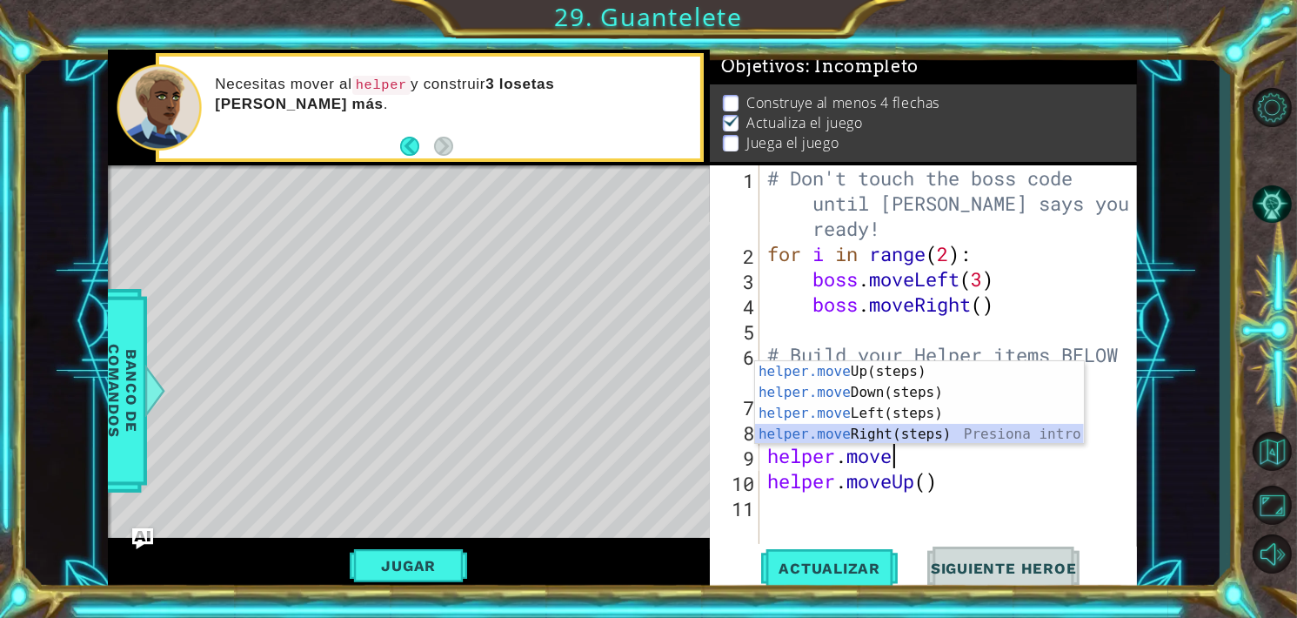
click at [862, 430] on div "helper.move Up(steps) Presiona intro helper.move Down(steps) Presiona intro hel…" at bounding box center [919, 423] width 329 height 125
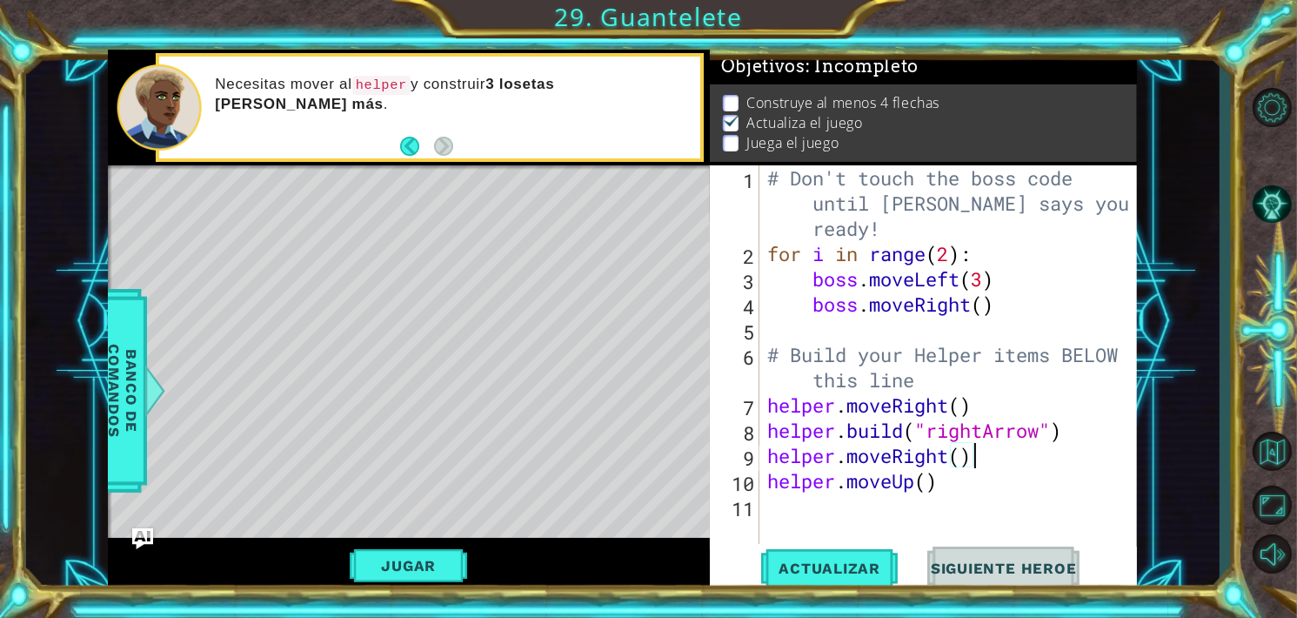
click at [913, 482] on div "# Don't touch the boss code until [PERSON_NAME] says you're ready! for i in ran…" at bounding box center [953, 404] width 378 height 479
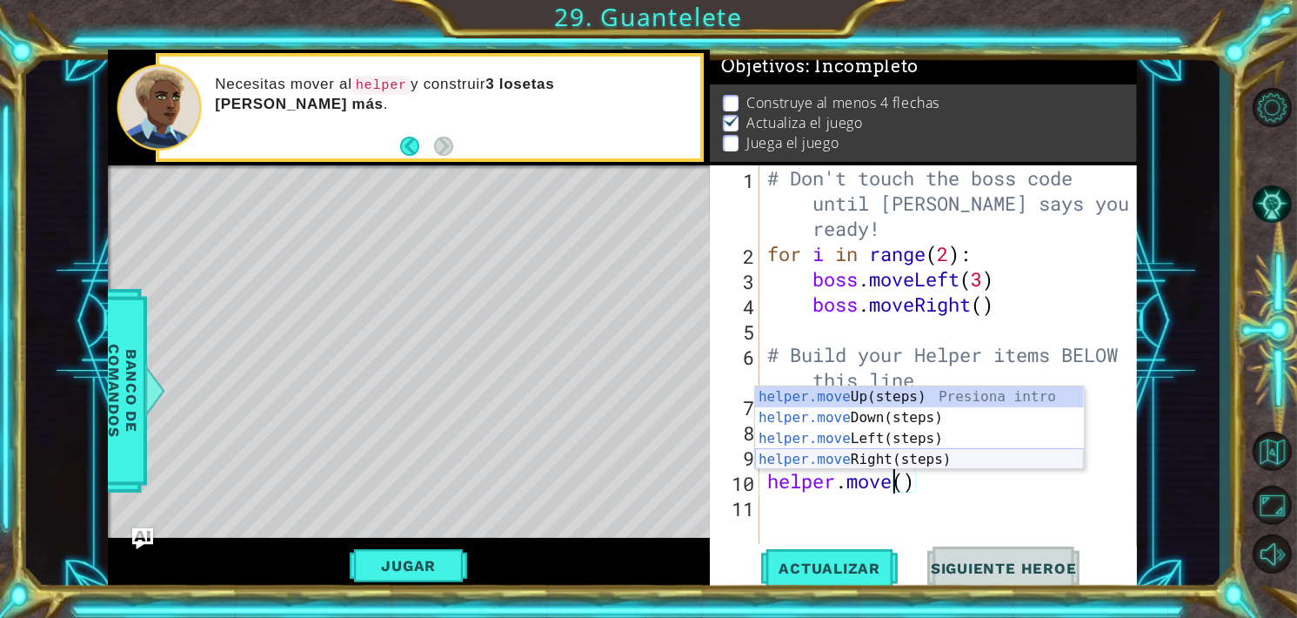
click at [853, 453] on div "helper.move Up(steps) Presiona intro helper.move Down(steps) Presiona intro hel…" at bounding box center [919, 448] width 329 height 125
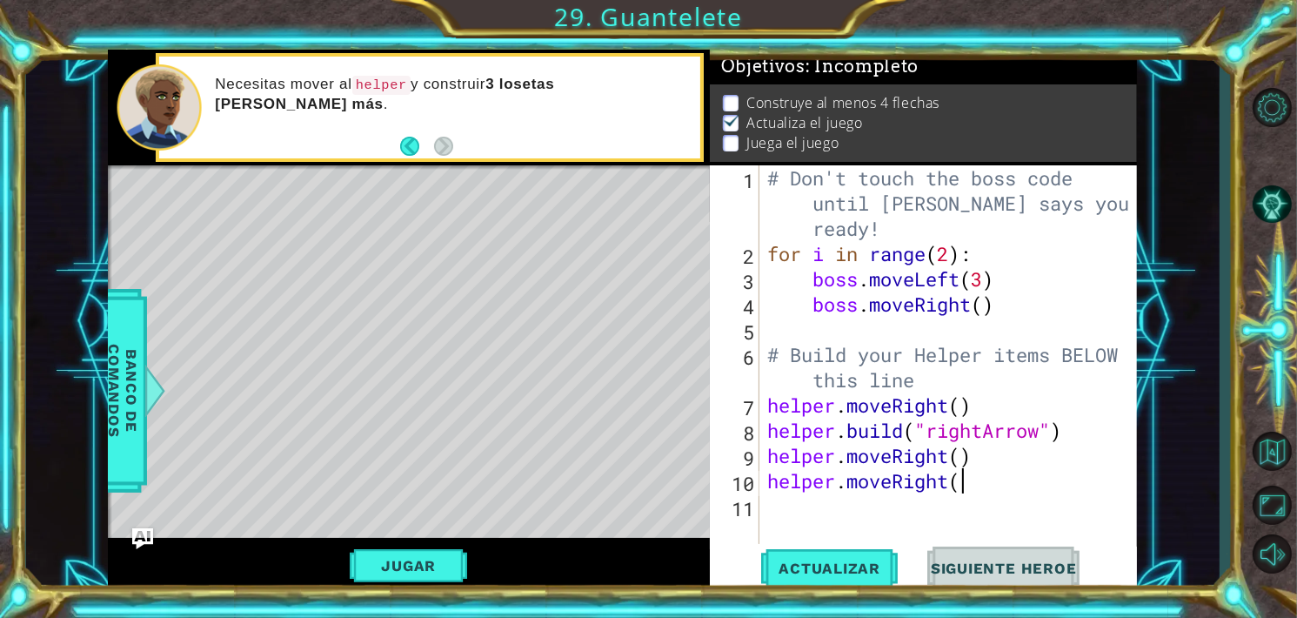
type textarea "helper.moveRight()"
click at [982, 460] on div "# Don't touch the boss code until [PERSON_NAME] says you're ready! for i in ran…" at bounding box center [953, 404] width 378 height 479
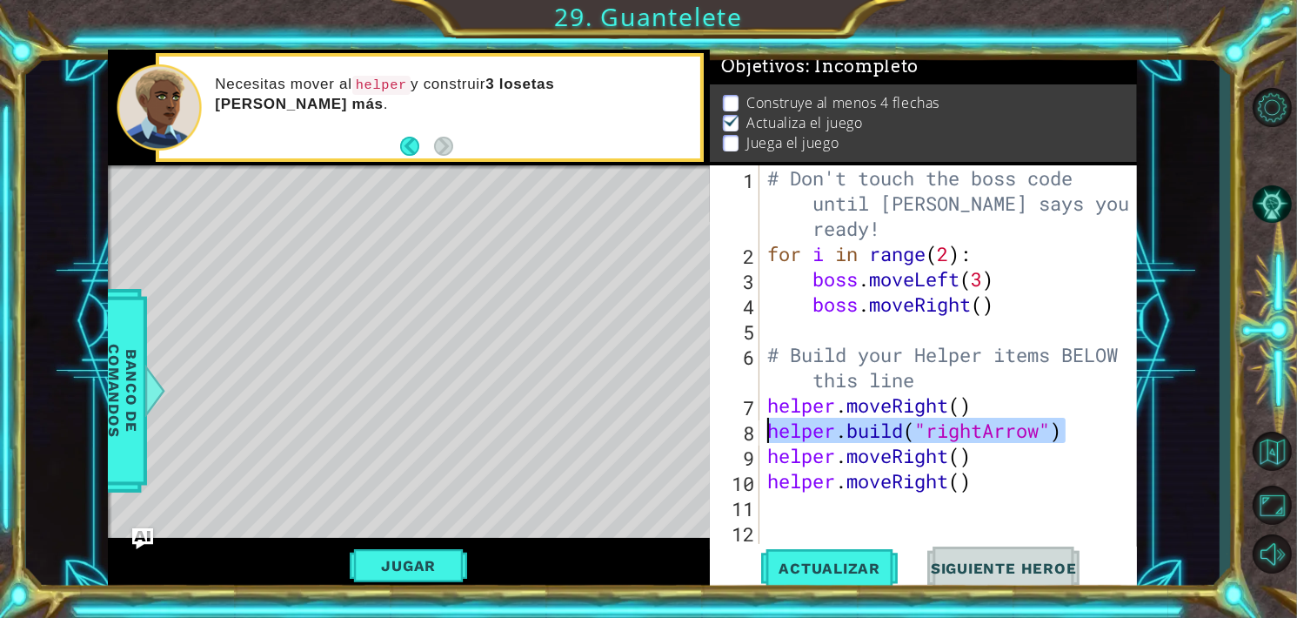
drag, startPoint x: 1081, startPoint y: 425, endPoint x: 762, endPoint y: 421, distance: 319.2
click at [762, 421] on div "helper.moveRight() 1 2 3 4 5 6 7 8 9 10 11 12 # Don't touch the boss code until…" at bounding box center [922, 354] width 424 height 378
click at [990, 457] on div "# Don't touch the boss code until [PERSON_NAME] says you're ready! for i in ran…" at bounding box center [953, 404] width 378 height 479
type textarea "helper.moveRight()"
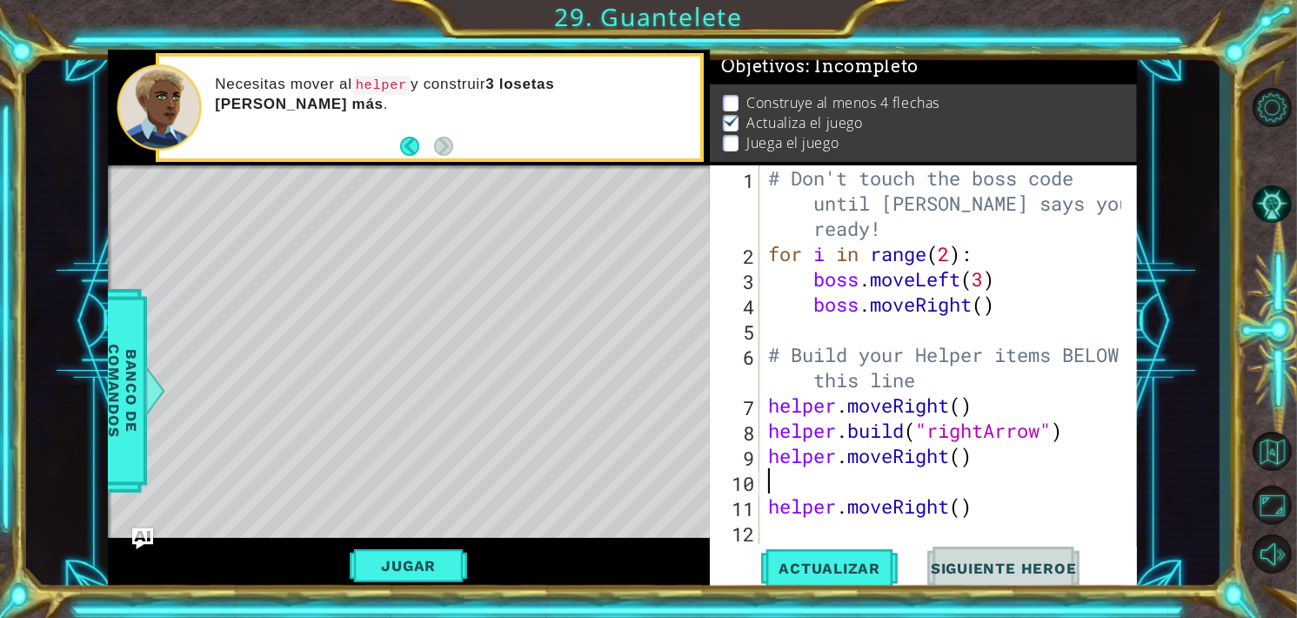
paste textarea "[DOMAIN_NAME]("rightArrow")"
type textarea "[DOMAIN_NAME]("rightArrow")"
click at [1020, 518] on div "# Don't touch the boss code until [PERSON_NAME] says you're ready! for i in ran…" at bounding box center [946, 404] width 365 height 479
paste textarea "[DOMAIN_NAME]("rightArrow")"
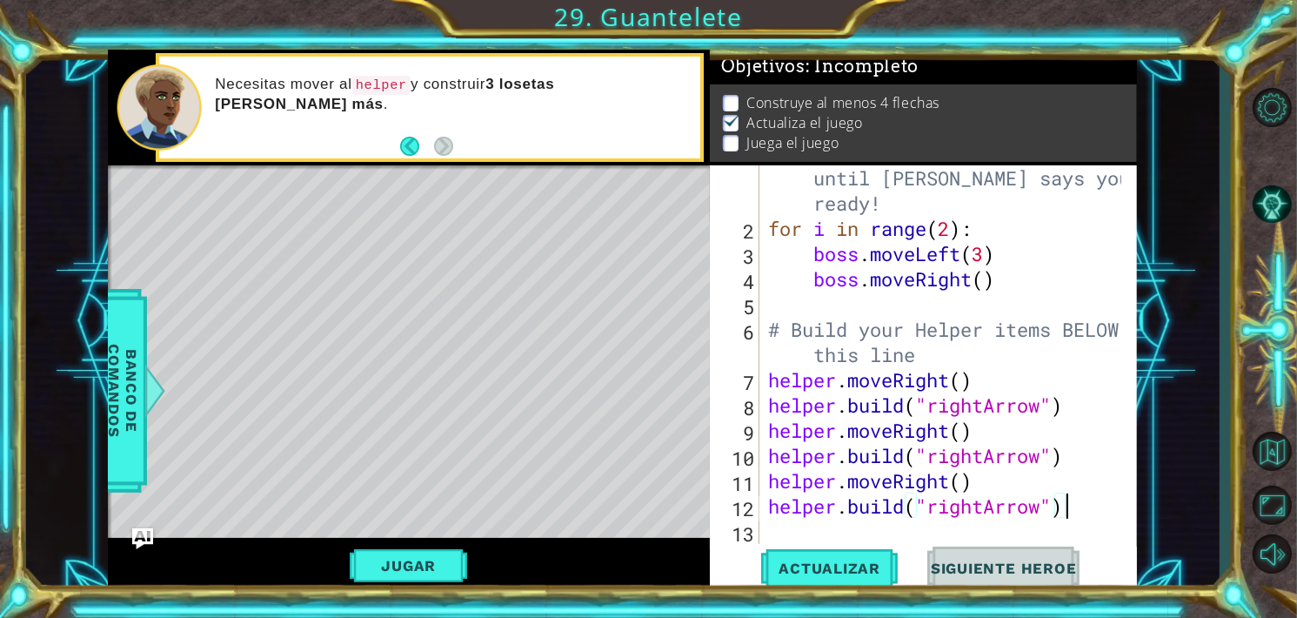
scroll to position [24, 0]
click at [813, 564] on span "Actualizar" at bounding box center [829, 567] width 137 height 17
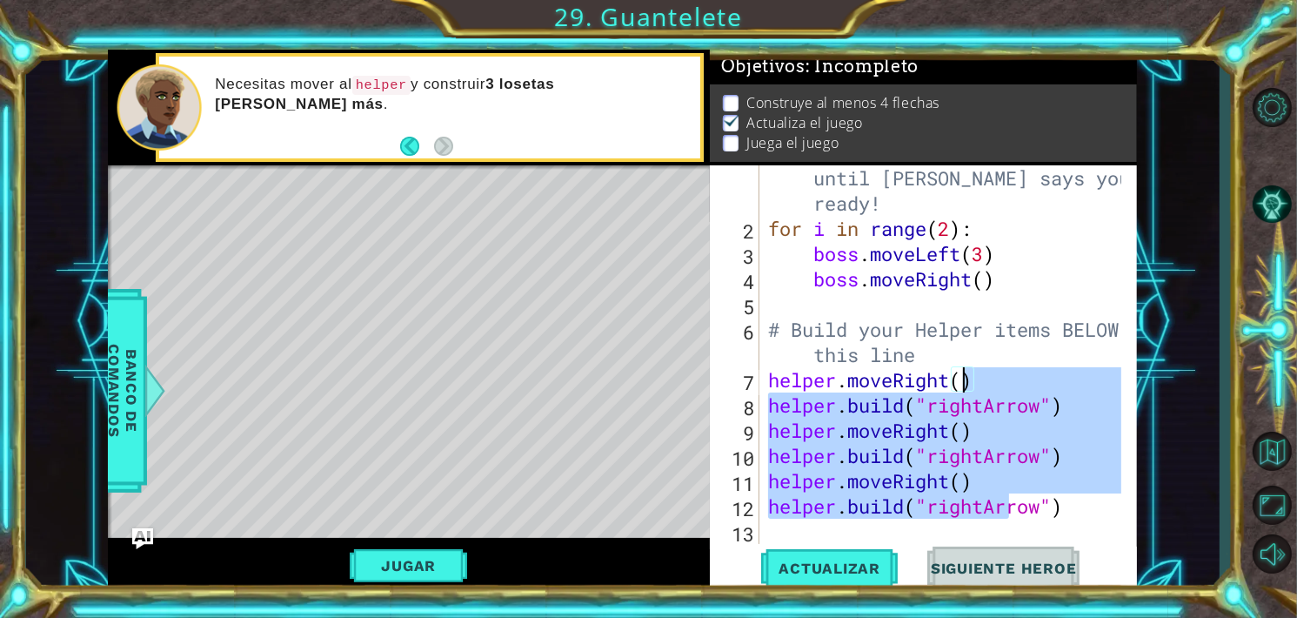
drag, startPoint x: 1006, startPoint y: 498, endPoint x: 969, endPoint y: 403, distance: 102.7
click at [969, 403] on div "# Don't touch the boss code until [PERSON_NAME] says you're ready! for i in ran…" at bounding box center [946, 379] width 365 height 479
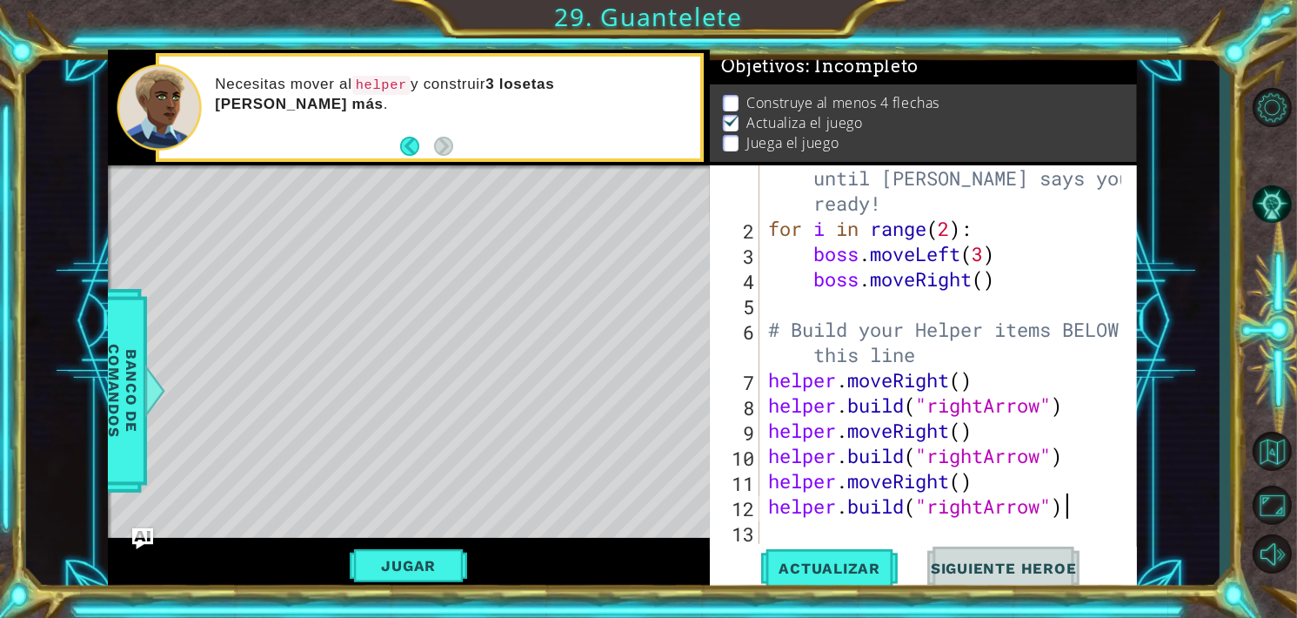
click at [1068, 504] on div "# Don't touch the boss code until [PERSON_NAME] says you're ready! for i in ran…" at bounding box center [946, 379] width 365 height 479
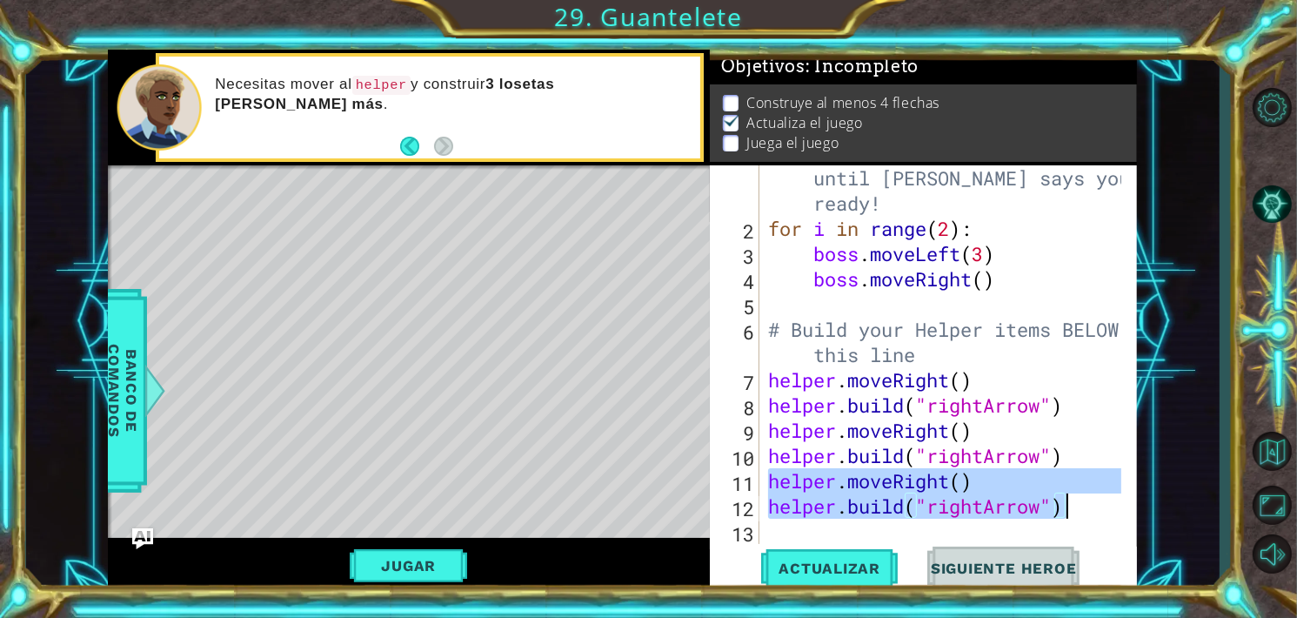
drag, startPoint x: 768, startPoint y: 474, endPoint x: 1069, endPoint y: 510, distance: 303.0
click at [1069, 510] on div "# Don't touch the boss code until [PERSON_NAME] says you're ready! for i in ran…" at bounding box center [946, 379] width 365 height 479
click at [1078, 510] on div "# Don't touch the boss code until [PERSON_NAME] says you're ready! for i in ran…" at bounding box center [942, 354] width 357 height 378
type textarea "[DOMAIN_NAME]("rightArrow")"
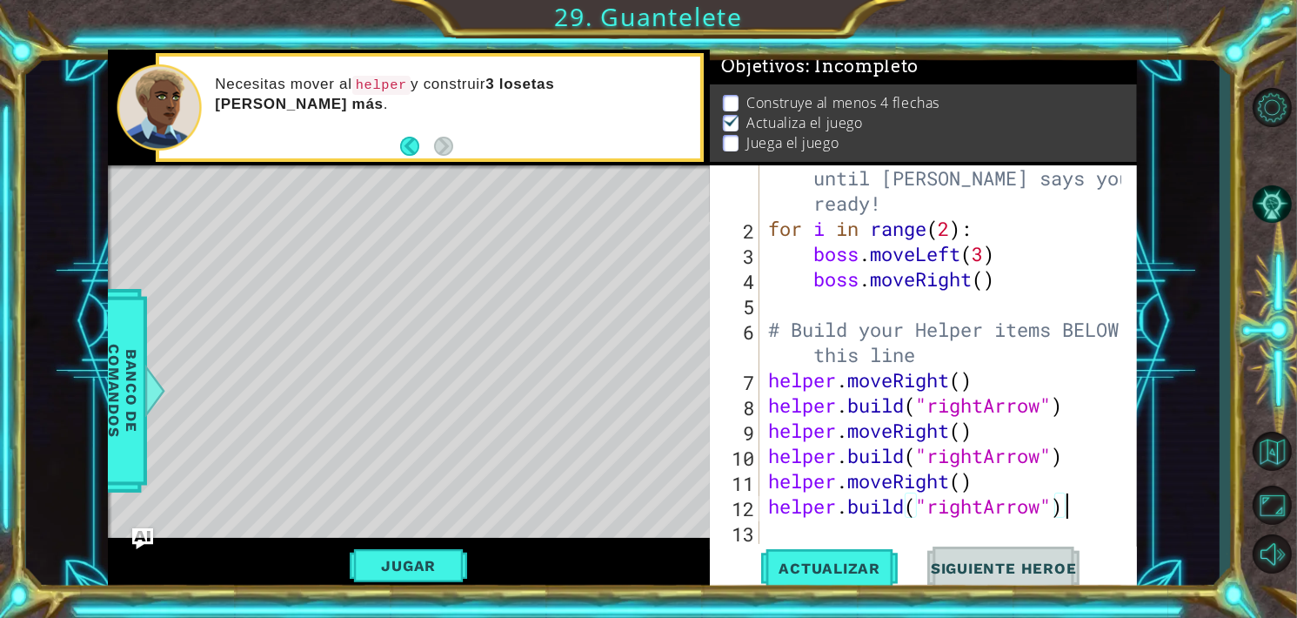
scroll to position [50, 0]
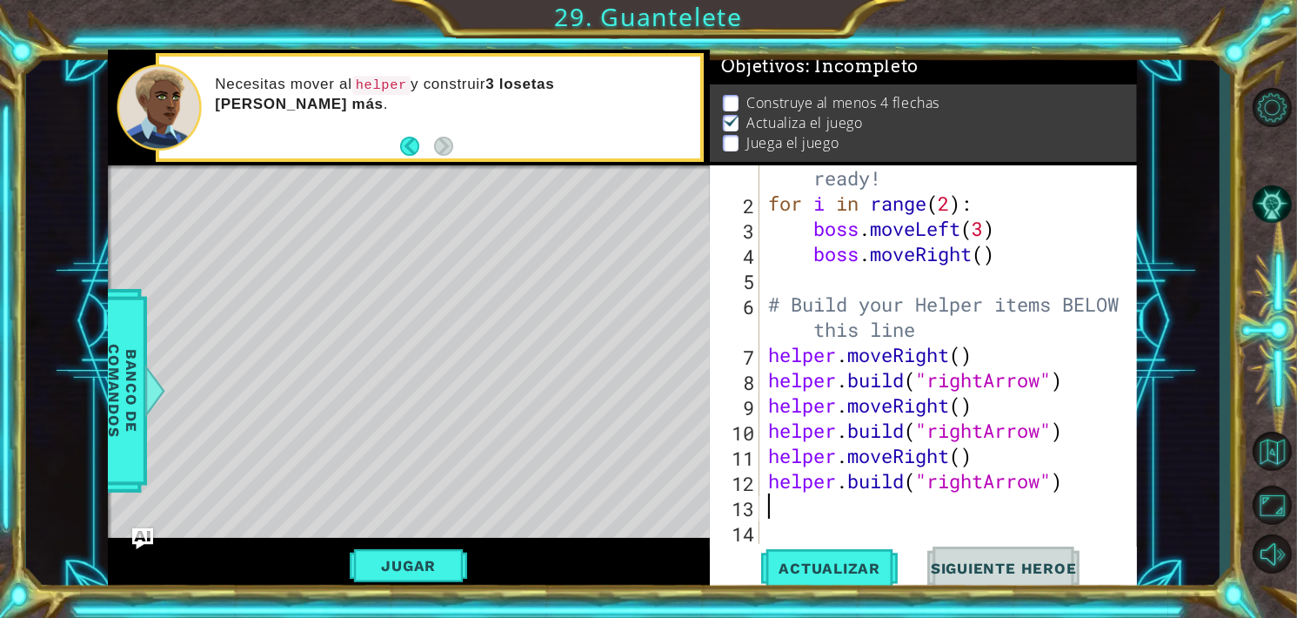
paste textarea "[DOMAIN_NAME]("rightArrow")"
type textarea "[DOMAIN_NAME]("rightArrow")"
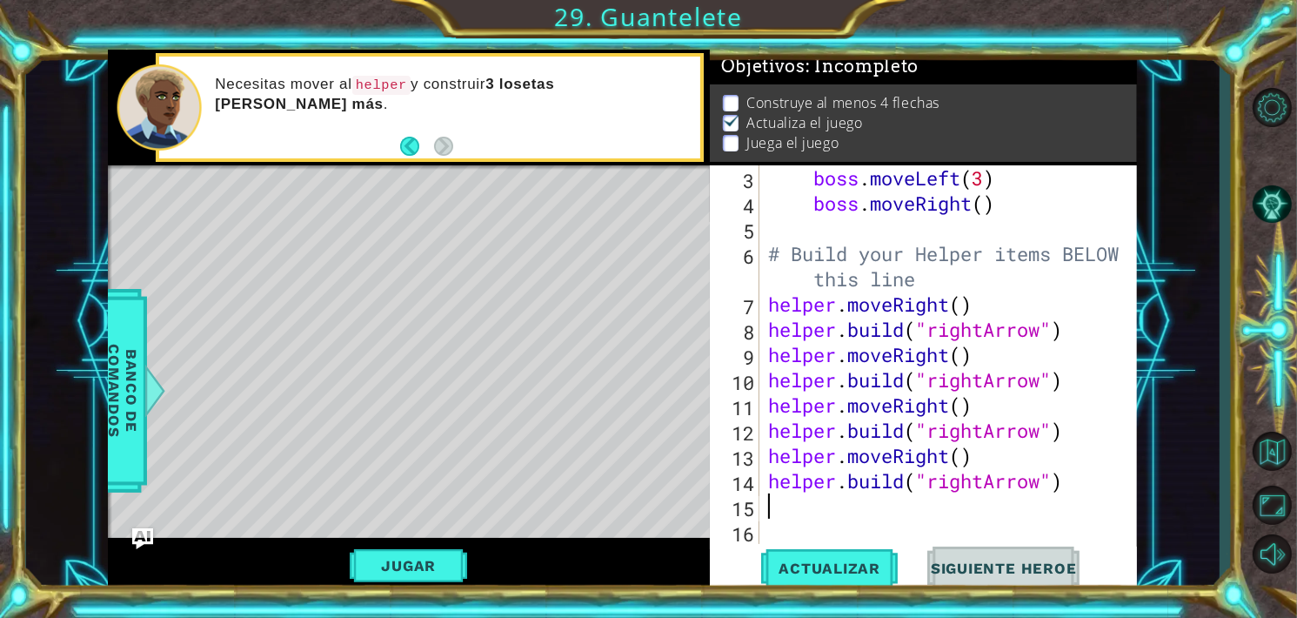
scroll to position [101, 0]
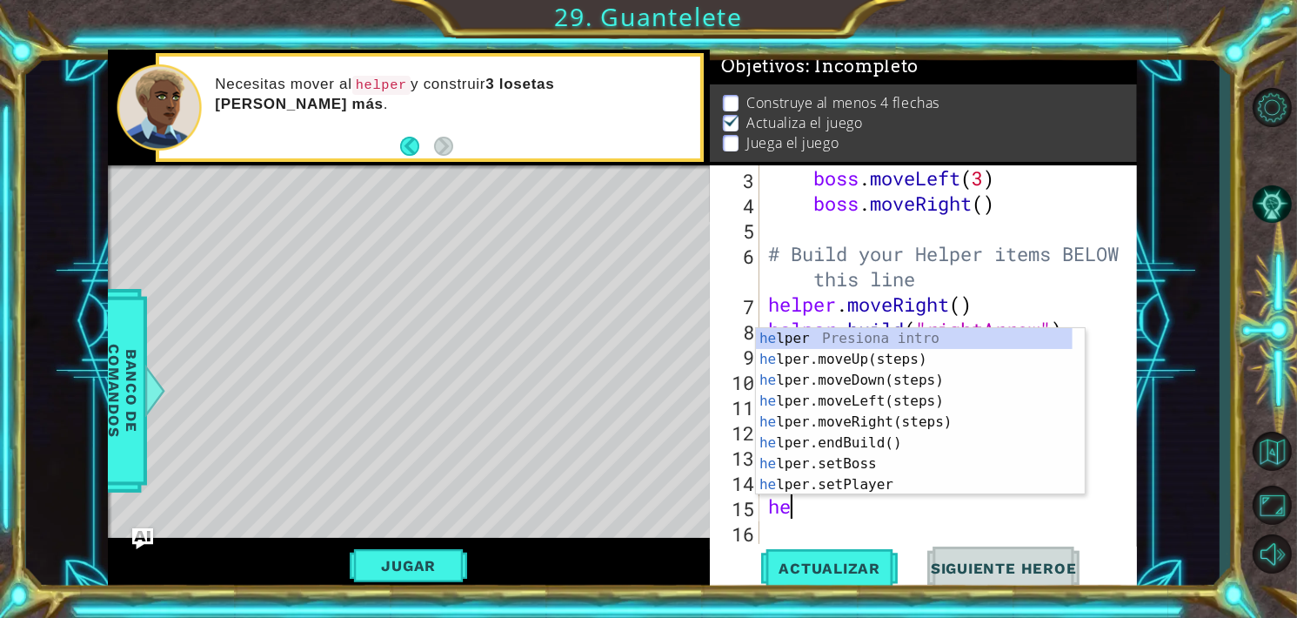
type textarea "hel"
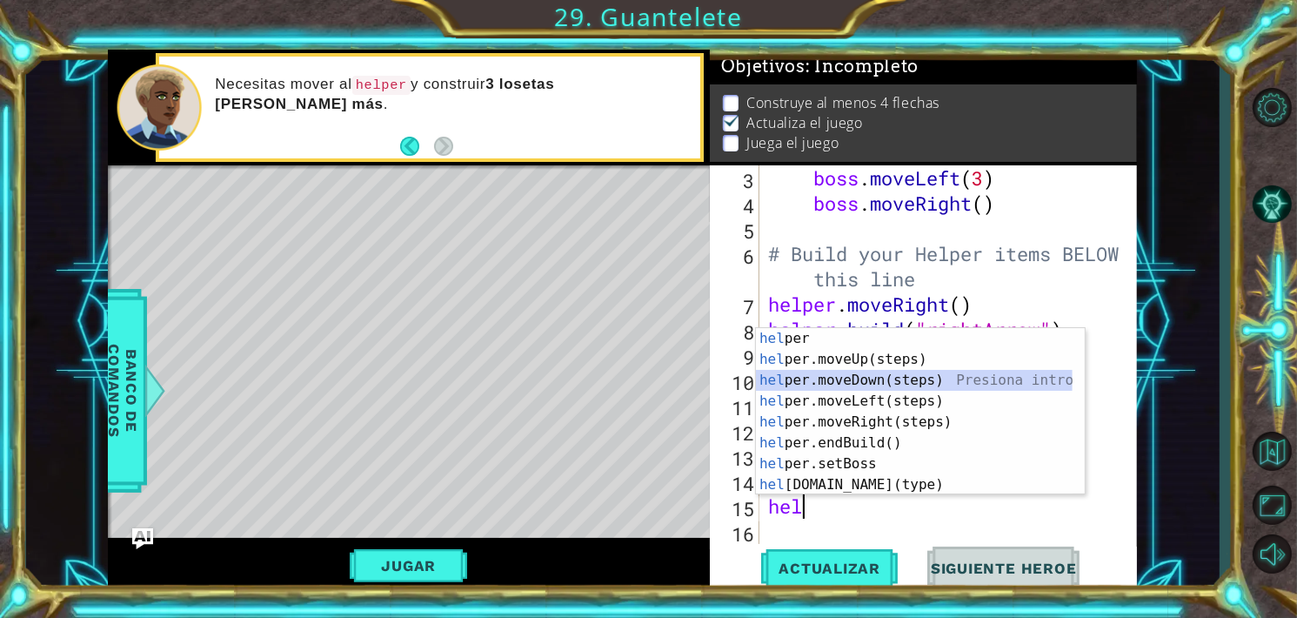
click at [855, 373] on div "hel per Presiona intro hel per.moveUp(steps) Presiona intro hel per.moveDown(st…" at bounding box center [914, 432] width 317 height 209
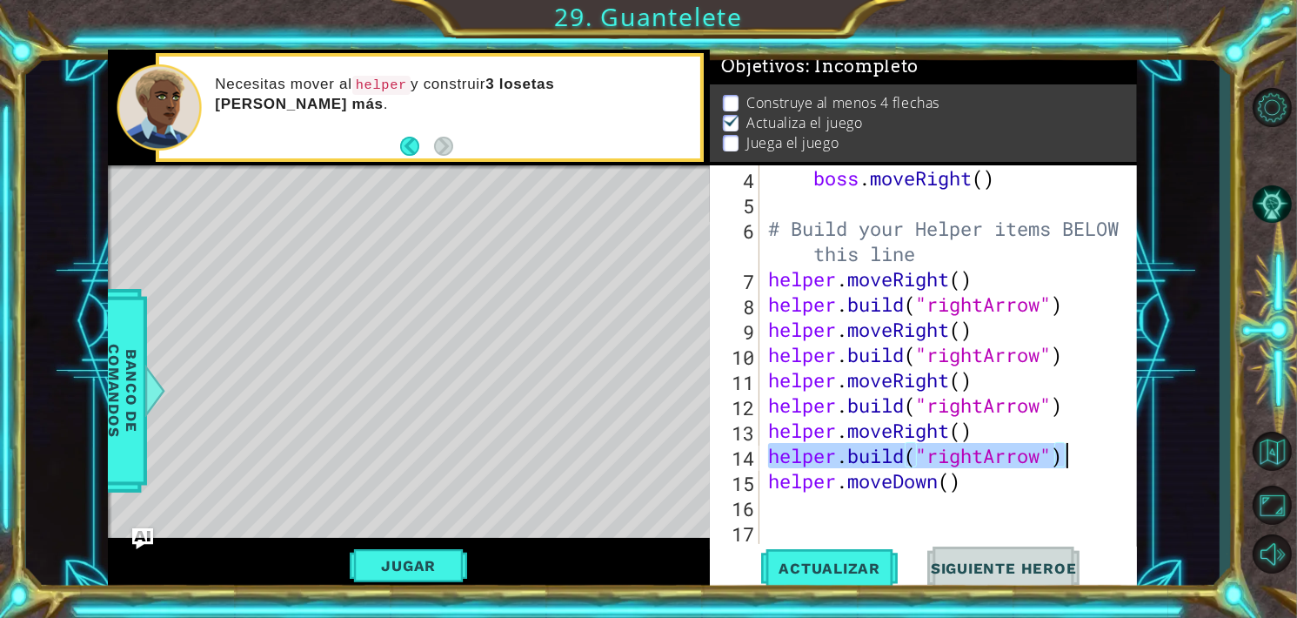
drag, startPoint x: 768, startPoint y: 457, endPoint x: 1064, endPoint y: 457, distance: 295.7
click at [1064, 457] on div "boss . moveRight ( ) # Build your Helper items BELOW this line helper . moveRig…" at bounding box center [946, 379] width 365 height 429
type textarea "[DOMAIN_NAME]("rightArrow")"
click at [851, 511] on div "boss . moveRight ( ) # Build your Helper items BELOW this line helper . moveRig…" at bounding box center [946, 379] width 365 height 429
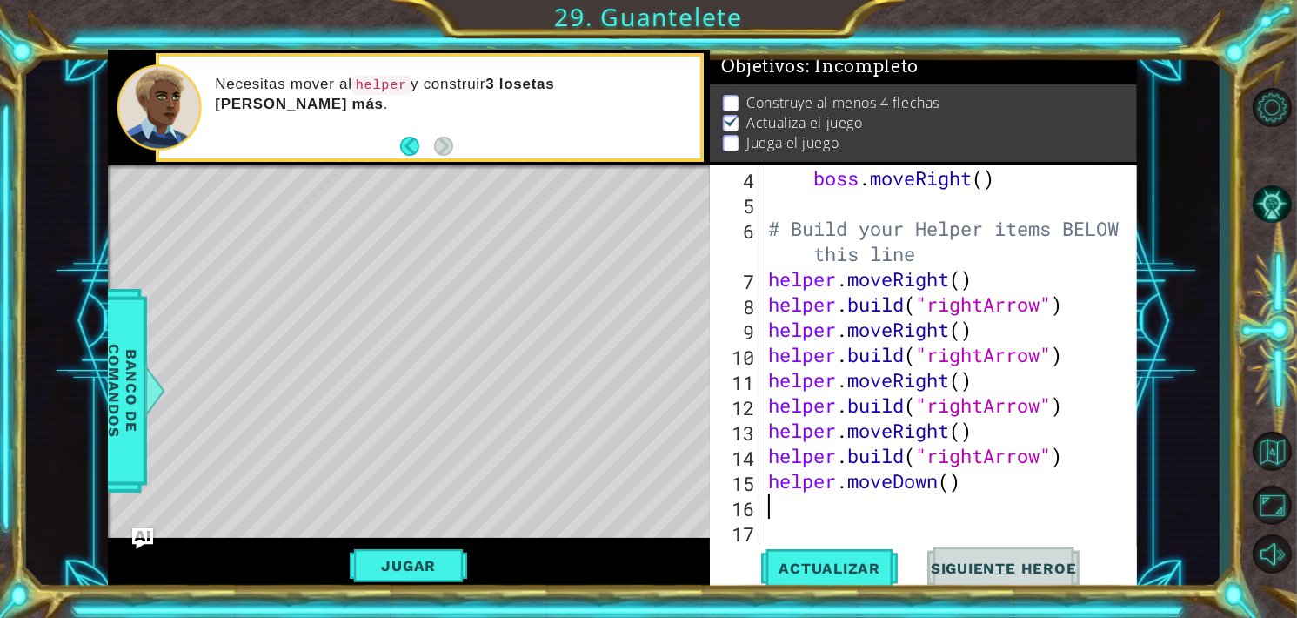
paste textarea "[DOMAIN_NAME]("rightArrow")"
click at [973, 508] on div "boss . moveRight ( ) # Build your Helper items BELOW this line helper . moveRig…" at bounding box center [946, 379] width 365 height 429
type textarea "[DOMAIN_NAME]("downArrow")"
click at [1074, 502] on div "boss . moveRight ( ) # Build your Helper items BELOW this line helper . moveRig…" at bounding box center [946, 379] width 365 height 429
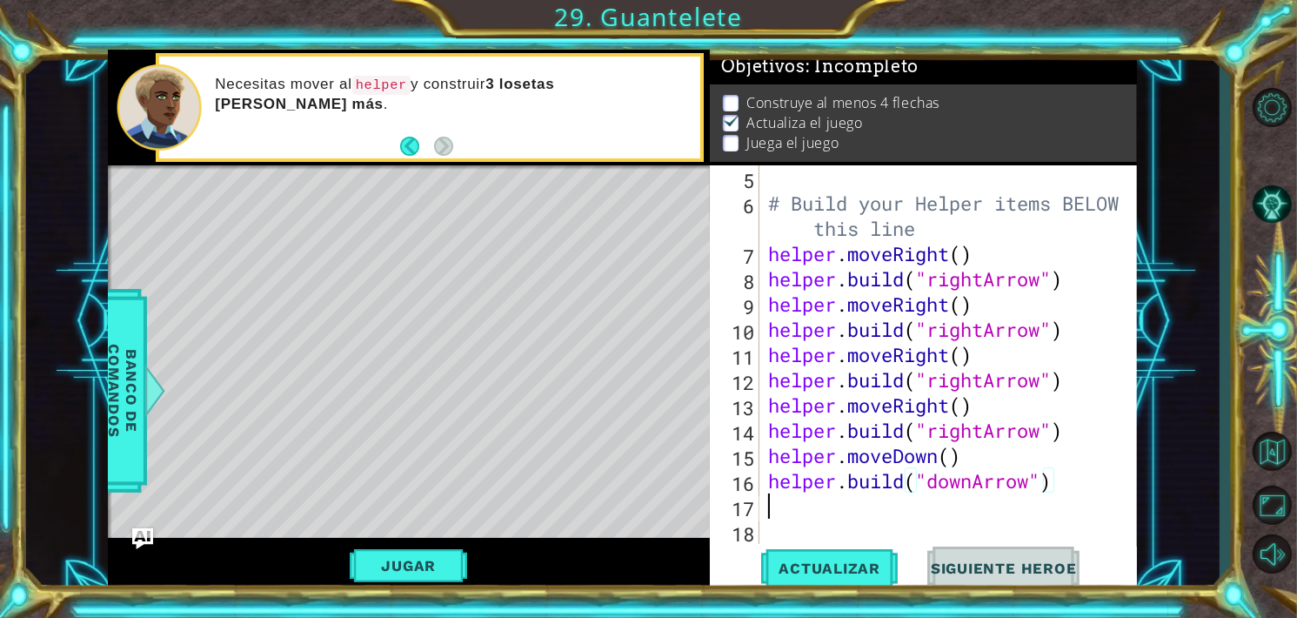
scroll to position [150, 0]
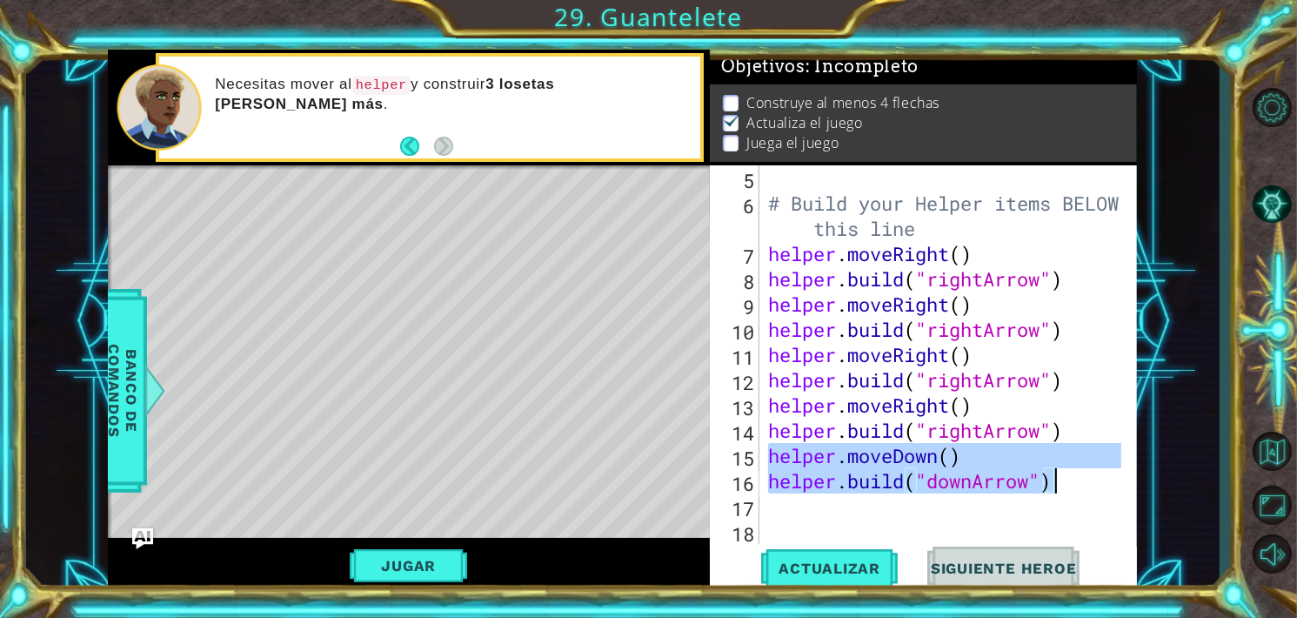
drag, startPoint x: 767, startPoint y: 459, endPoint x: 1057, endPoint y: 478, distance: 290.3
click at [1057, 478] on div "# Build your Helper items BELOW this line helper . moveRight ( ) helper . build…" at bounding box center [946, 379] width 365 height 429
click at [1057, 478] on div "# Build your Helper items BELOW this line helper . moveRight ( ) helper . build…" at bounding box center [942, 354] width 357 height 378
type textarea "[DOMAIN_NAME]("downArrow")"
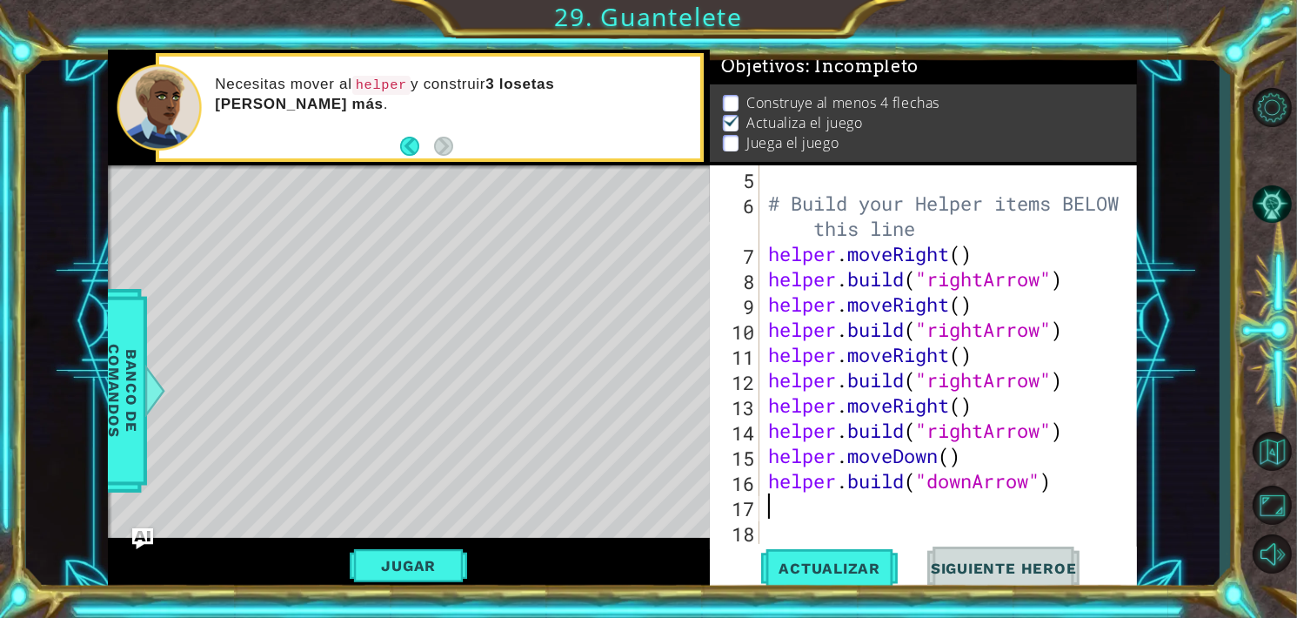
paste textarea "[DOMAIN_NAME]("downArrow")"
type textarea "[DOMAIN_NAME]("downArrow")"
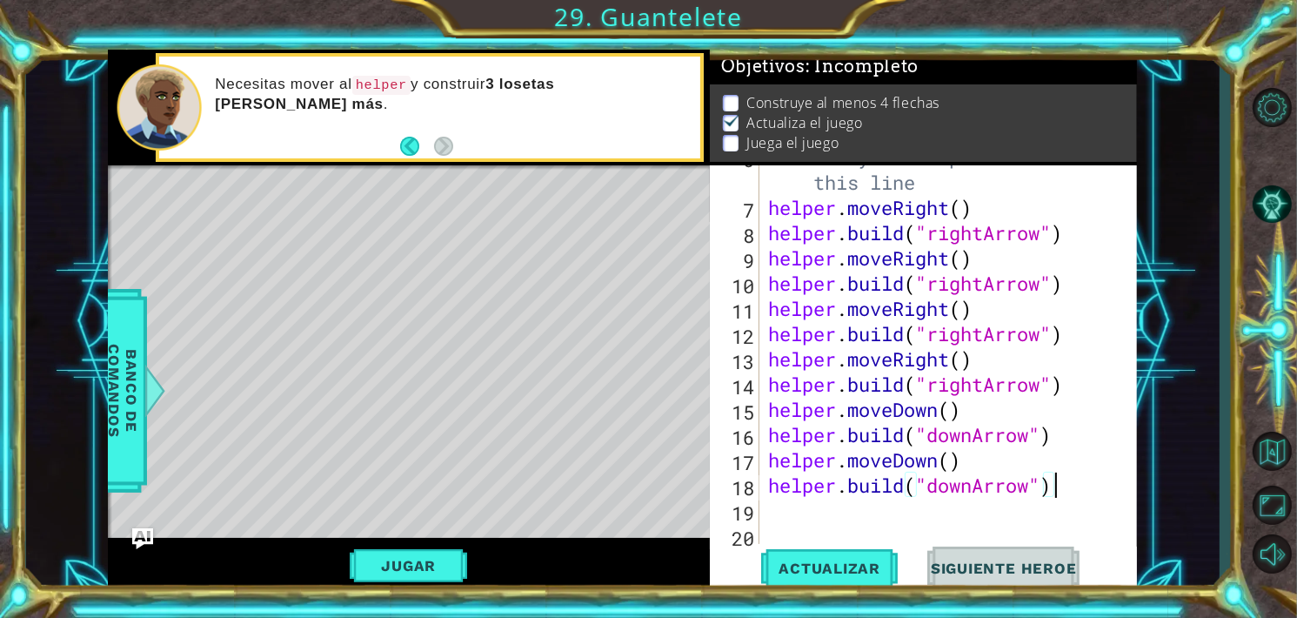
scroll to position [198, 0]
paste textarea "[DOMAIN_NAME]("downArrow")"
type textarea "[DOMAIN_NAME]("downArrow")"
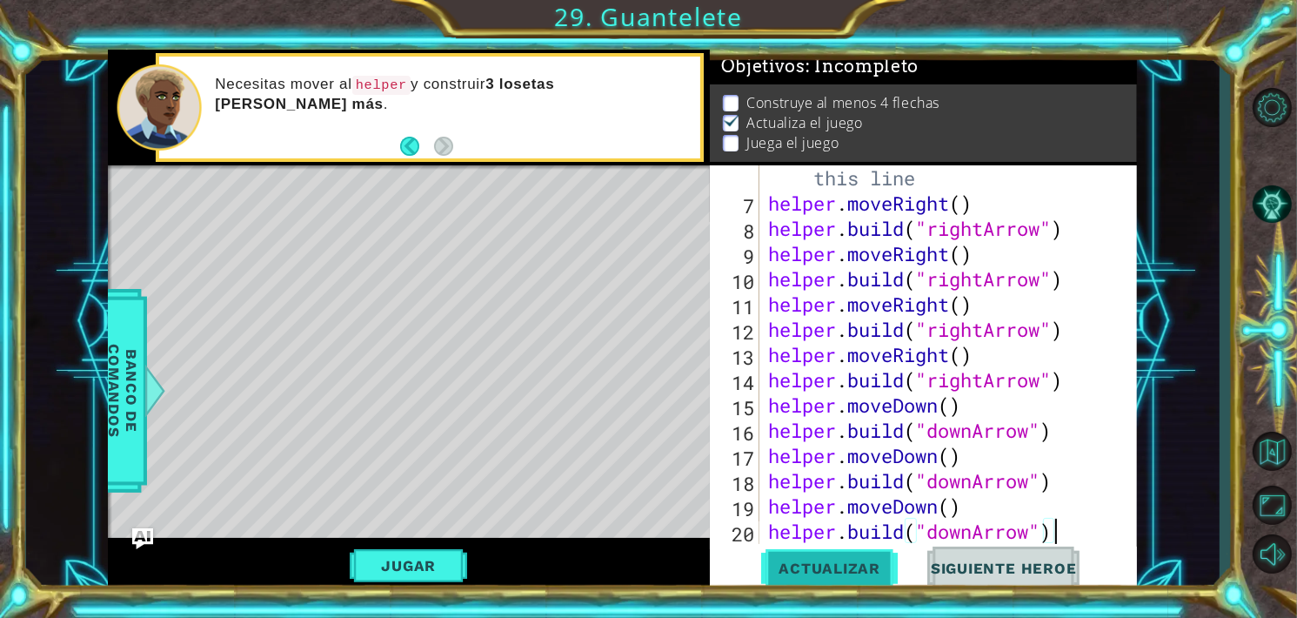
click at [817, 564] on span "Actualizar" at bounding box center [829, 567] width 137 height 17
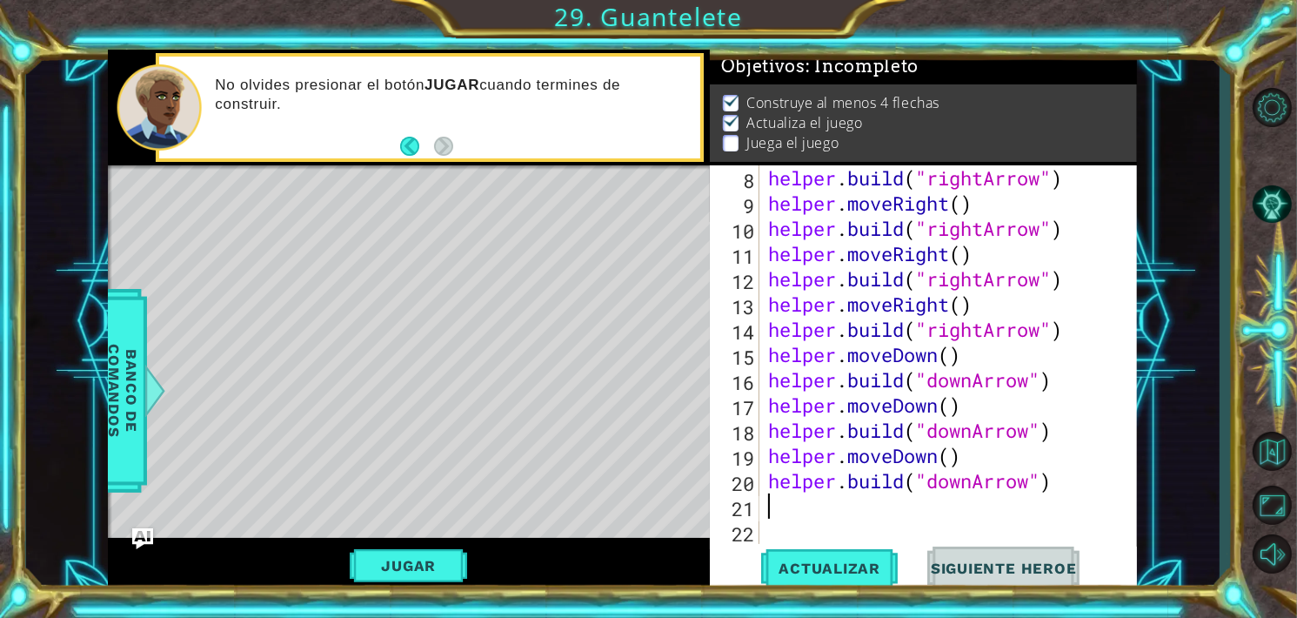
scroll to position [252, 0]
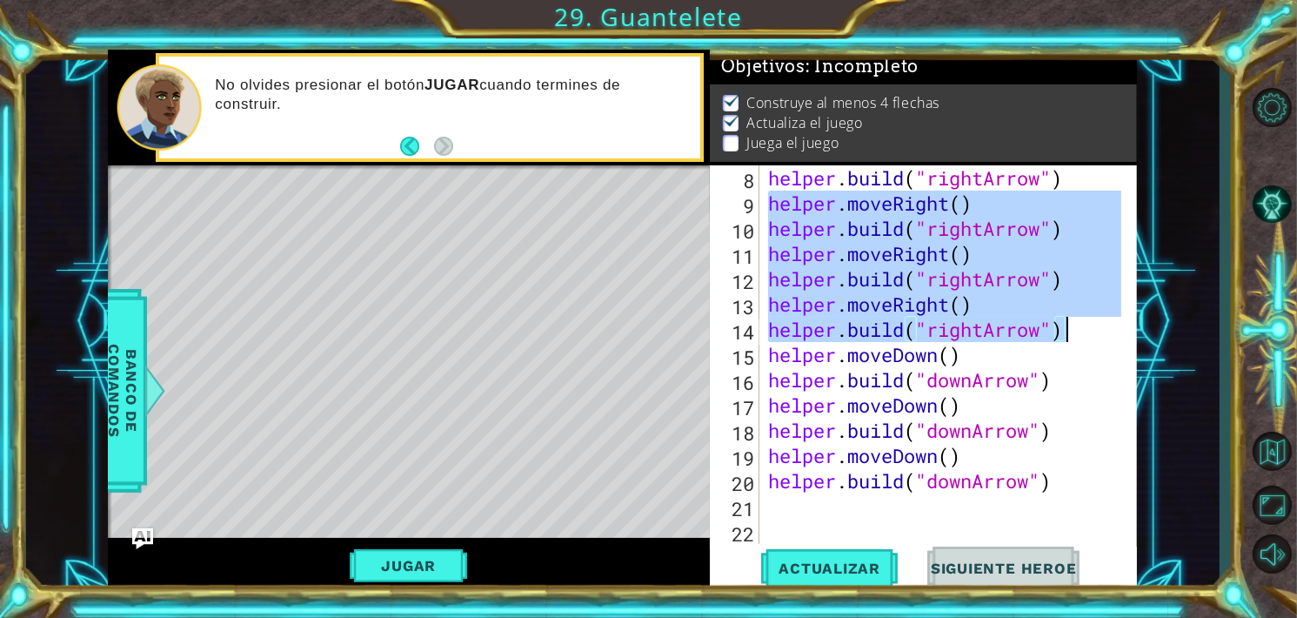
drag, startPoint x: 765, startPoint y: 208, endPoint x: 1069, endPoint y: 333, distance: 328.4
click at [1069, 333] on div "helper . build ( "rightArrow" ) helper . moveRight ( ) helper . build ( "rightA…" at bounding box center [946, 379] width 365 height 429
click at [779, 211] on div "helper . build ( "rightArrow" ) helper . moveRight ( ) helper . build ( "rightA…" at bounding box center [942, 354] width 357 height 378
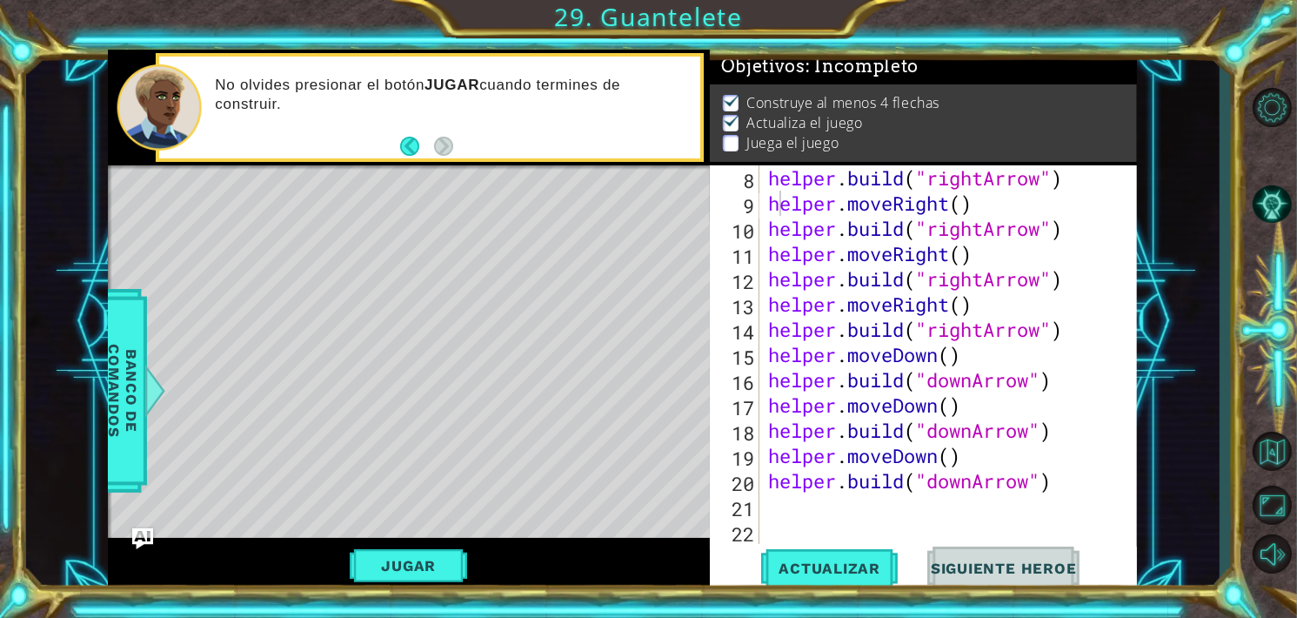
drag, startPoint x: 761, startPoint y: 204, endPoint x: 805, endPoint y: 203, distance: 43.5
click at [805, 203] on div "helper.moveRight() 8 9 10 11 12 13 14 15 16 17 18 19 20 21 22 23 helper . build…" at bounding box center [922, 354] width 424 height 378
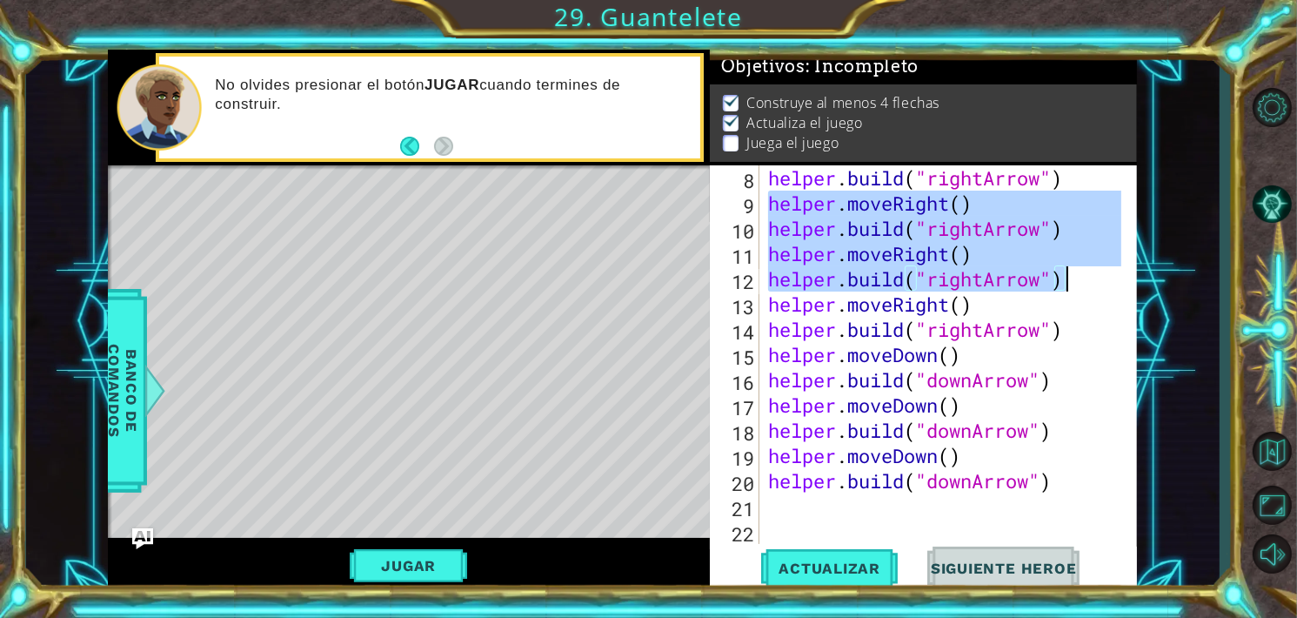
drag, startPoint x: 764, startPoint y: 201, endPoint x: 1073, endPoint y: 272, distance: 316.9
click at [1073, 272] on div "helper . build ( "rightArrow" ) helper . moveRight ( ) helper . build ( "rightA…" at bounding box center [946, 379] width 365 height 429
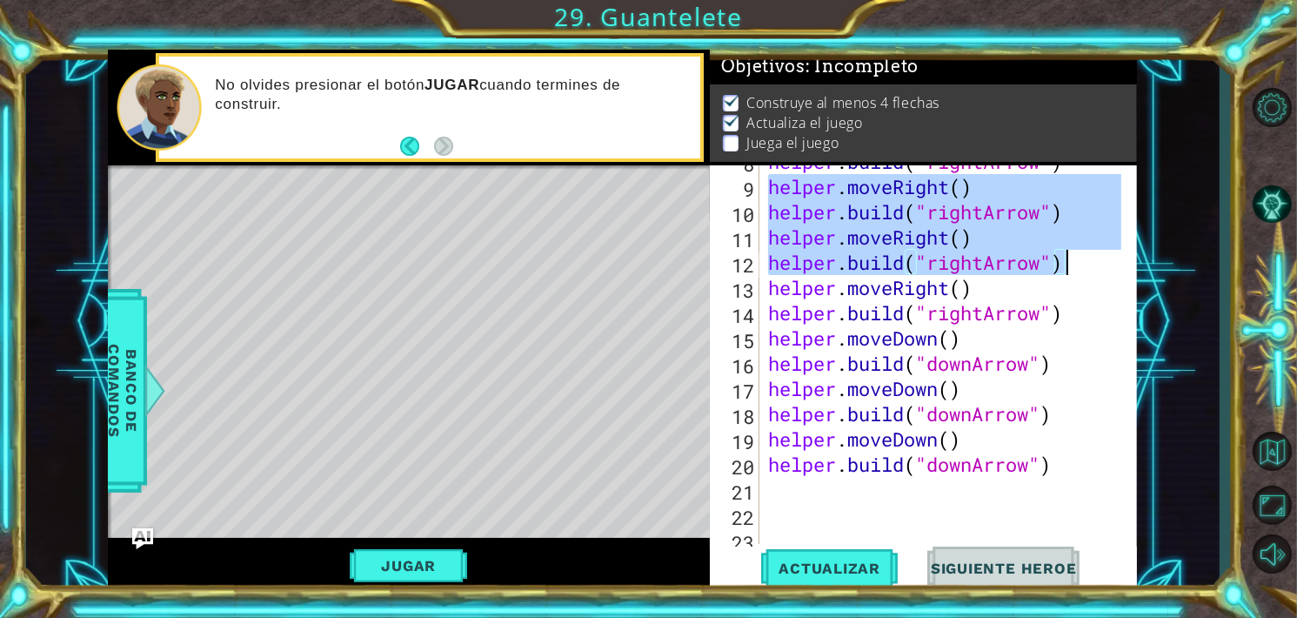
scroll to position [277, 0]
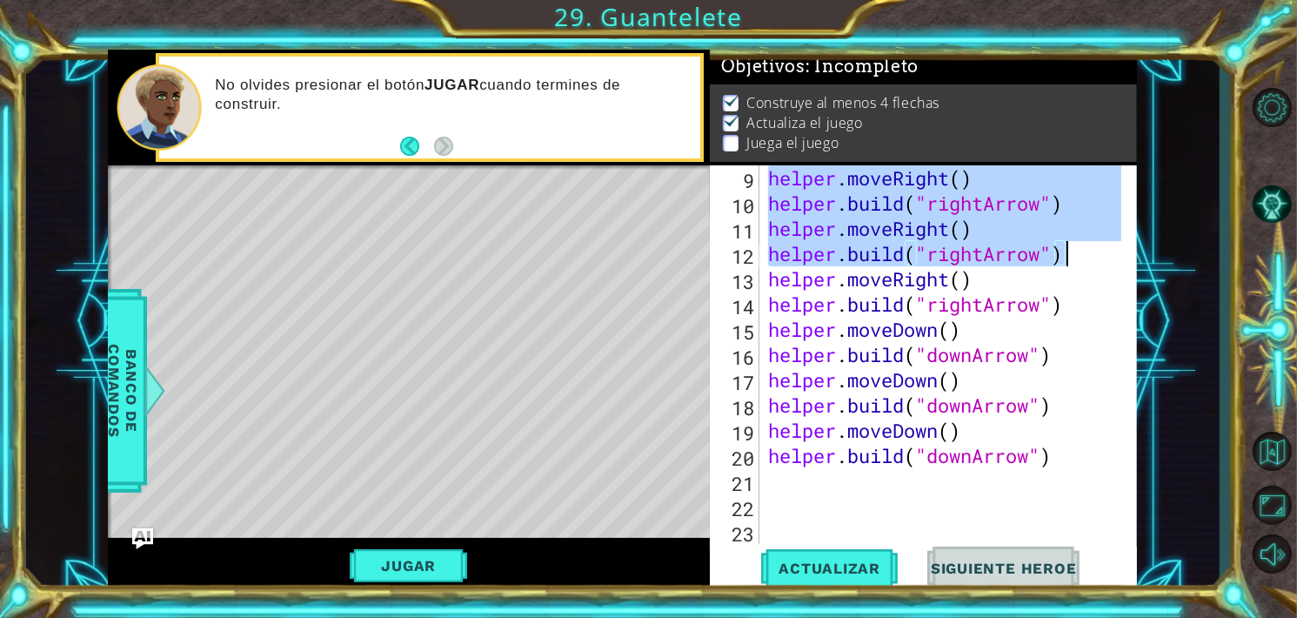
click at [1065, 454] on div "helper . moveRight ( ) helper . build ( "rightArrow" ) helper . moveRight ( ) h…" at bounding box center [946, 379] width 365 height 429
type textarea "[DOMAIN_NAME]("downArrow")"
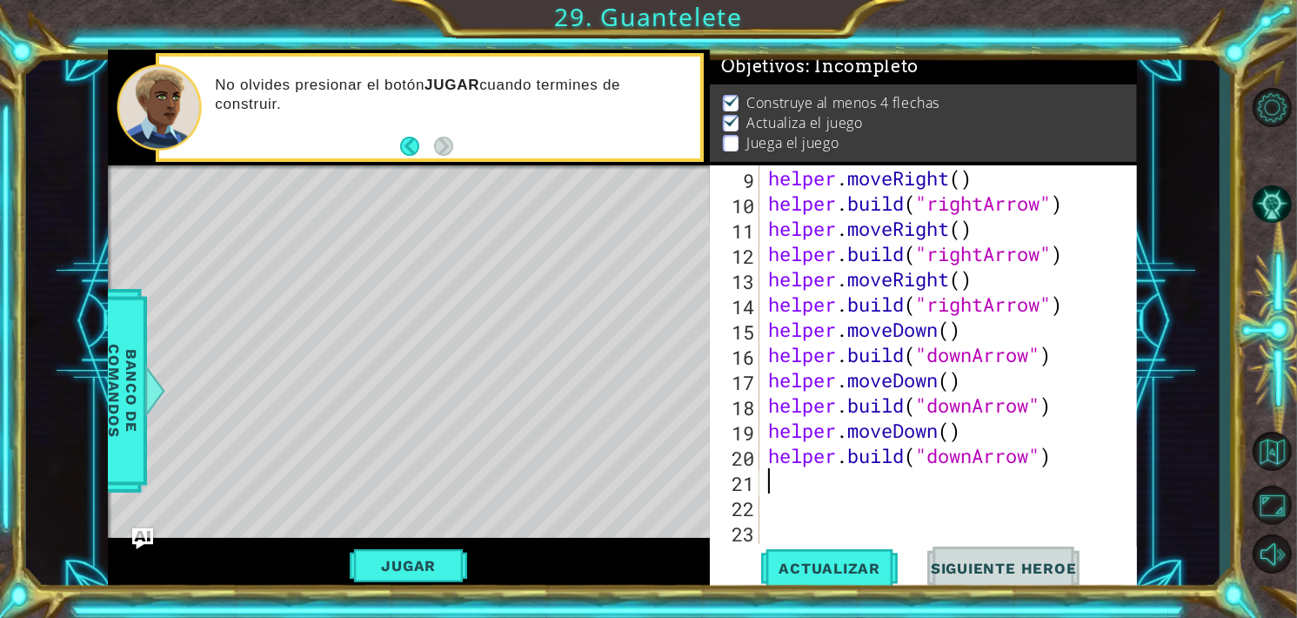
paste textarea "[DOMAIN_NAME]("rightArrow")"
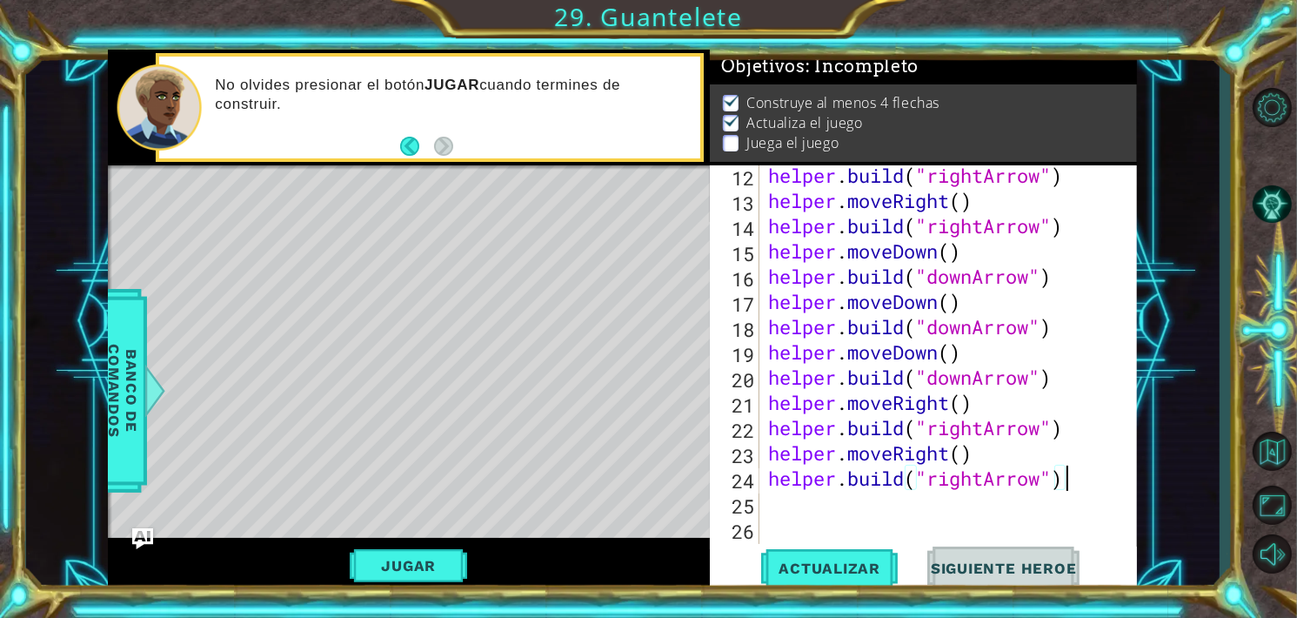
scroll to position [360, 0]
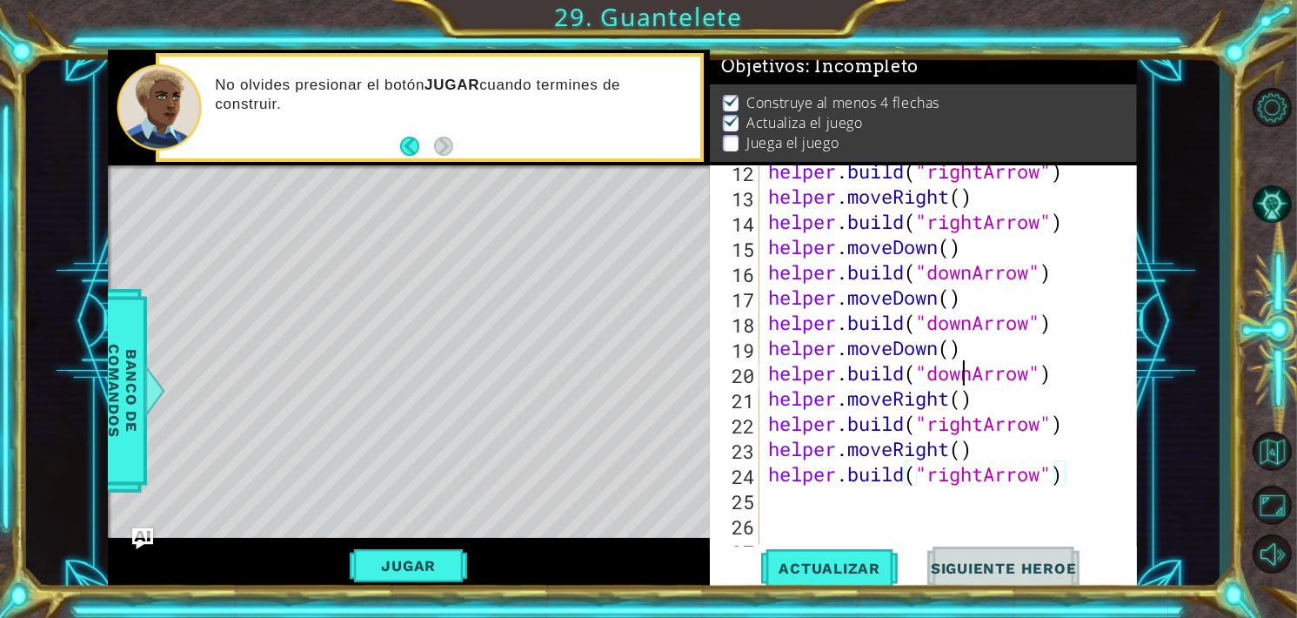
click at [968, 376] on div "helper . build ( "rightArrow" ) helper . moveRight ( ) helper . build ( "rightA…" at bounding box center [946, 372] width 365 height 429
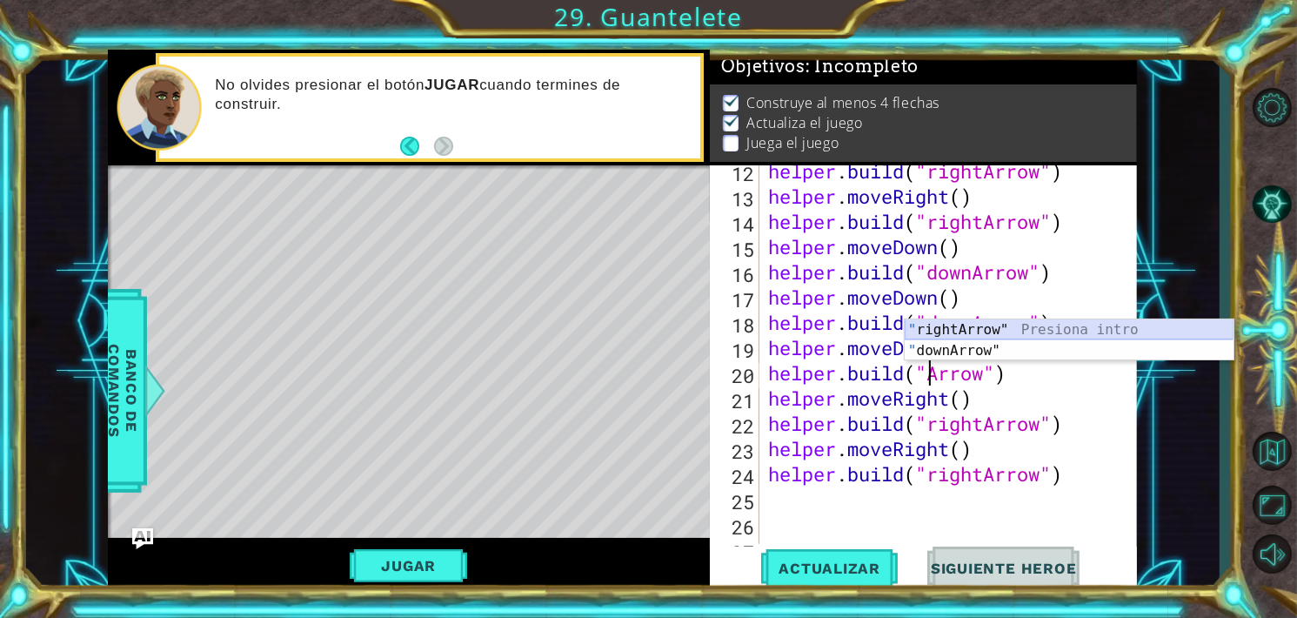
click at [930, 326] on div "" rightArrow" Presiona intro " downArrow" Presiona intro" at bounding box center [1069, 360] width 329 height 83
type textarea "[DOMAIN_NAME]("rightArrow")"
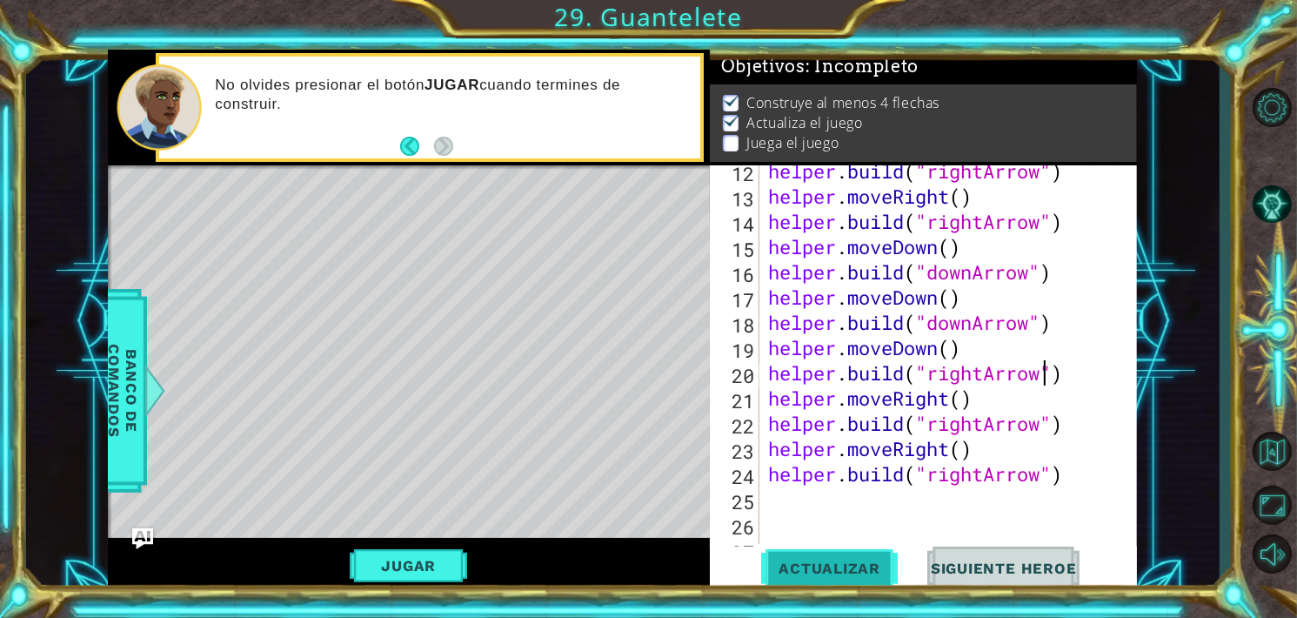
click at [848, 571] on span "Actualizar" at bounding box center [829, 567] width 137 height 17
click at [1060, 470] on div "helper . build ( "rightArrow" ) helper . moveRight ( ) helper . build ( "rightA…" at bounding box center [946, 372] width 365 height 429
click at [1055, 269] on div "helper . build ( "rightArrow" ) helper . moveRight ( ) helper . build ( "rightA…" at bounding box center [946, 372] width 365 height 429
drag, startPoint x: 762, startPoint y: 246, endPoint x: 779, endPoint y: 249, distance: 17.6
click at [779, 249] on div "[DOMAIN_NAME]("downArrow") 12 13 14 15 16 17 18 19 20 21 22 23 24 25 26 27 28 h…" at bounding box center [922, 354] width 424 height 378
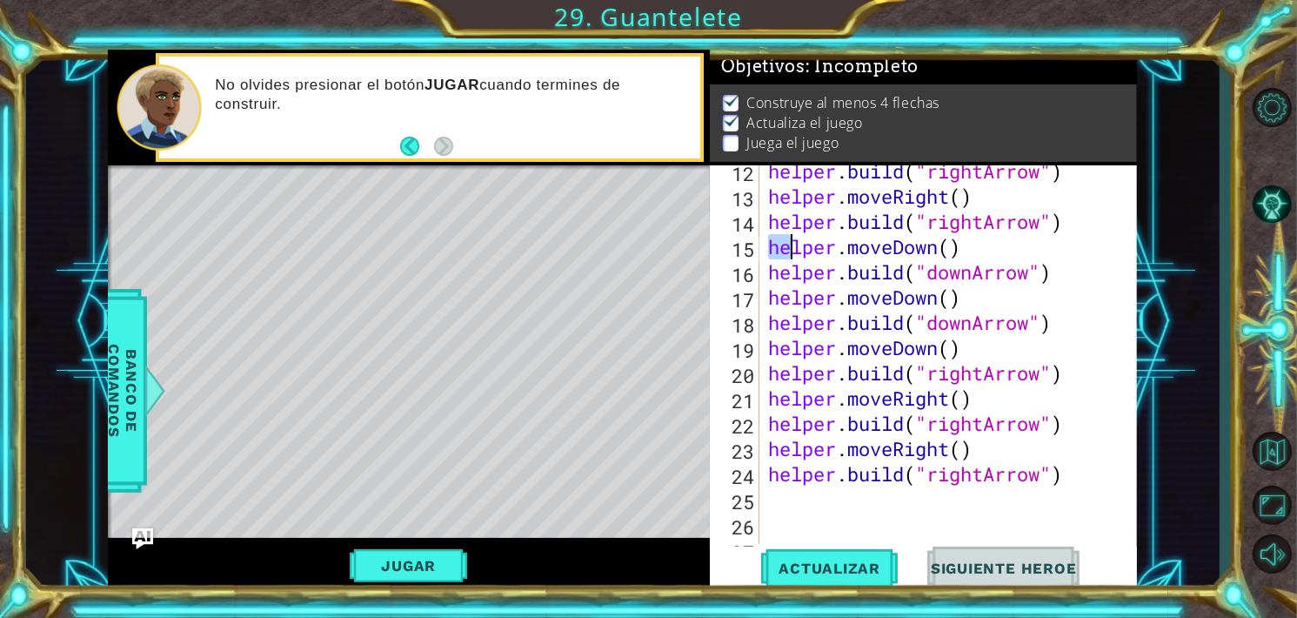
drag, startPoint x: 764, startPoint y: 249, endPoint x: 792, endPoint y: 255, distance: 28.5
click at [792, 255] on div "helper . build ( "rightArrow" ) helper . moveRight ( ) helper . build ( "rightA…" at bounding box center [946, 372] width 365 height 429
click at [978, 475] on div "helper . build ( "rightArrow" ) helper . moveRight ( ) helper . build ( "rightA…" at bounding box center [946, 372] width 365 height 429
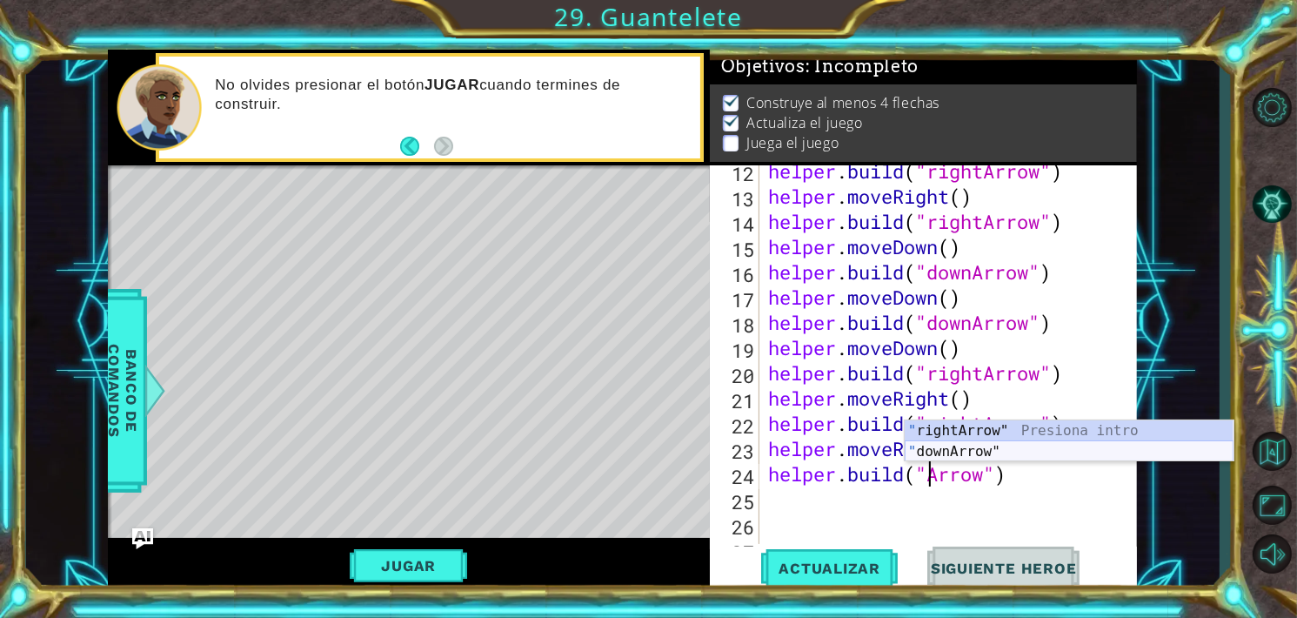
click at [945, 451] on div "" rightArrow" Presiona intro " downArrow" Presiona intro" at bounding box center [1069, 461] width 329 height 83
type textarea "[DOMAIN_NAME]("downArrow")"
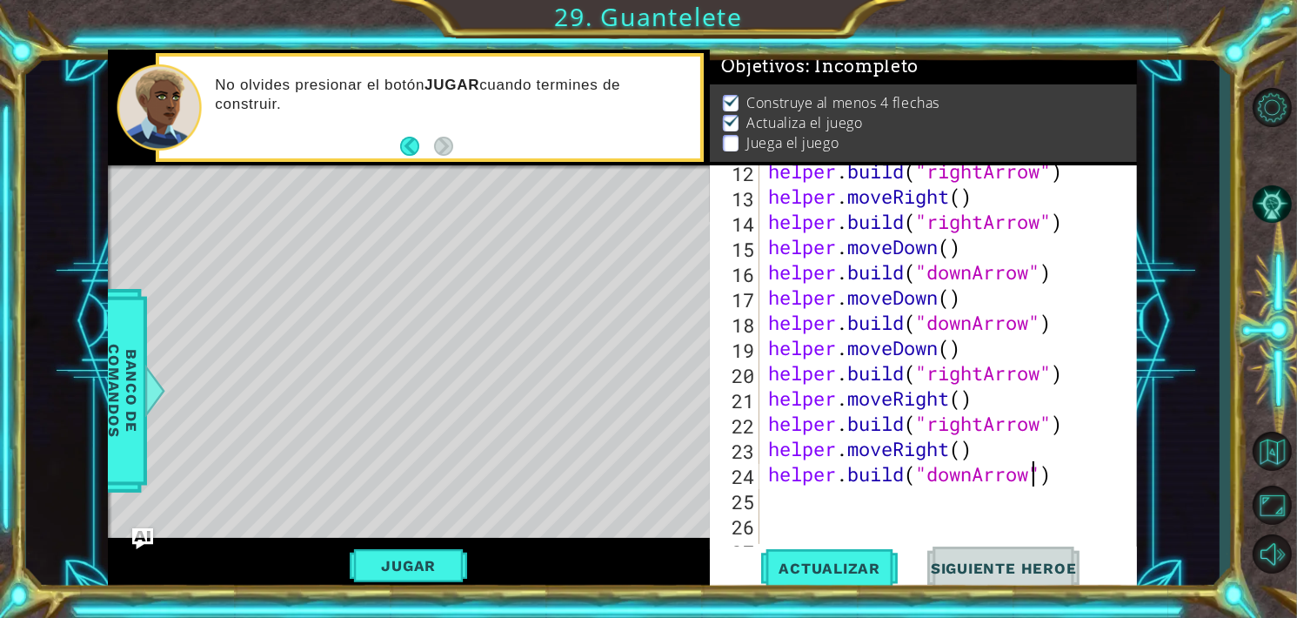
click at [1060, 474] on div "helper . build ( "rightArrow" ) helper . moveRight ( ) helper . build ( "rightA…" at bounding box center [946, 372] width 365 height 429
drag, startPoint x: 978, startPoint y: 448, endPoint x: 761, endPoint y: 453, distance: 216.6
click at [761, 453] on div "12 13 14 15 16 17 18 19 20 21 22 23 24 25 26 27 28 helper . build ( "rightArrow…" at bounding box center [922, 354] width 424 height 378
type textarea "helper.moveRight()"
click at [778, 491] on div "helper . build ( "rightArrow" ) helper . moveRight ( ) helper . build ( "rightA…" at bounding box center [946, 372] width 365 height 429
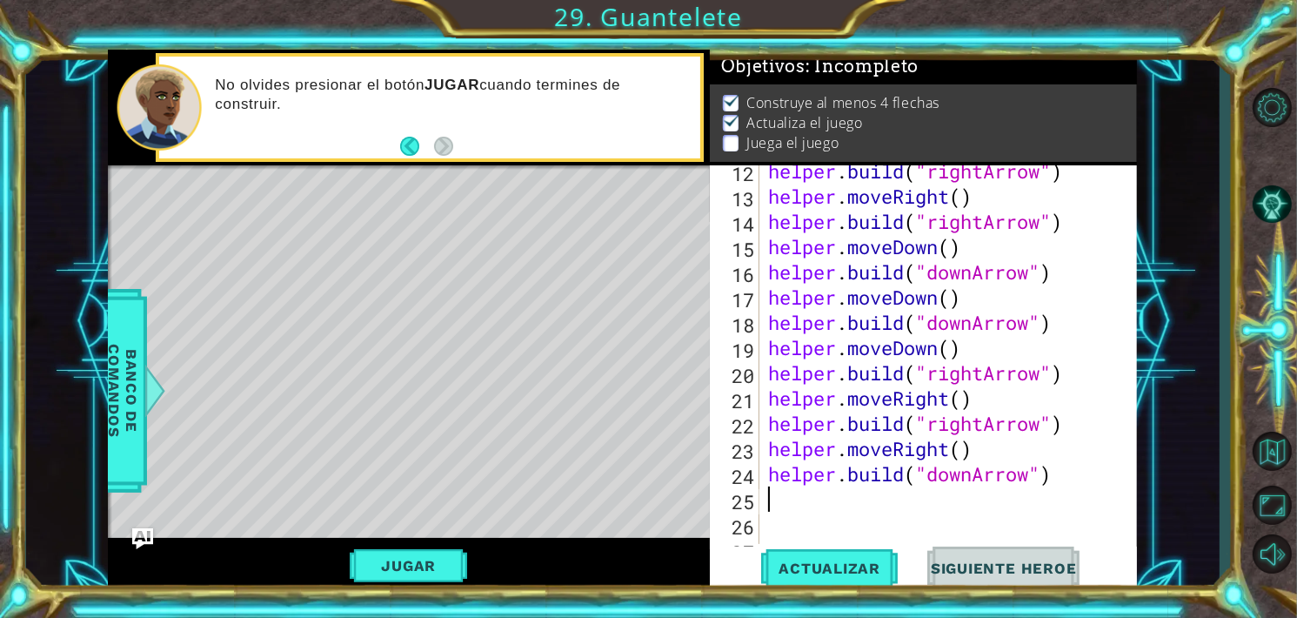
paste textarea "helper.moveRight()"
click at [908, 413] on div "helper . build ( "rightArrow" ) helper . moveRight ( ) helper . build ( "rightA…" at bounding box center [946, 372] width 365 height 429
click at [948, 502] on div "helper . build ( "rightArrow" ) helper . moveRight ( ) helper . build ( "rightA…" at bounding box center [946, 372] width 365 height 429
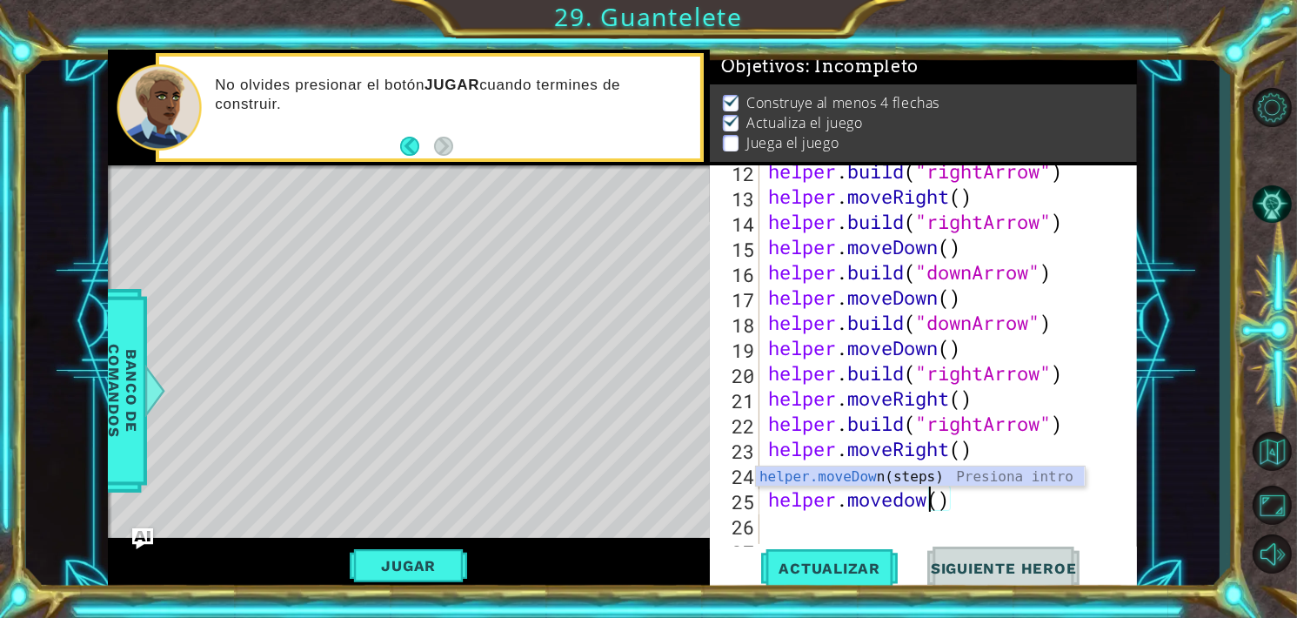
type textarea "helper.movedown()"
click at [976, 504] on div "helper . build ( "rightArrow" ) helper . moveRight ( ) helper . build ( "rightA…" at bounding box center [946, 372] width 365 height 429
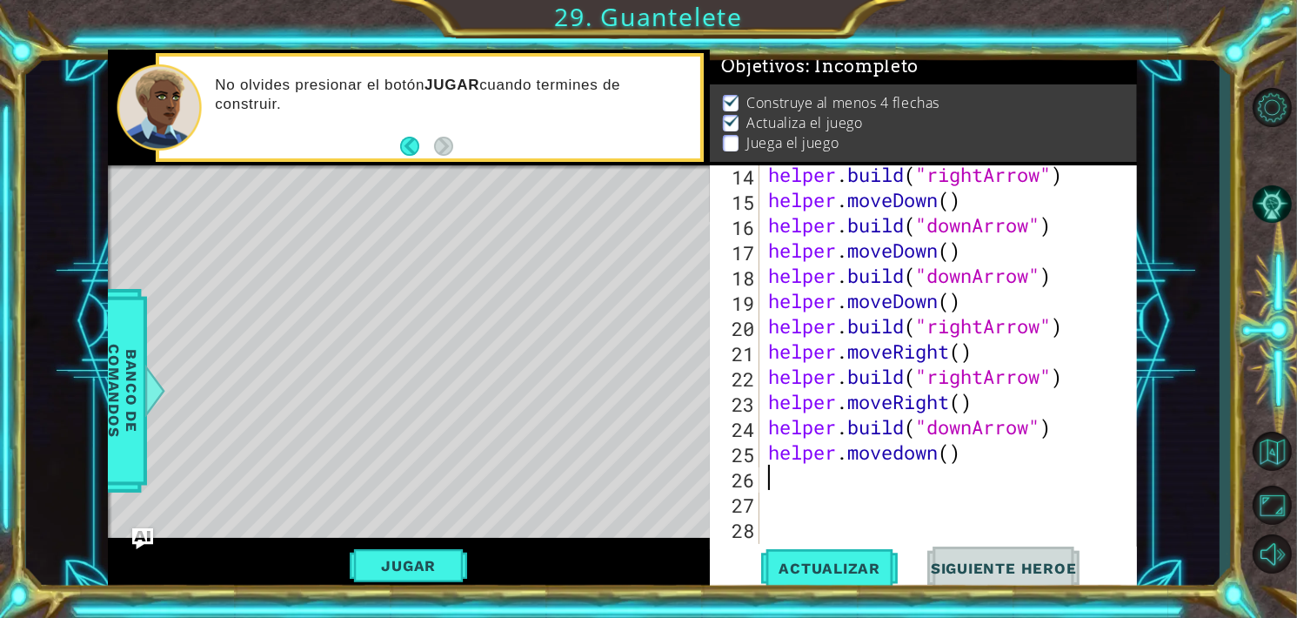
scroll to position [407, 0]
click at [818, 571] on span "Actualizar" at bounding box center [829, 567] width 137 height 17
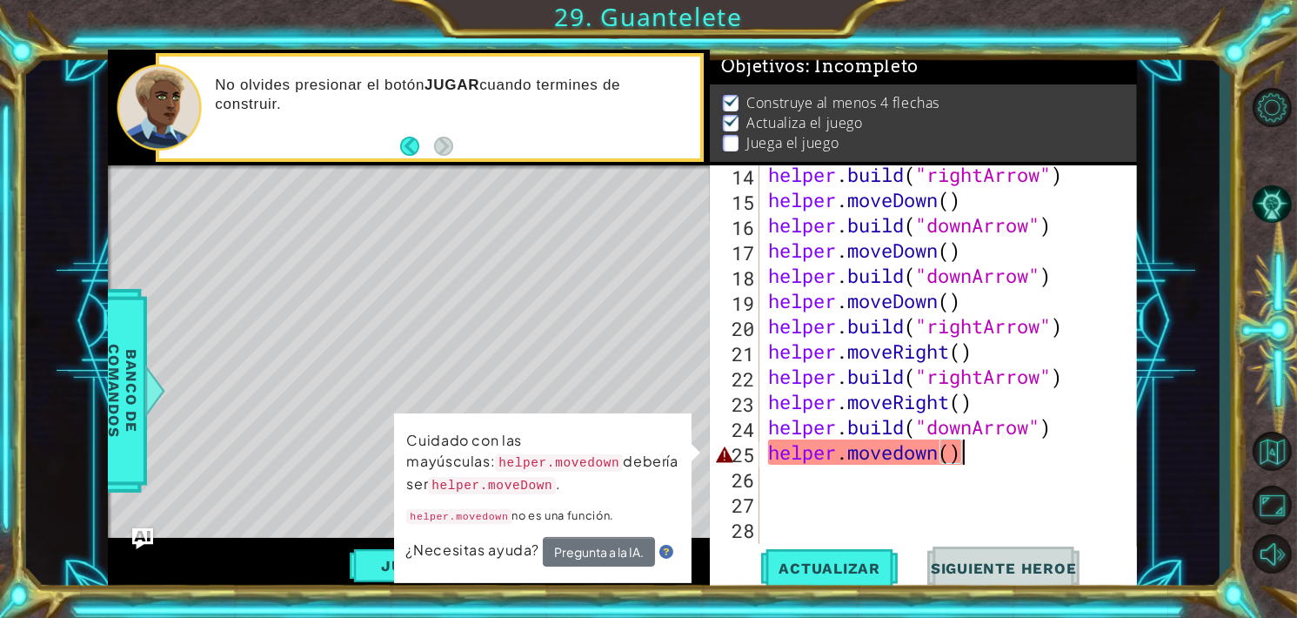
click at [968, 450] on div "helper . build ( "rightArrow" ) helper . moveDown ( ) helper . build ( "downArr…" at bounding box center [946, 376] width 365 height 429
type textarea "helper.movedown()"
drag, startPoint x: 968, startPoint y: 450, endPoint x: 749, endPoint y: 451, distance: 219.2
click at [749, 451] on div "helper.movedown() 14 15 16 17 18 19 20 21 22 23 24 25 26 27 28 29 30 helper . b…" at bounding box center [922, 354] width 424 height 378
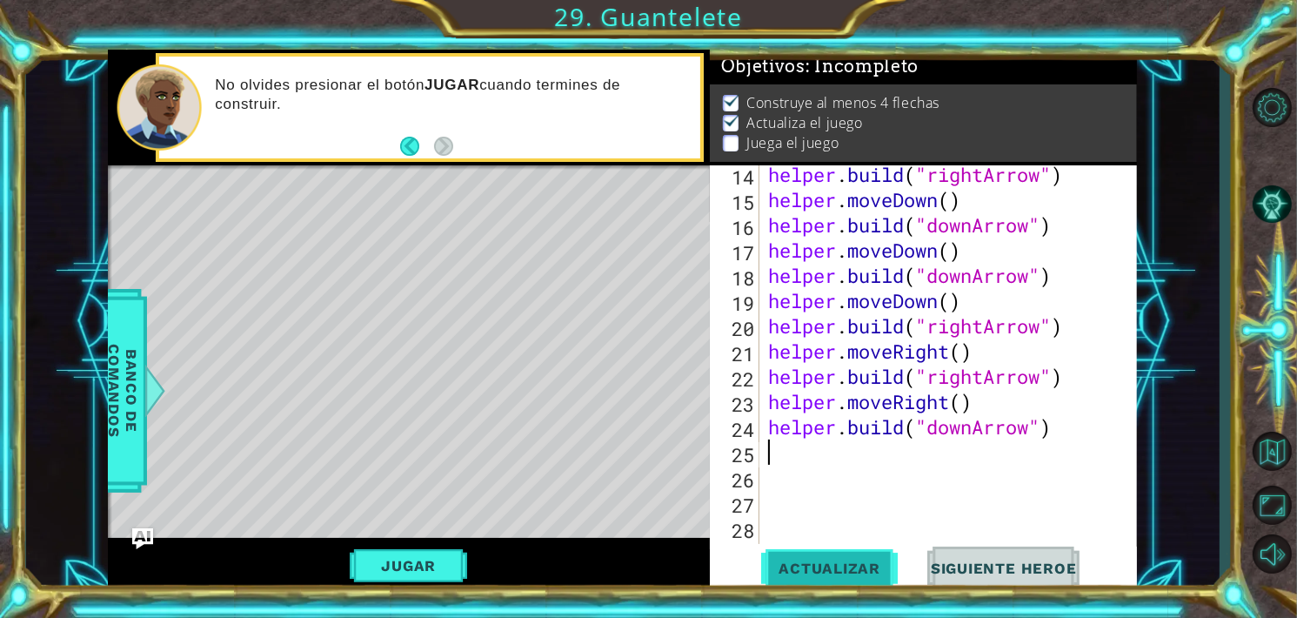
click at [814, 568] on span "Actualizar" at bounding box center [829, 567] width 137 height 17
type textarea "h"
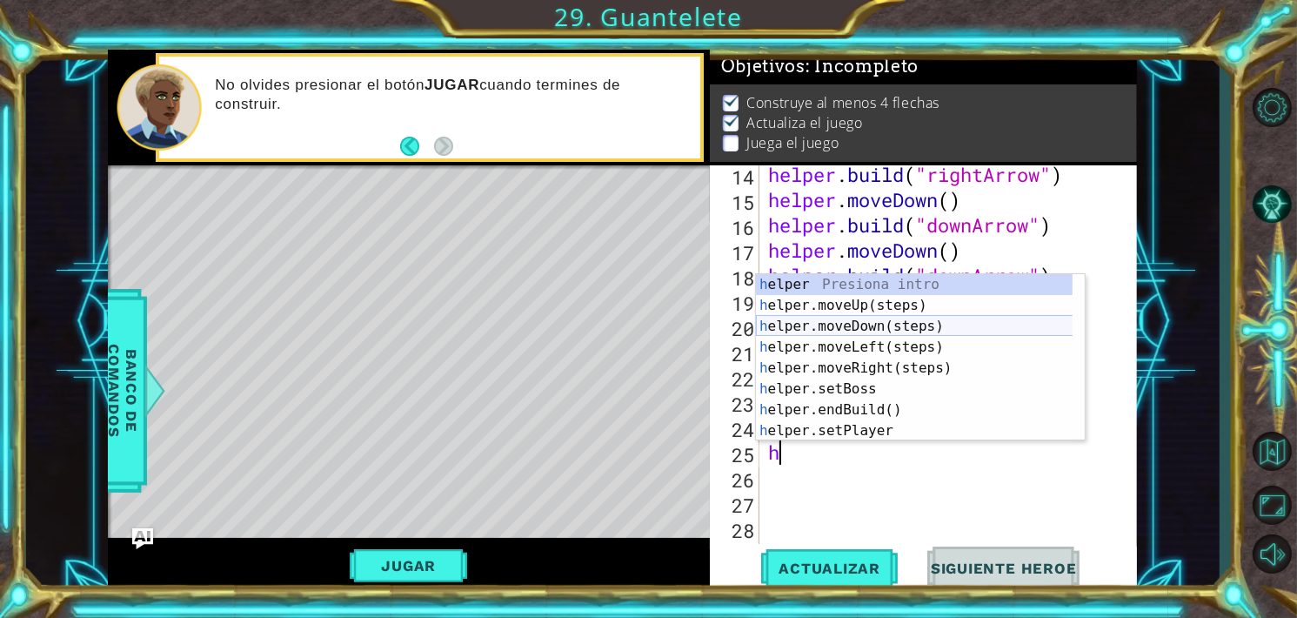
click at [851, 331] on div "h elper Presiona intro h elper.moveUp(steps) Presiona intro h elper.moveDown(st…" at bounding box center [920, 378] width 329 height 209
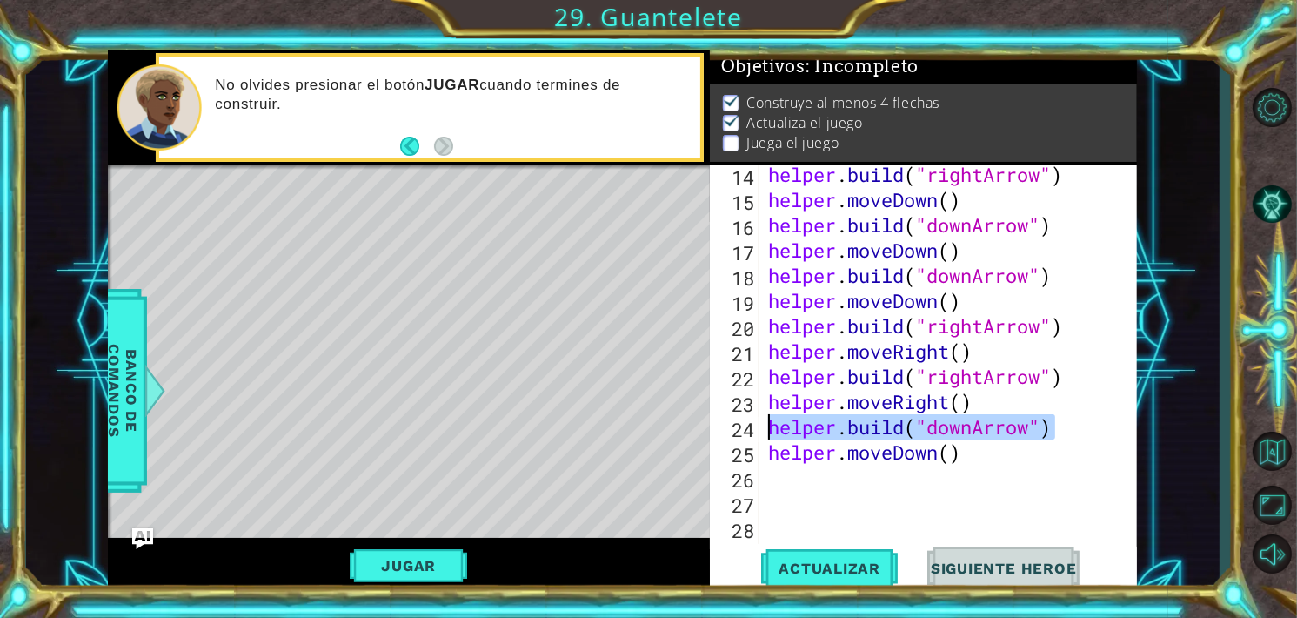
drag, startPoint x: 1073, startPoint y: 422, endPoint x: 768, endPoint y: 436, distance: 305.6
click at [768, 436] on div "helper . build ( "rightArrow" ) helper . moveDown ( ) helper . build ( "downArr…" at bounding box center [946, 376] width 365 height 429
type textarea "[DOMAIN_NAME]("downArrow")"
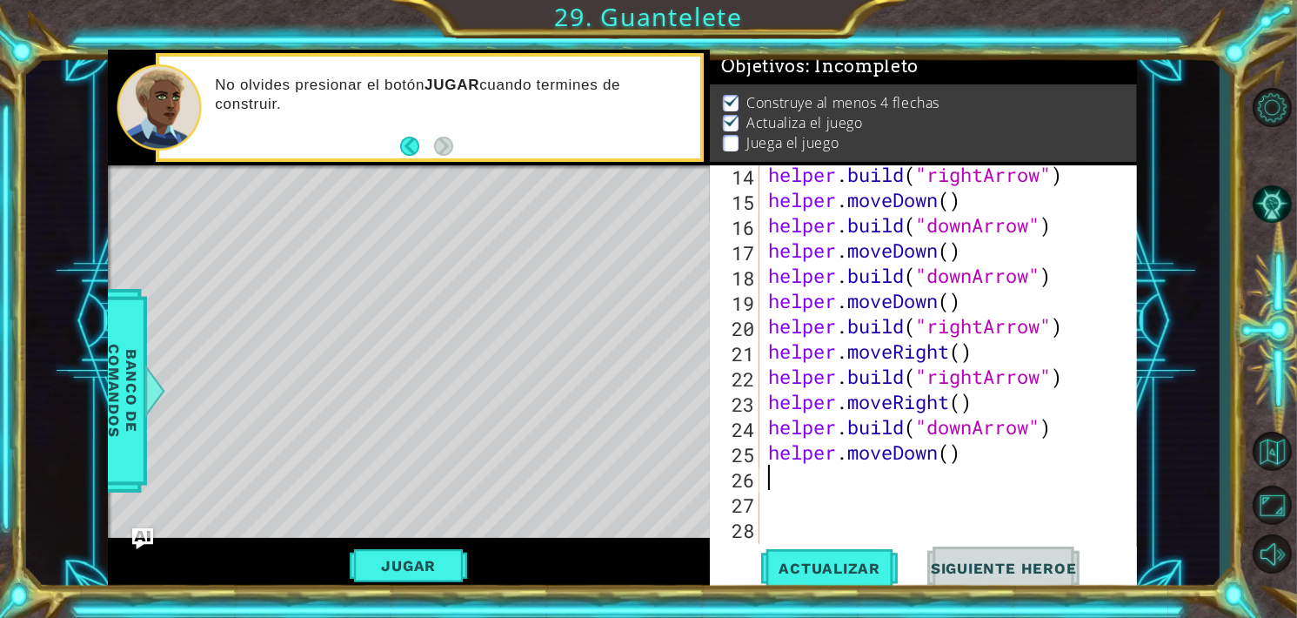
click at [791, 477] on div "helper . build ( "rightArrow" ) helper . moveDown ( ) helper . build ( "downArr…" at bounding box center [946, 376] width 365 height 429
paste textarea "[DOMAIN_NAME]("downArrow")"
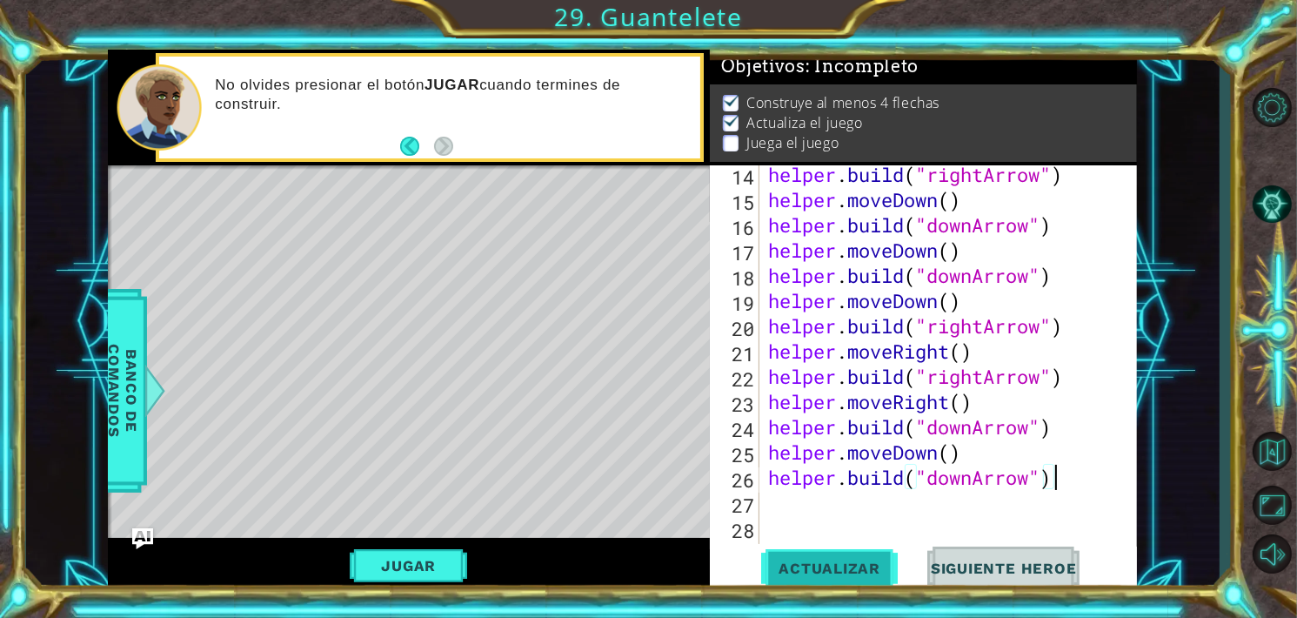
type textarea "[DOMAIN_NAME]("downArrow")"
click at [824, 571] on span "Actualizar" at bounding box center [829, 567] width 137 height 17
click at [416, 568] on button "Jugar" at bounding box center [408, 565] width 117 height 33
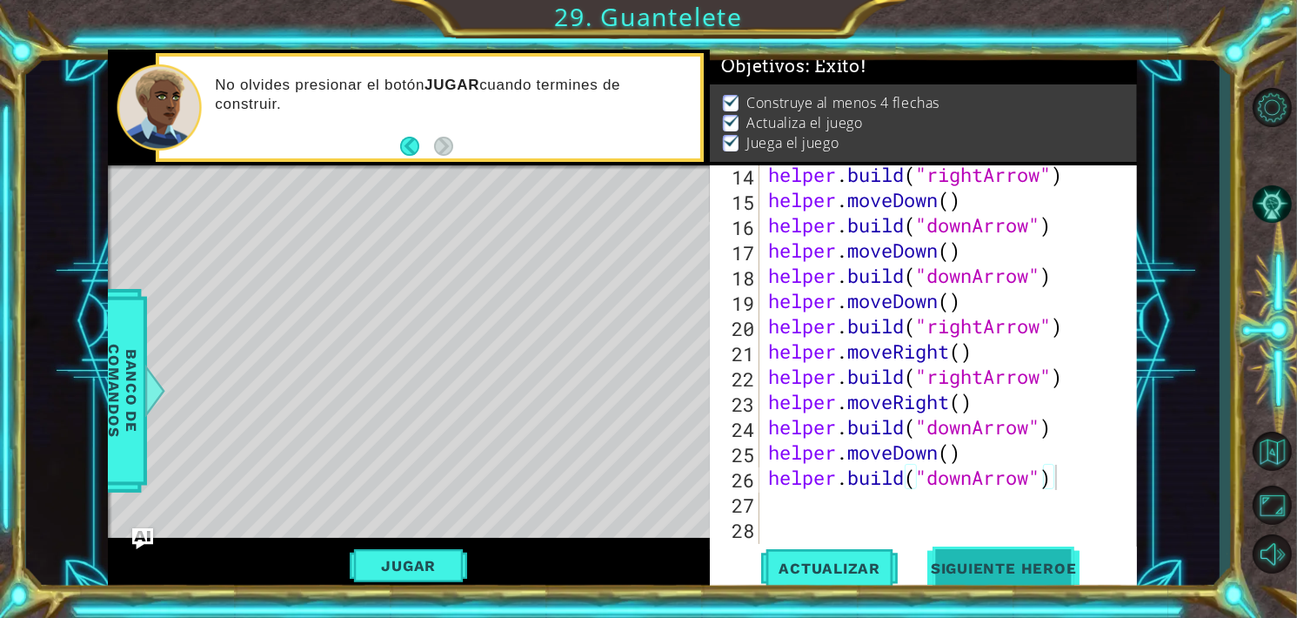
click at [981, 558] on button "Siguiente Heroe" at bounding box center [1003, 568] width 181 height 43
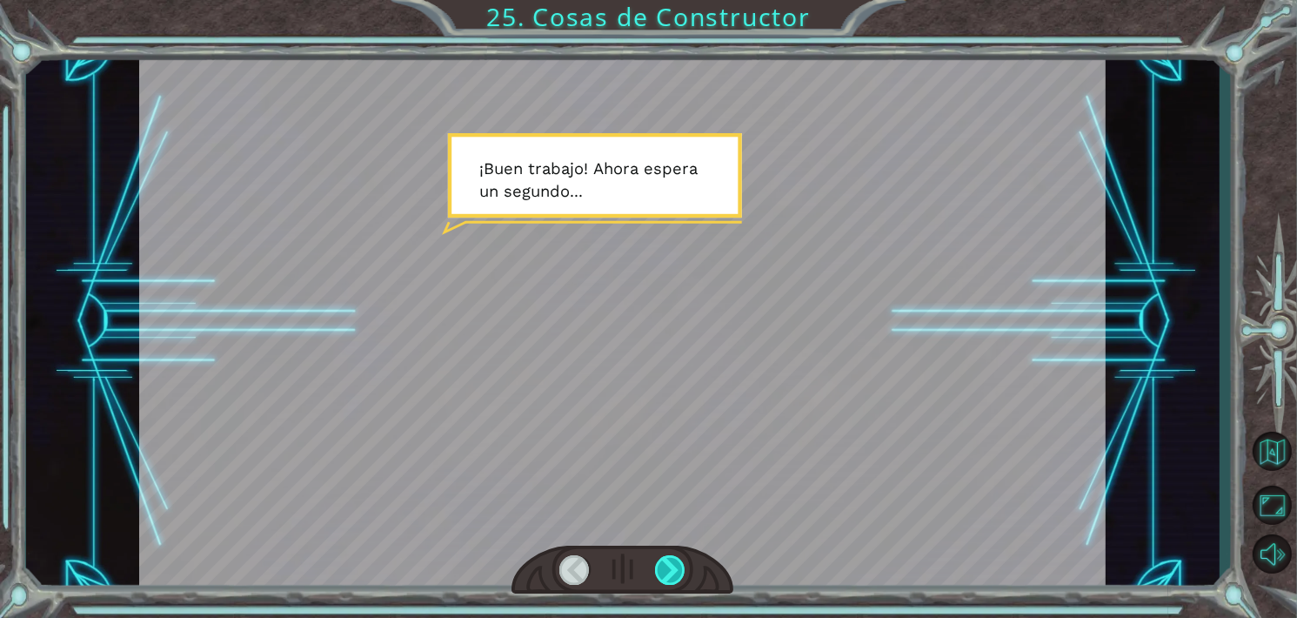
click at [672, 564] on div at bounding box center [670, 570] width 30 height 30
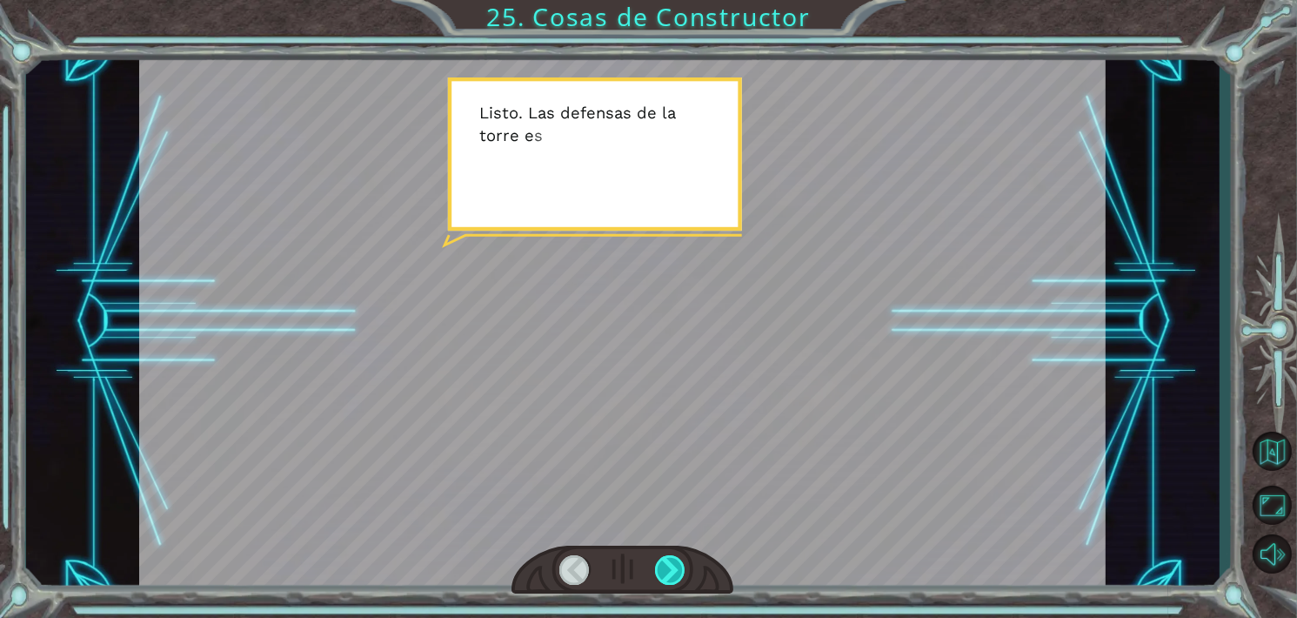
click at [672, 564] on div at bounding box center [670, 570] width 30 height 30
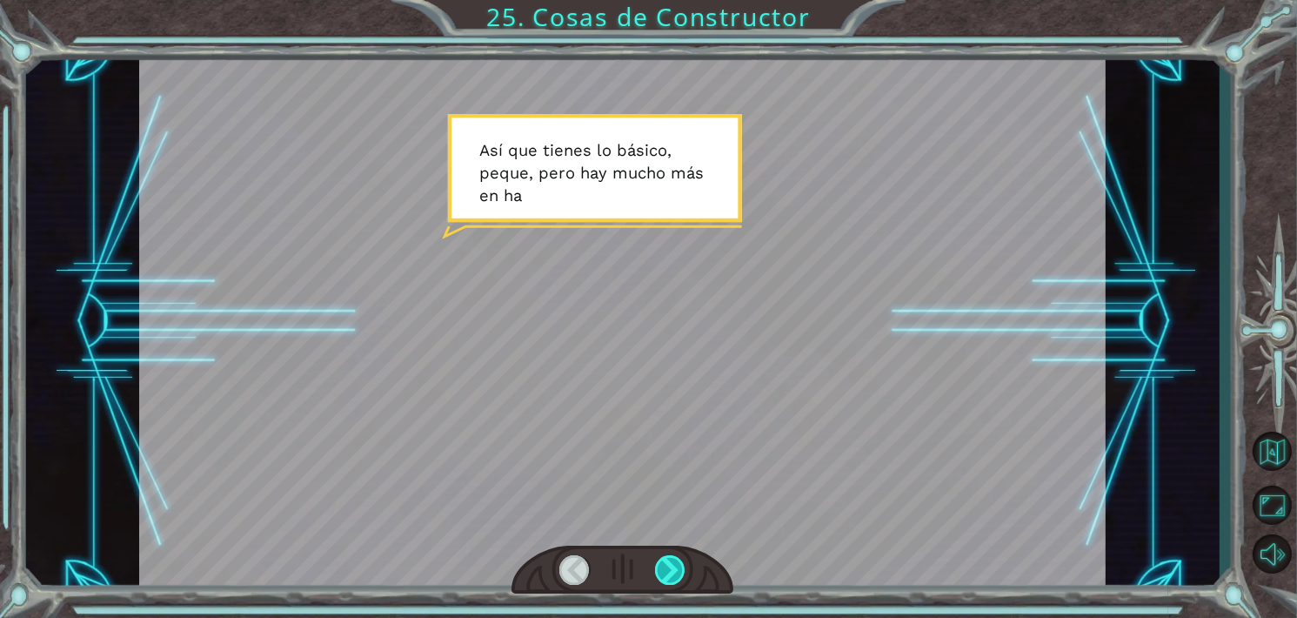
click at [672, 564] on div at bounding box center [670, 570] width 30 height 30
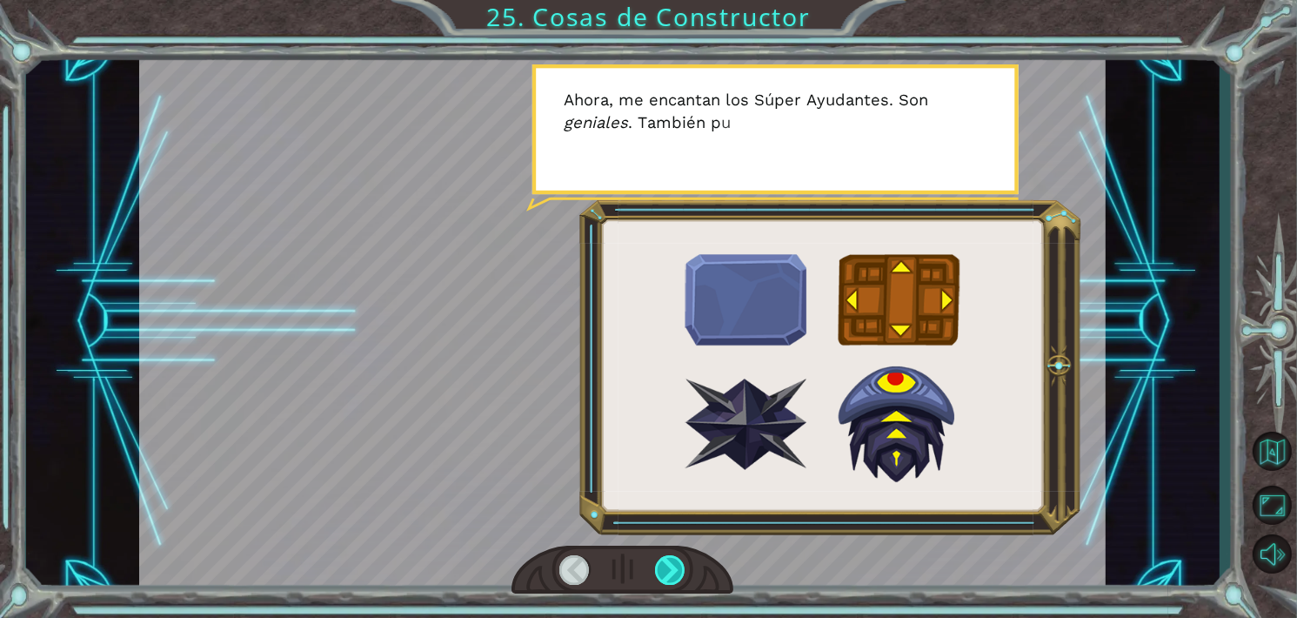
click at [672, 564] on div at bounding box center [670, 570] width 30 height 30
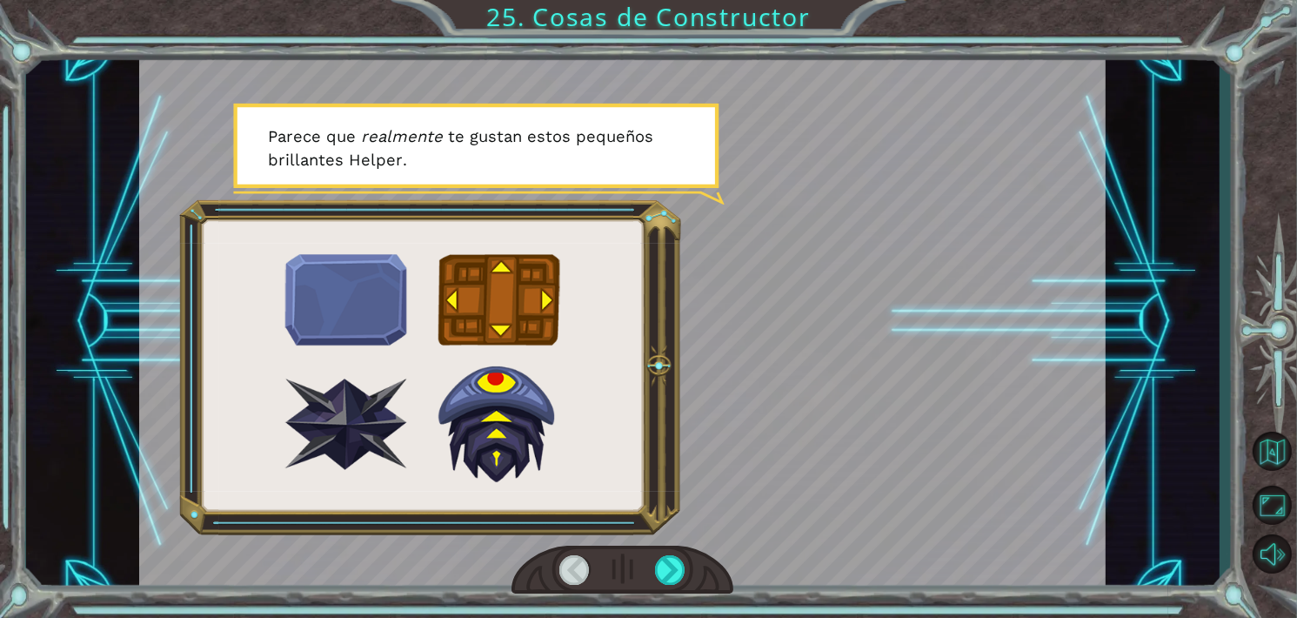
click at [664, 551] on div at bounding box center [622, 569] width 222 height 49
click at [671, 570] on div at bounding box center [670, 570] width 30 height 30
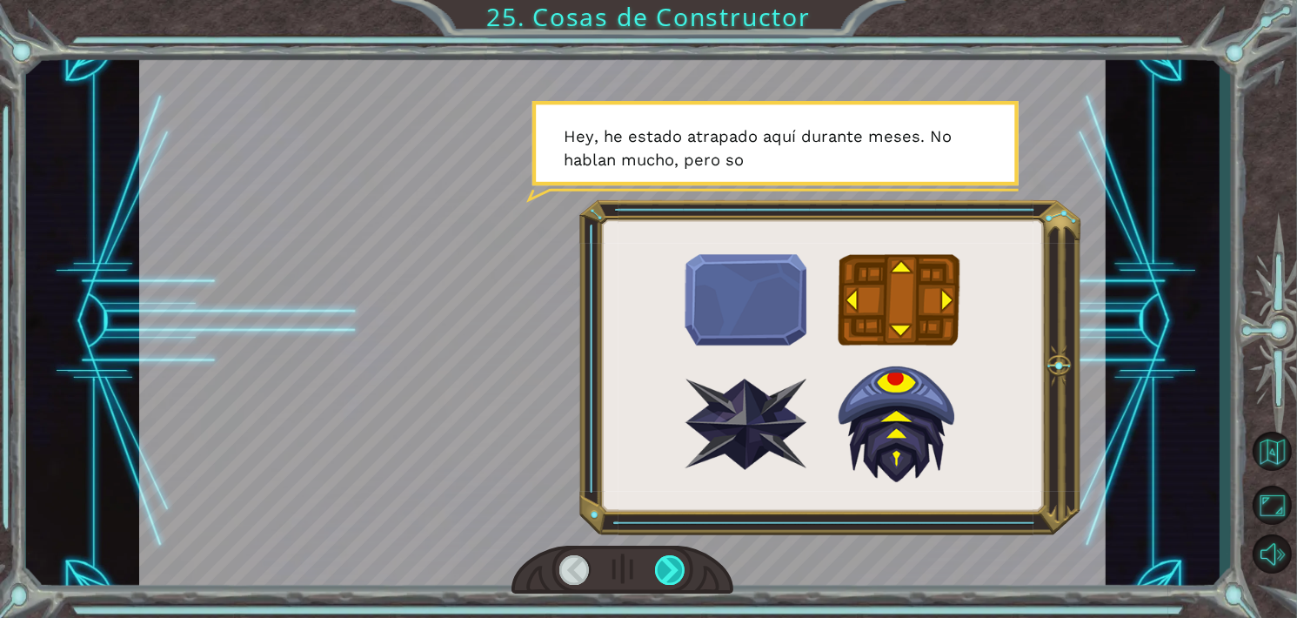
click at [671, 570] on div at bounding box center [670, 570] width 30 height 30
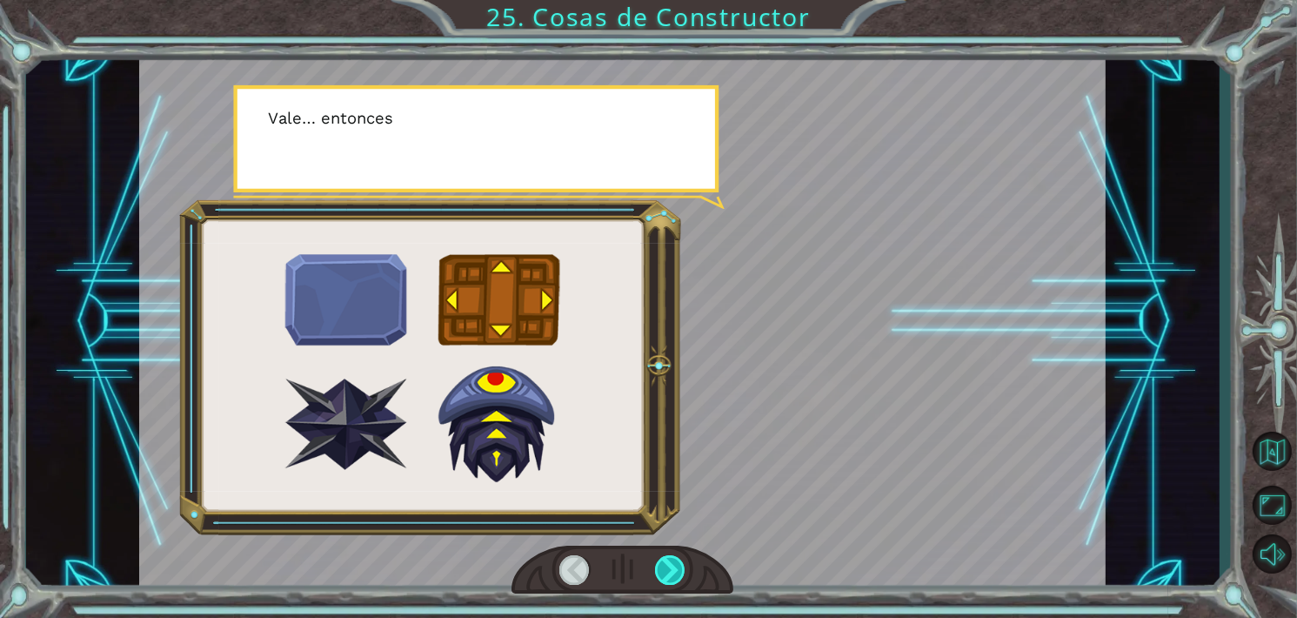
click at [671, 570] on div at bounding box center [670, 570] width 30 height 30
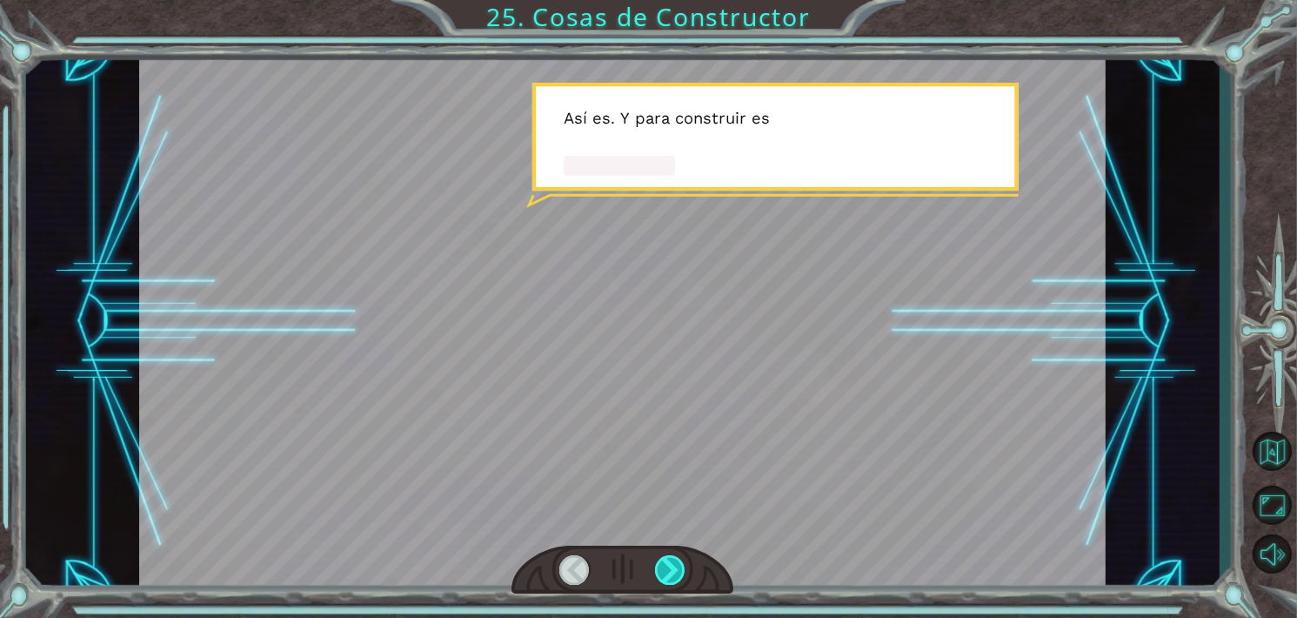
click at [671, 570] on div at bounding box center [670, 570] width 30 height 30
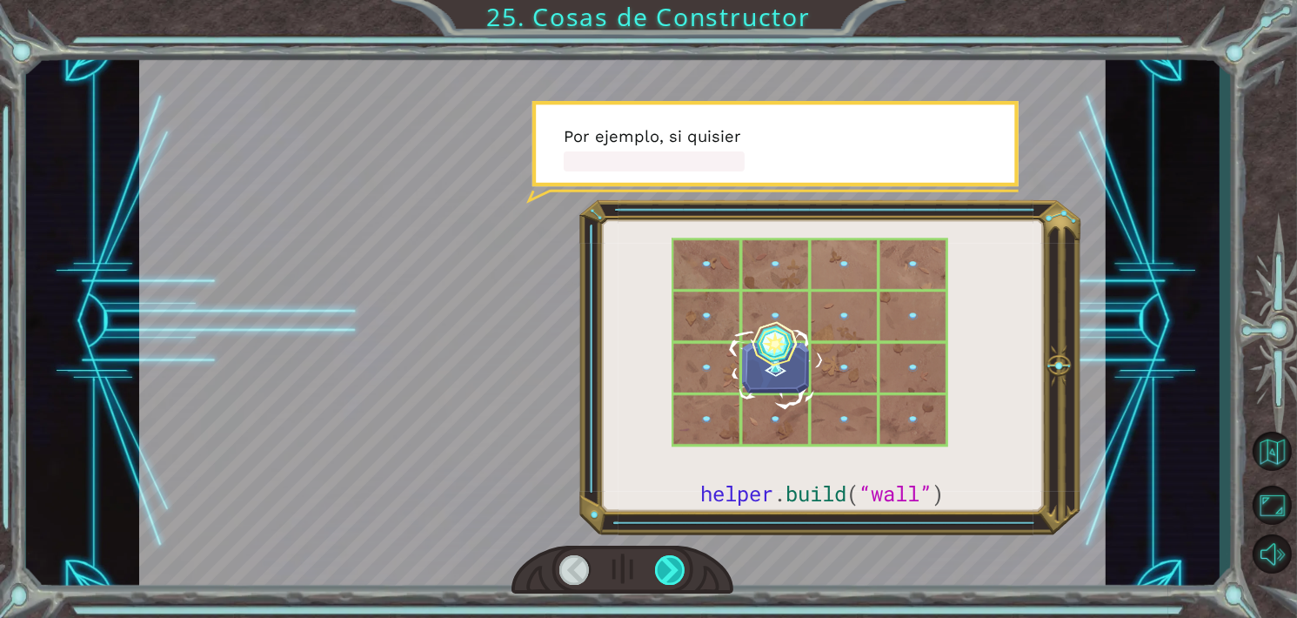
click at [671, 570] on div at bounding box center [670, 570] width 30 height 30
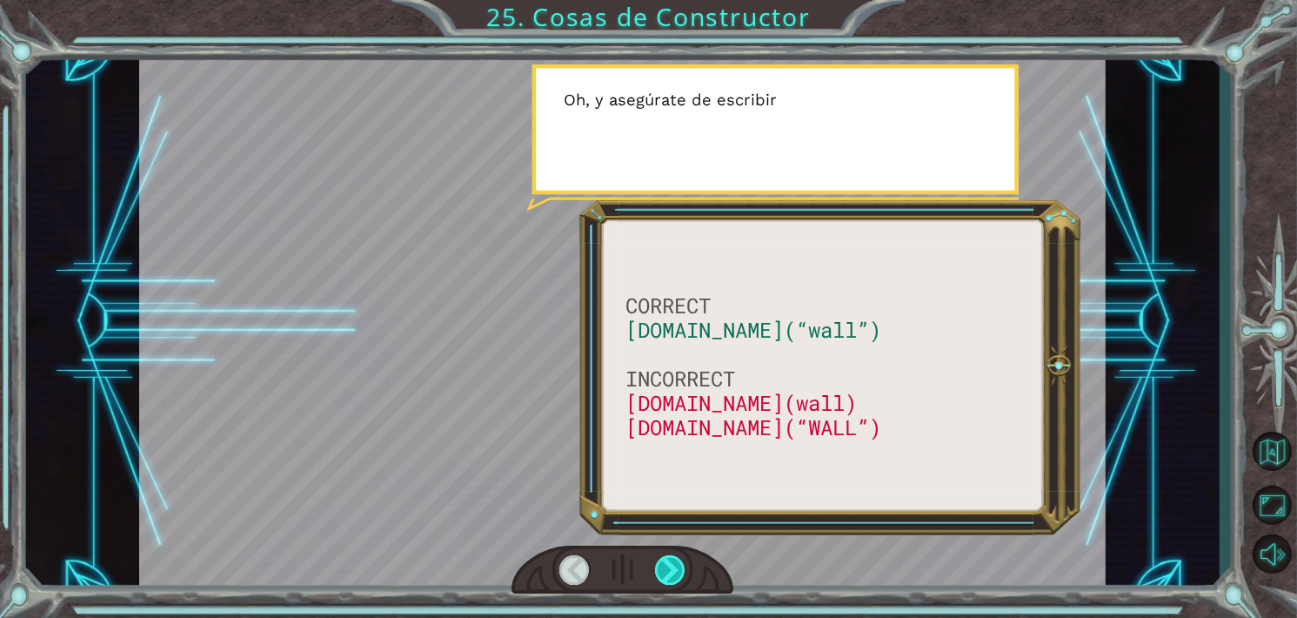
click at [675, 568] on div at bounding box center [670, 570] width 30 height 30
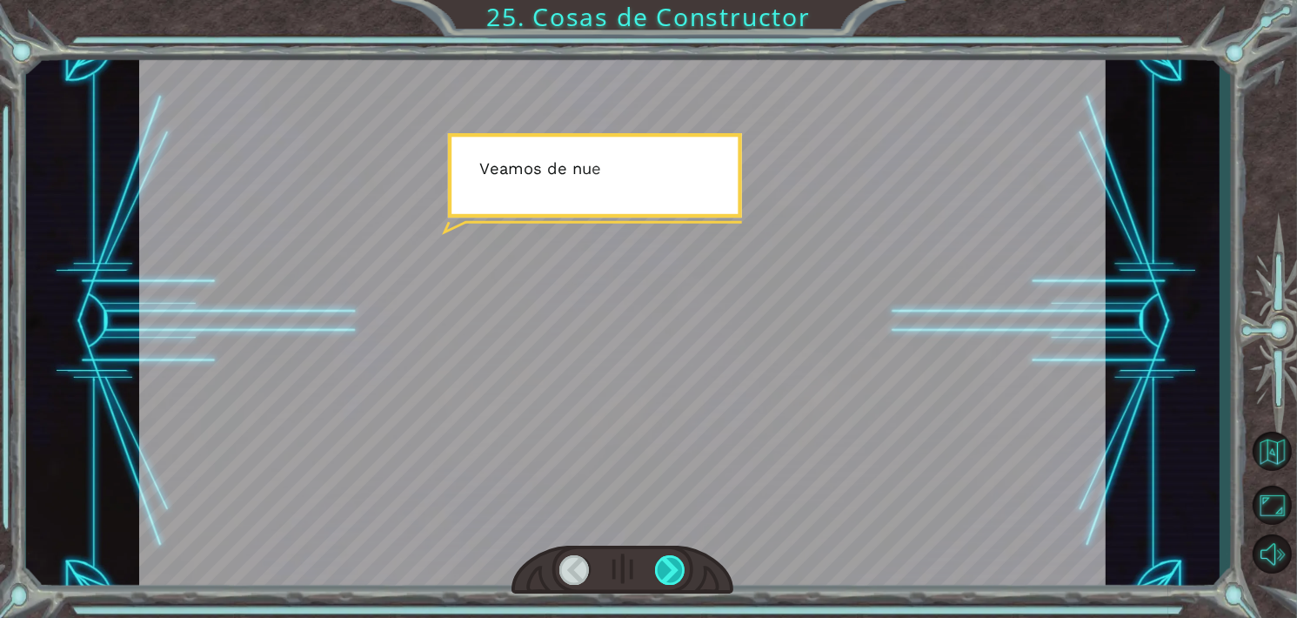
click at [675, 568] on div at bounding box center [670, 570] width 30 height 30
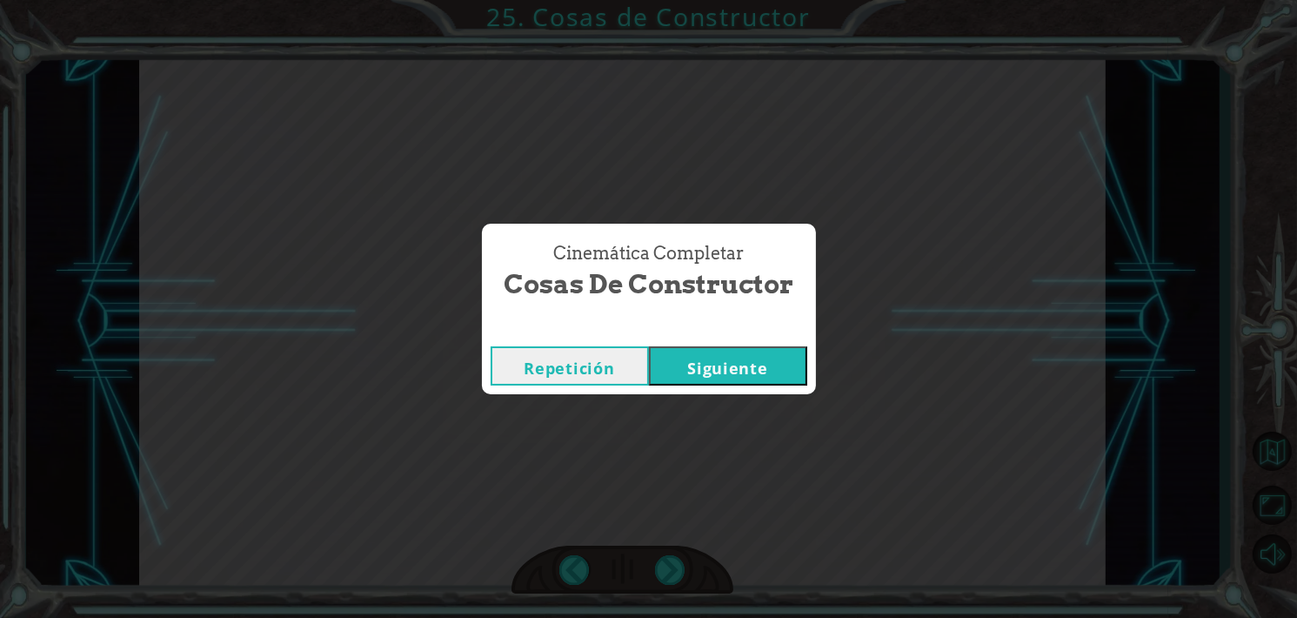
click at [724, 380] on button "Siguiente" at bounding box center [728, 365] width 158 height 39
click at [715, 370] on button "Siguiente" at bounding box center [728, 365] width 158 height 39
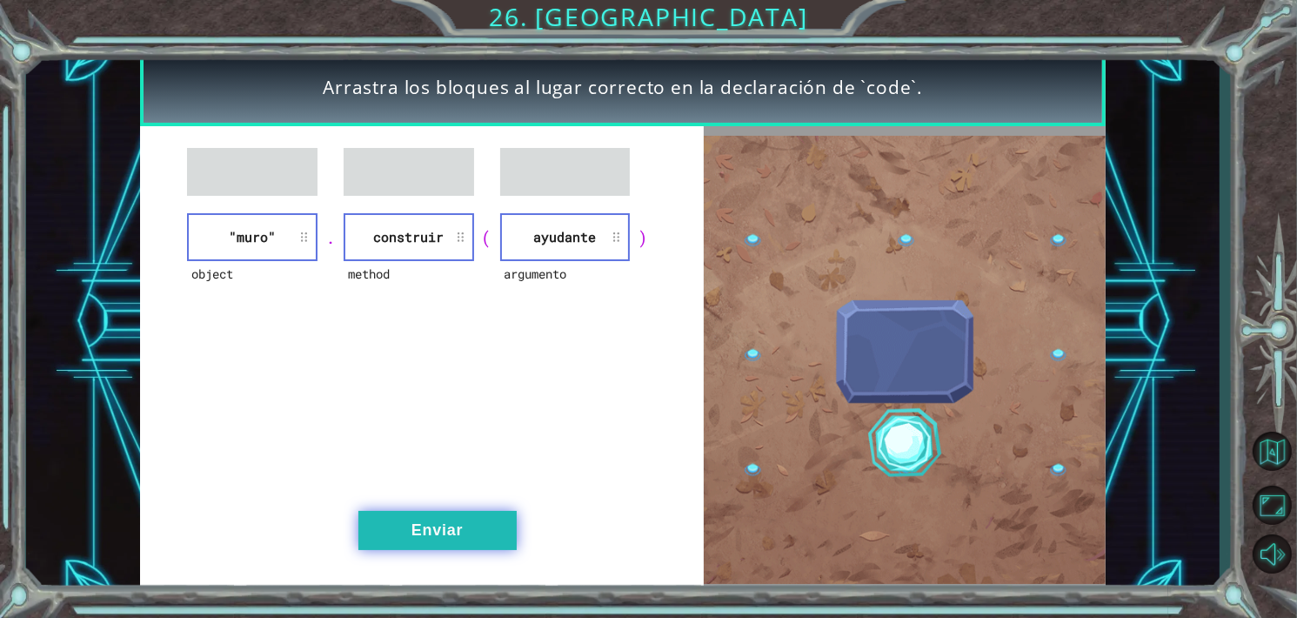
click at [427, 515] on button "Enviar" at bounding box center [437, 530] width 158 height 39
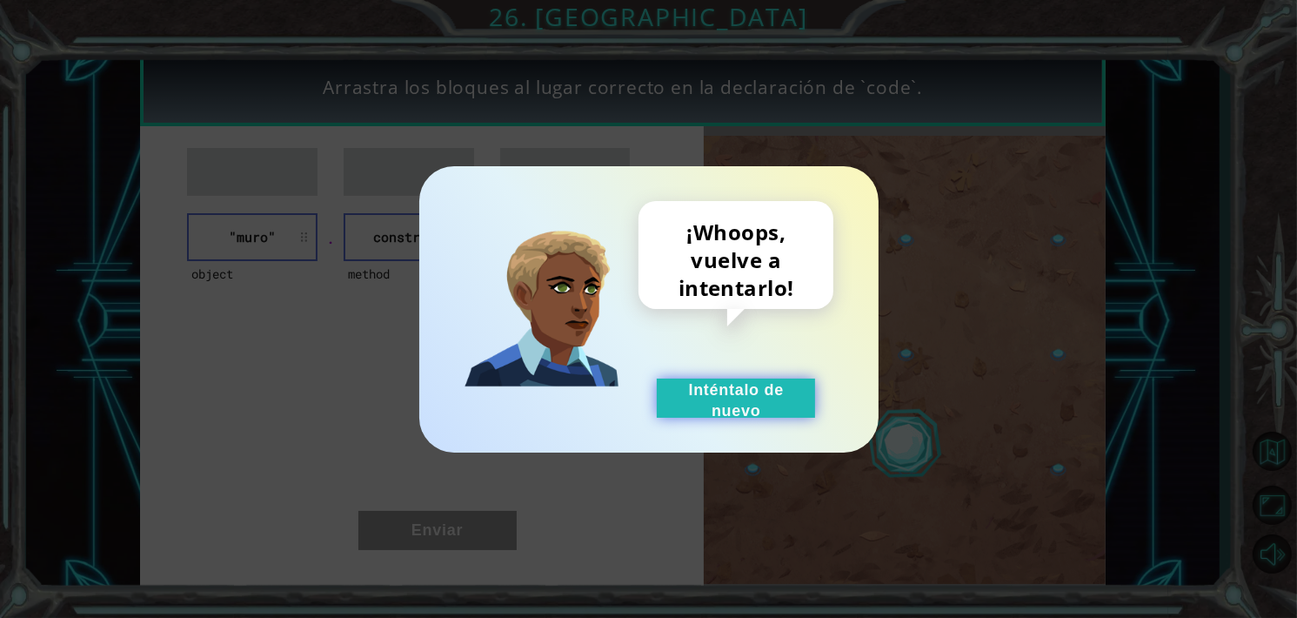
click at [712, 392] on button "Inténtalo de nuevo" at bounding box center [736, 397] width 158 height 39
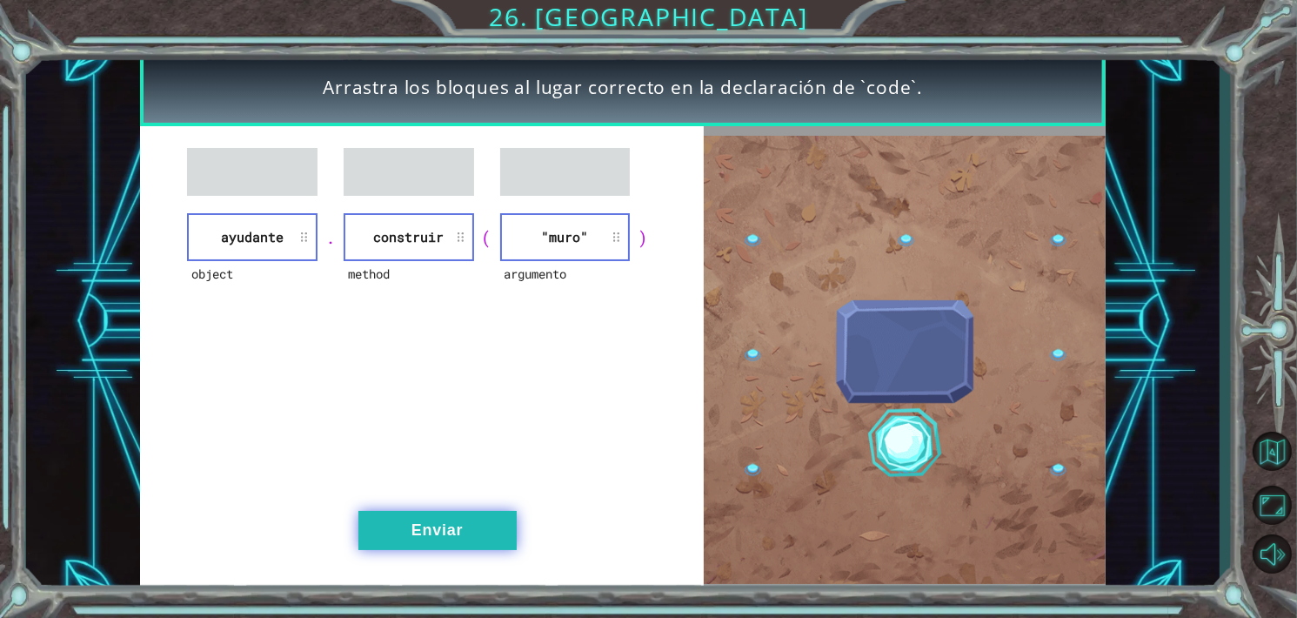
click at [410, 513] on button "Enviar" at bounding box center [437, 530] width 158 height 39
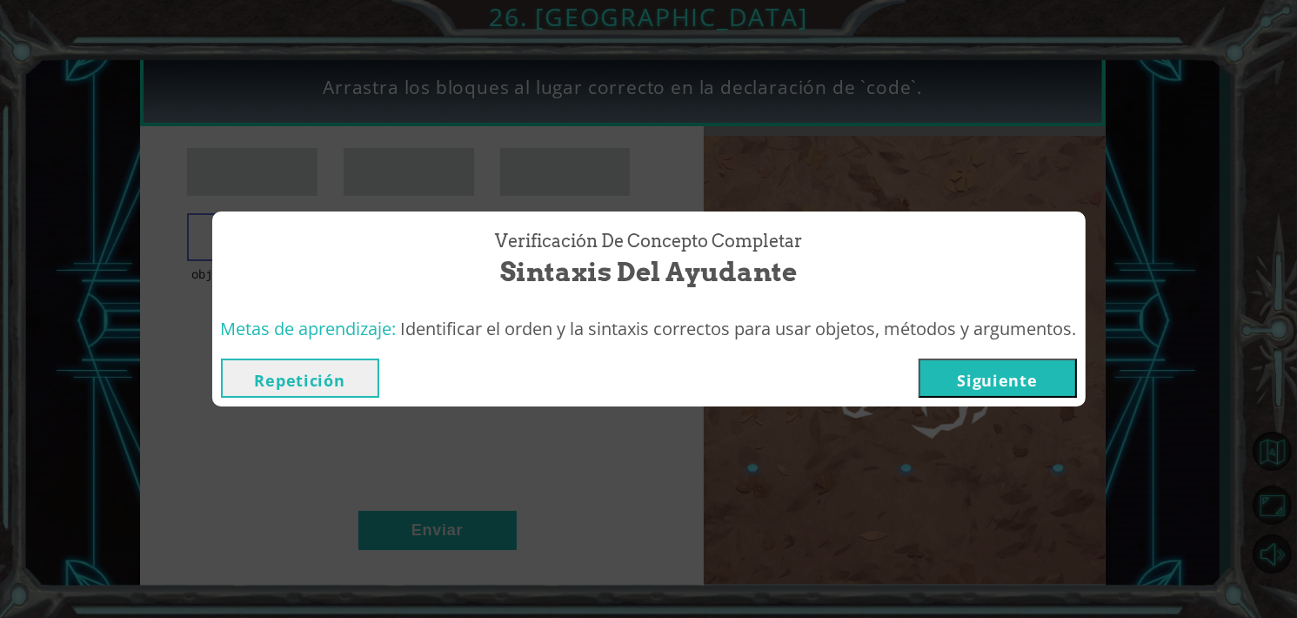
click at [983, 384] on button "Siguiente" at bounding box center [997, 377] width 158 height 39
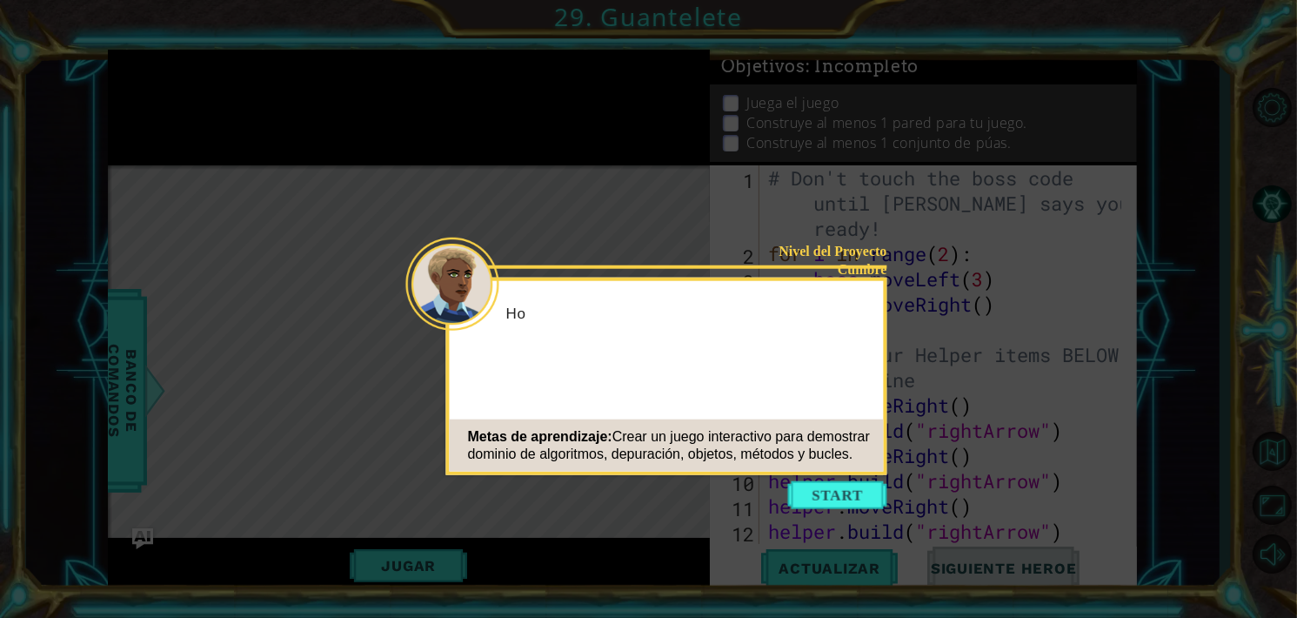
scroll to position [479, 0]
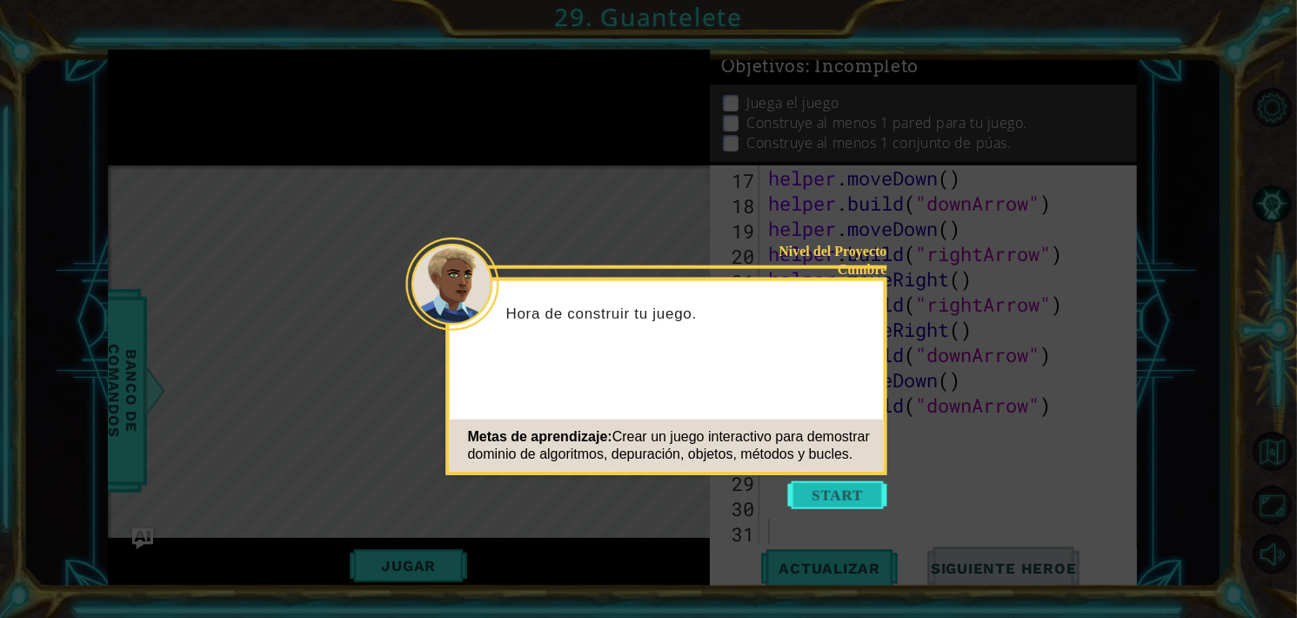
click at [838, 491] on button "Start" at bounding box center [837, 495] width 99 height 28
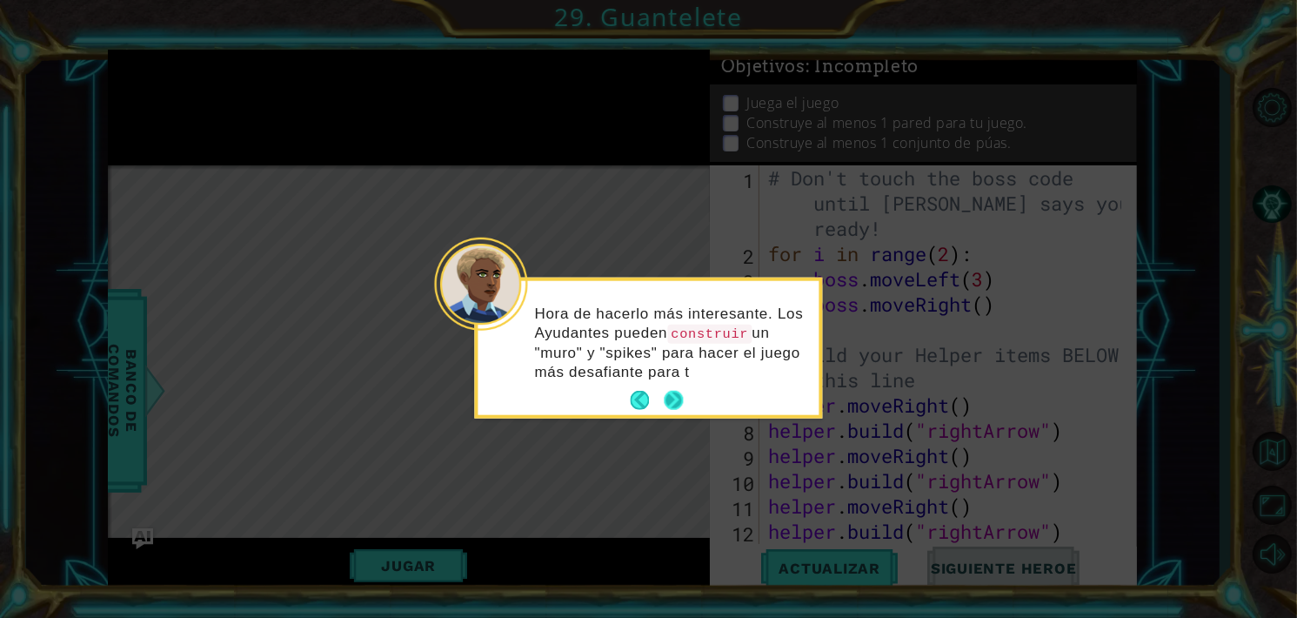
click at [678, 384] on div "Hora de hacerlo más interesante. Los Ayudantes pueden construir un "[PERSON_NAM…" at bounding box center [648, 348] width 341 height 134
click at [678, 397] on button "Next" at bounding box center [673, 400] width 19 height 19
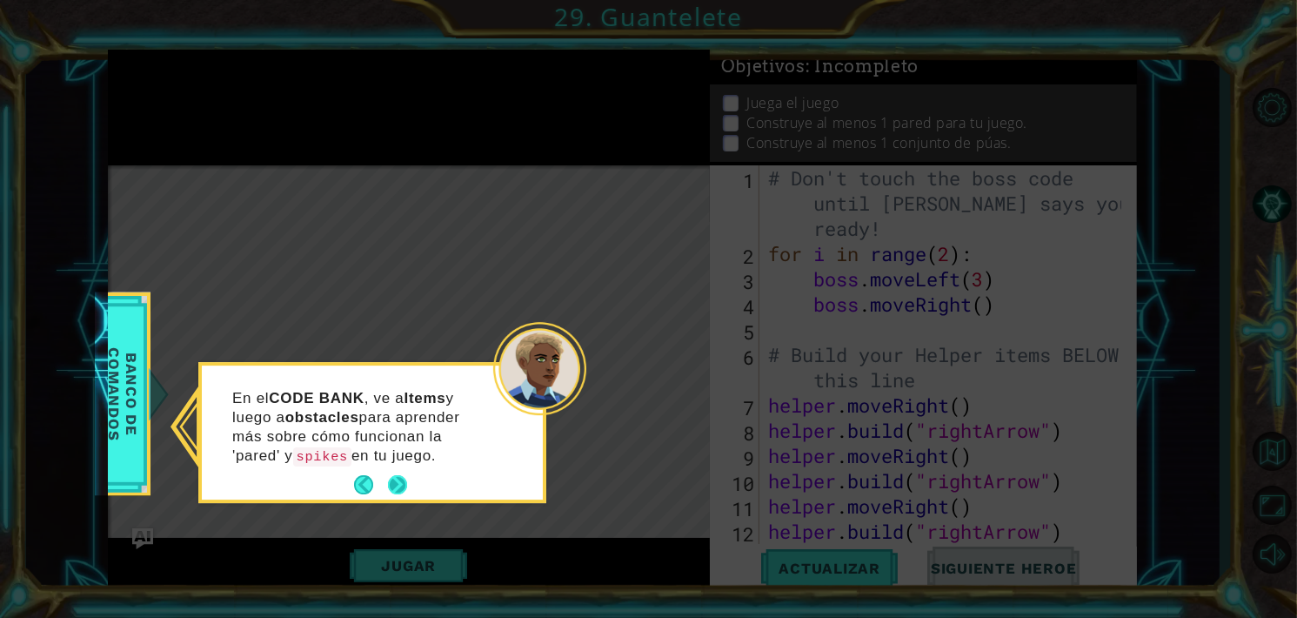
click at [402, 479] on button "Next" at bounding box center [397, 484] width 19 height 19
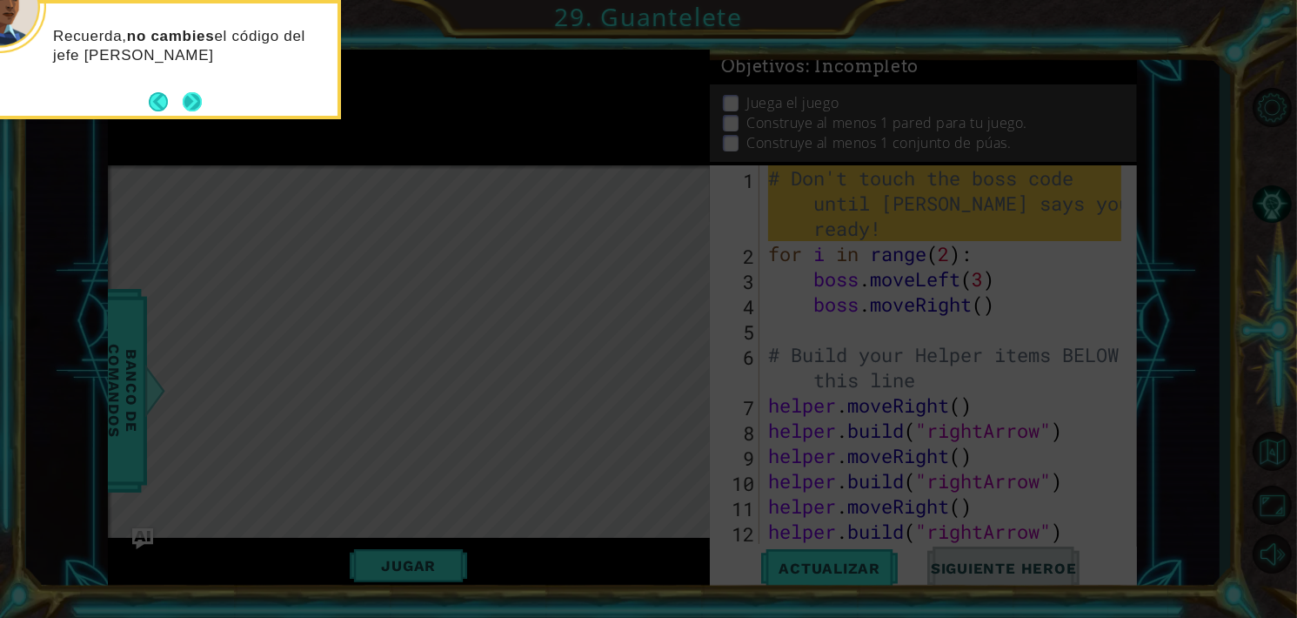
click at [195, 110] on button "Next" at bounding box center [192, 101] width 20 height 20
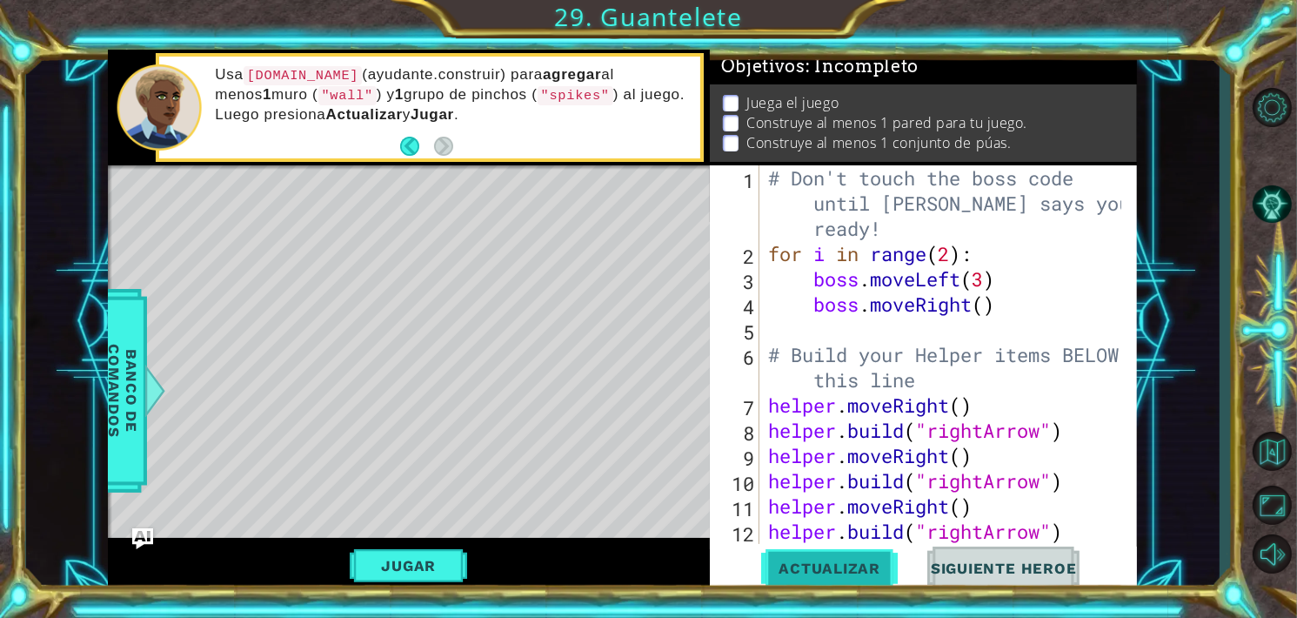
click at [794, 556] on button "Actualizar" at bounding box center [829, 567] width 137 height 43
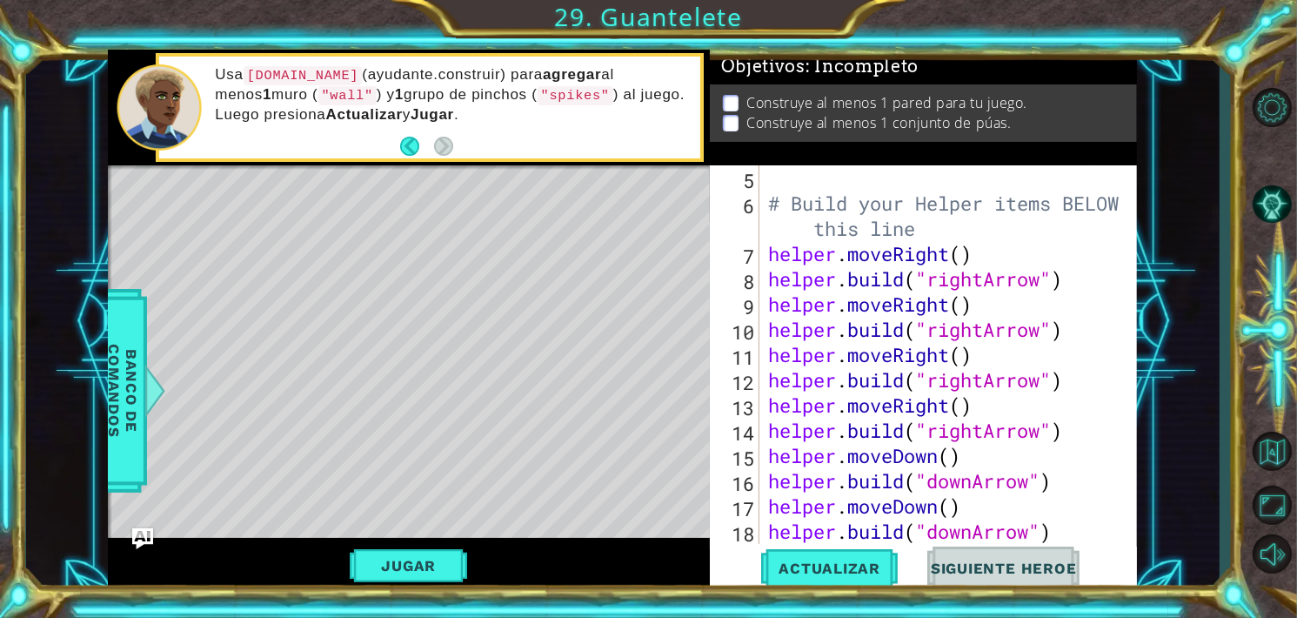
scroll to position [479, 0]
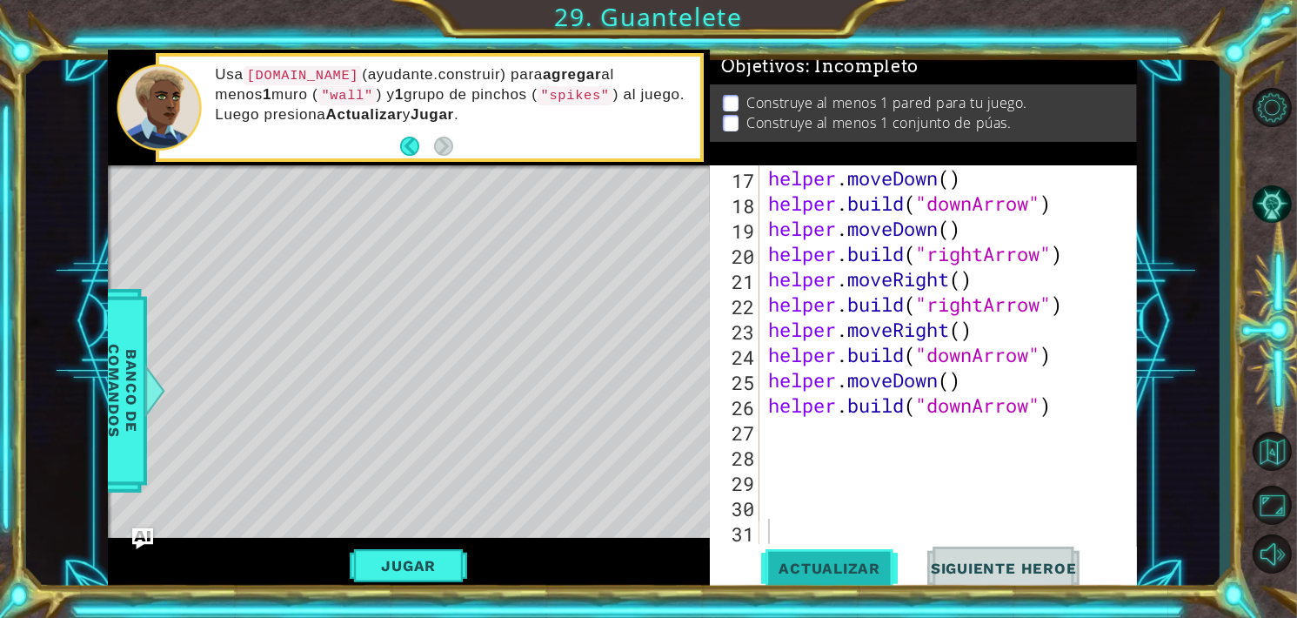
click at [831, 559] on span "Actualizar" at bounding box center [829, 567] width 137 height 17
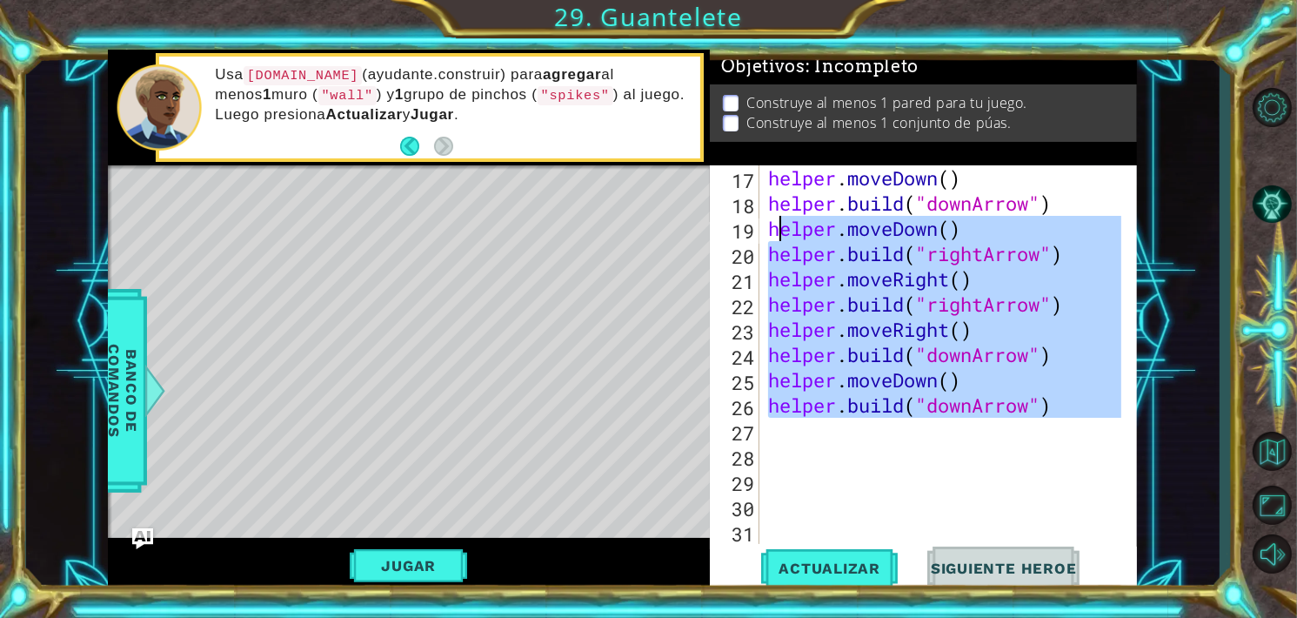
drag, startPoint x: 805, startPoint y: 431, endPoint x: 787, endPoint y: 197, distance: 235.5
click at [778, 210] on div "helper . moveDown ( ) helper . build ( "downArrow" ) helper . moveDown ( ) help…" at bounding box center [946, 379] width 365 height 429
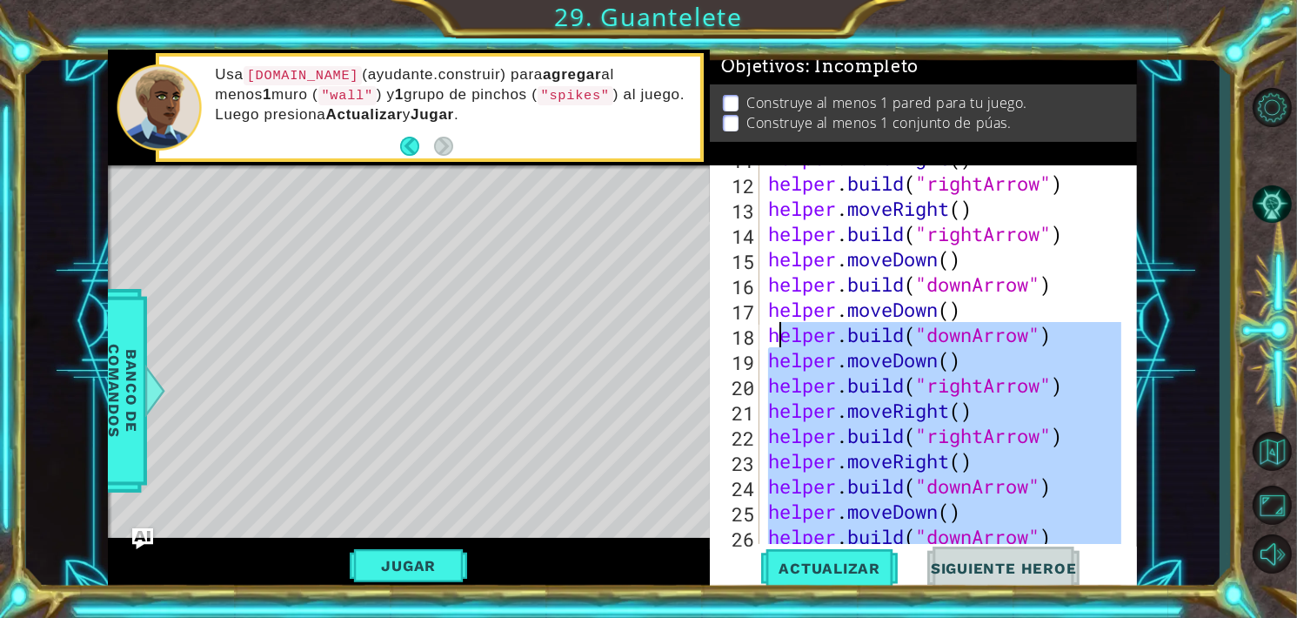
scroll to position [347, 0]
click at [430, 562] on button "Jugar" at bounding box center [408, 565] width 117 height 33
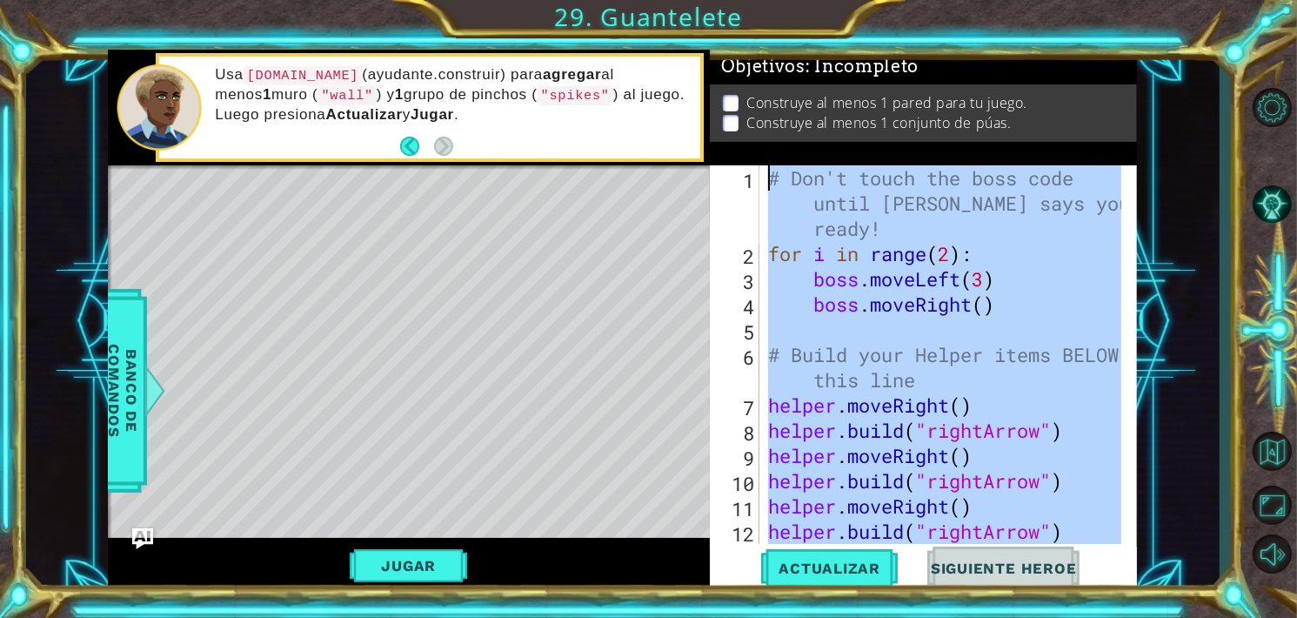
scroll to position [0, 0]
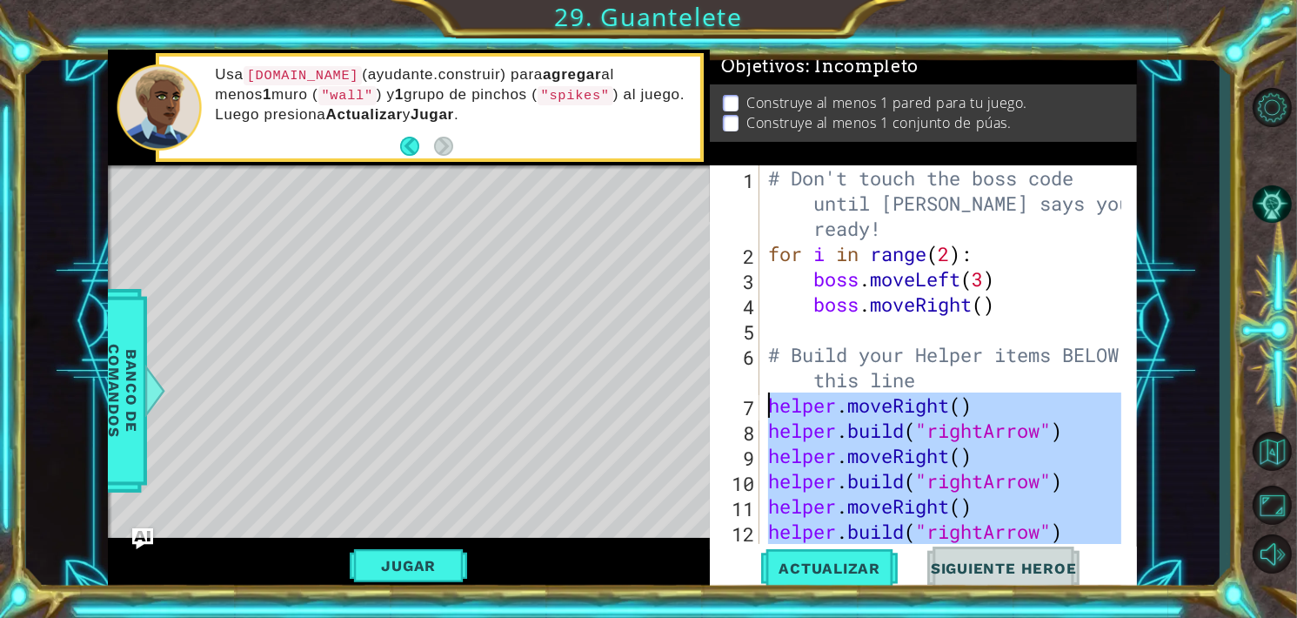
drag, startPoint x: 1067, startPoint y: 500, endPoint x: 761, endPoint y: 401, distance: 321.8
click at [761, 401] on div "[DOMAIN_NAME]("downArrow") 1 2 3 4 5 6 7 8 9 10 11 12 13 # Don't touch the boss…" at bounding box center [922, 354] width 424 height 378
type textarea "helper.moveRight() [DOMAIN_NAME]("rightArrow")"
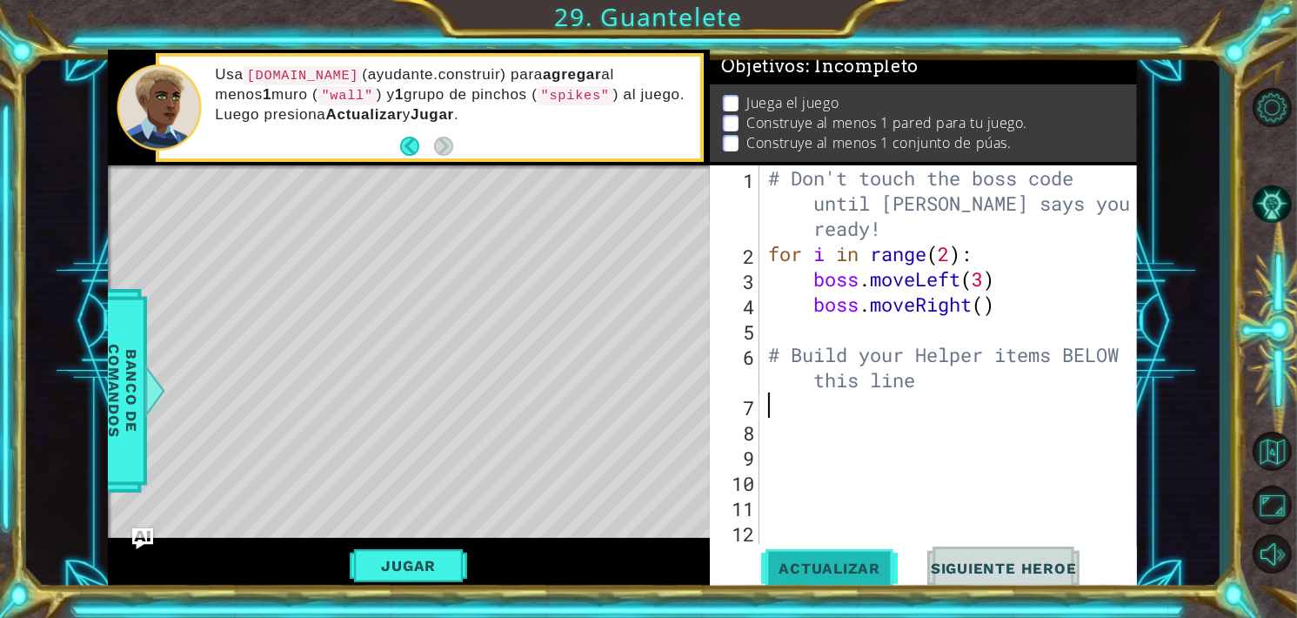
click at [845, 577] on button "Actualizar" at bounding box center [829, 567] width 137 height 43
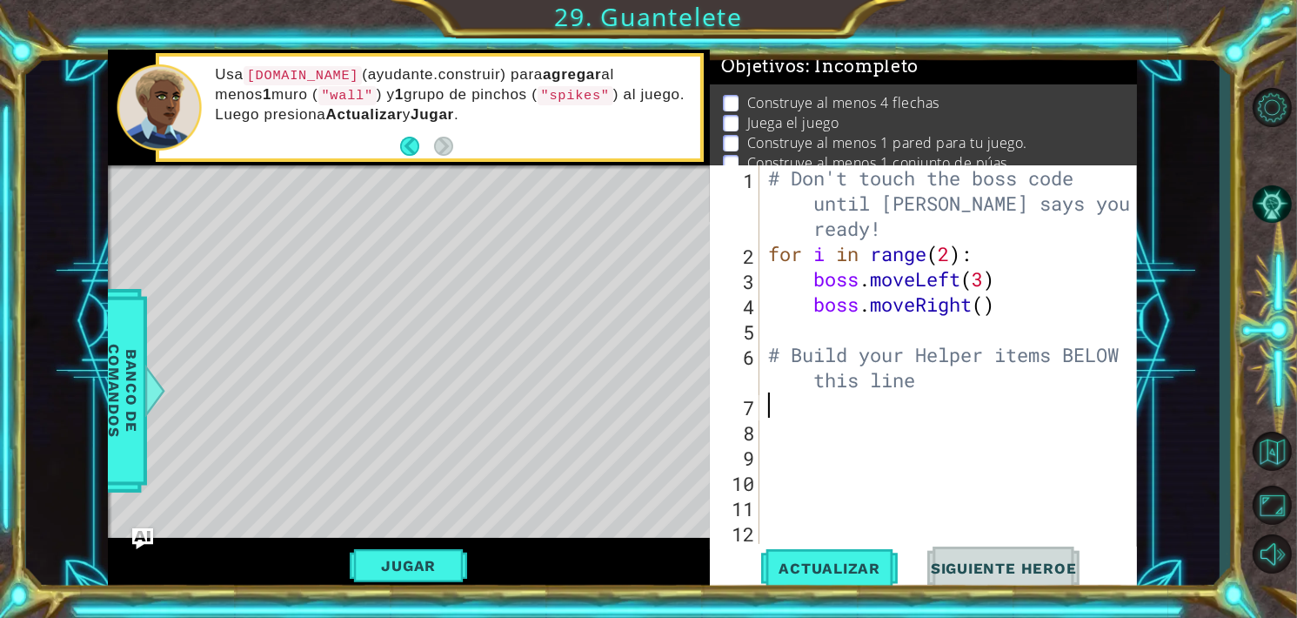
type textarea "helper.moveDown() [DOMAIN_NAME]("downArrow")"
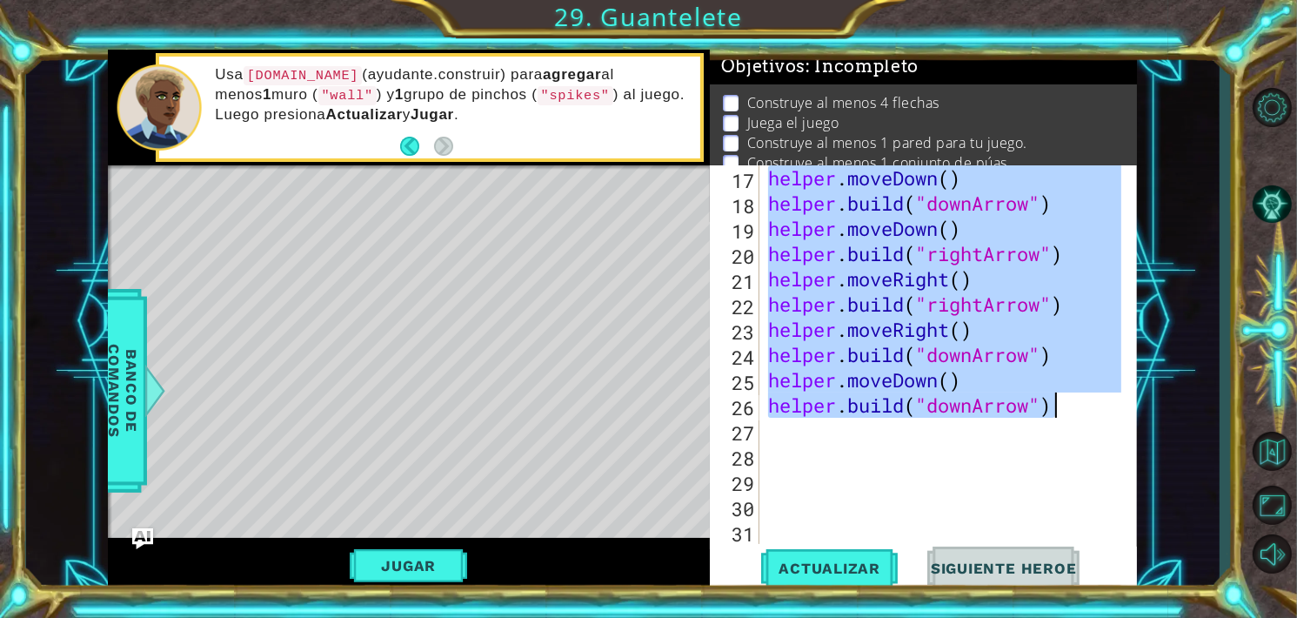
scroll to position [479, 0]
click at [865, 433] on div "helper . moveDown ( ) helper . build ( "downArrow" ) helper . moveDown ( ) help…" at bounding box center [946, 379] width 365 height 429
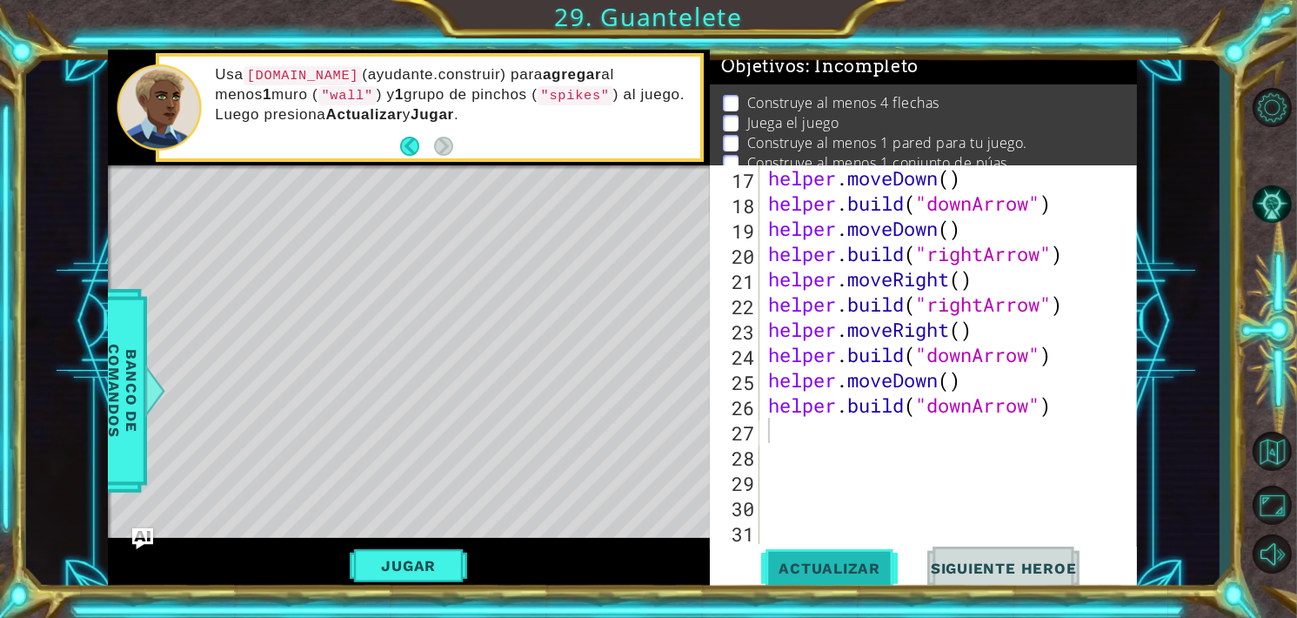
click at [848, 554] on button "Actualizar" at bounding box center [829, 567] width 137 height 43
